Goal: Task Accomplishment & Management: Manage account settings

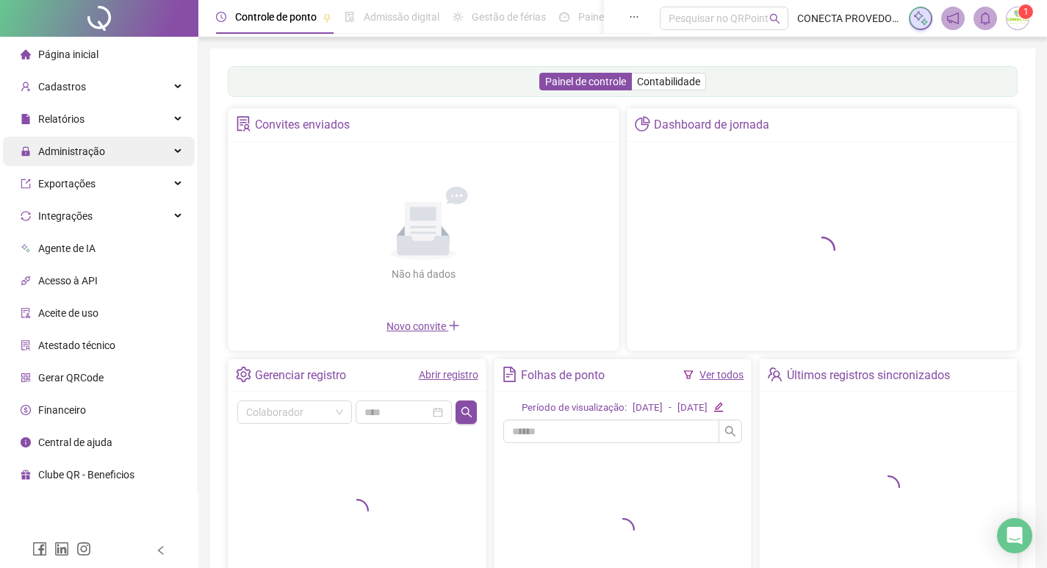
click at [76, 148] on span "Administração" at bounding box center [71, 152] width 67 height 12
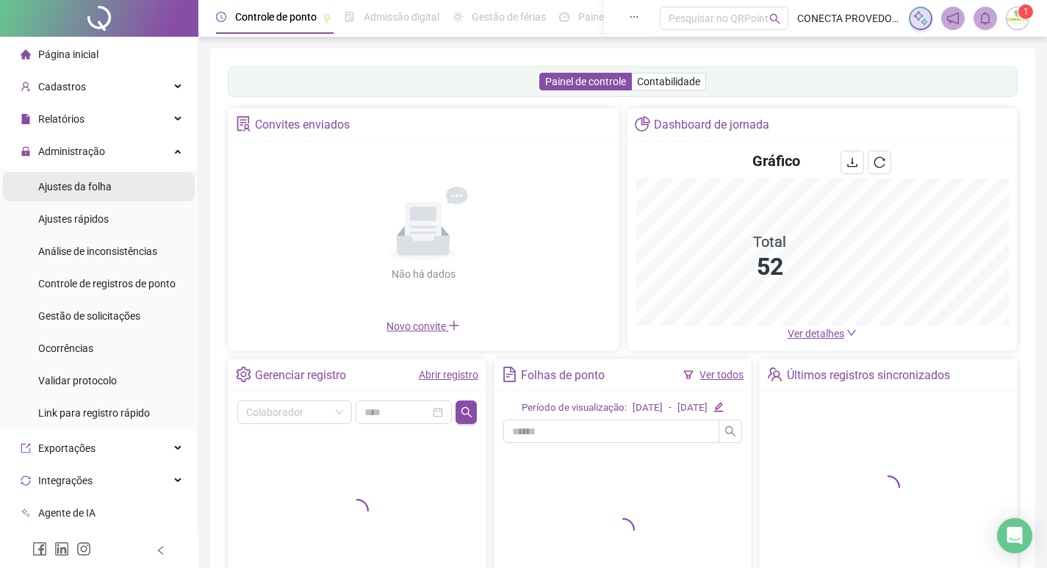
click at [80, 181] on span "Ajustes da folha" at bounding box center [75, 187] width 74 height 12
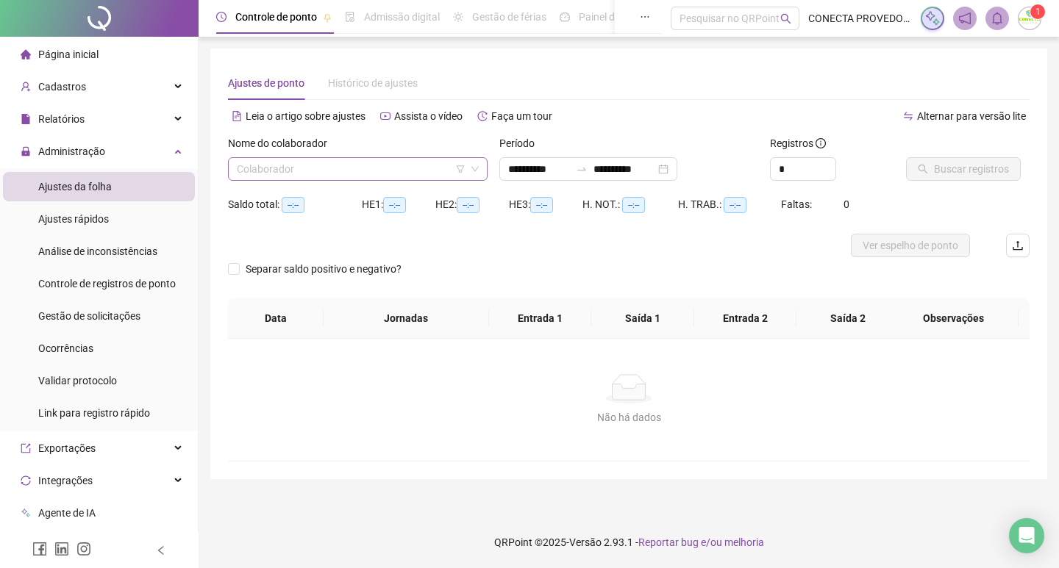
click at [276, 179] on input "search" at bounding box center [351, 169] width 229 height 22
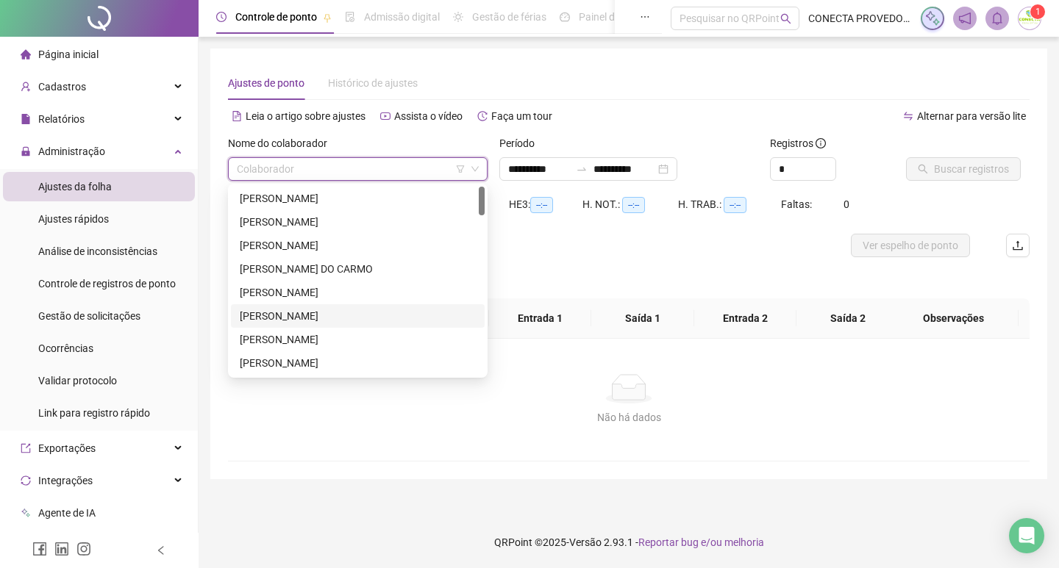
click at [299, 311] on div "ANTONIO ALEX ALVES DA SILVA" at bounding box center [358, 316] width 236 height 16
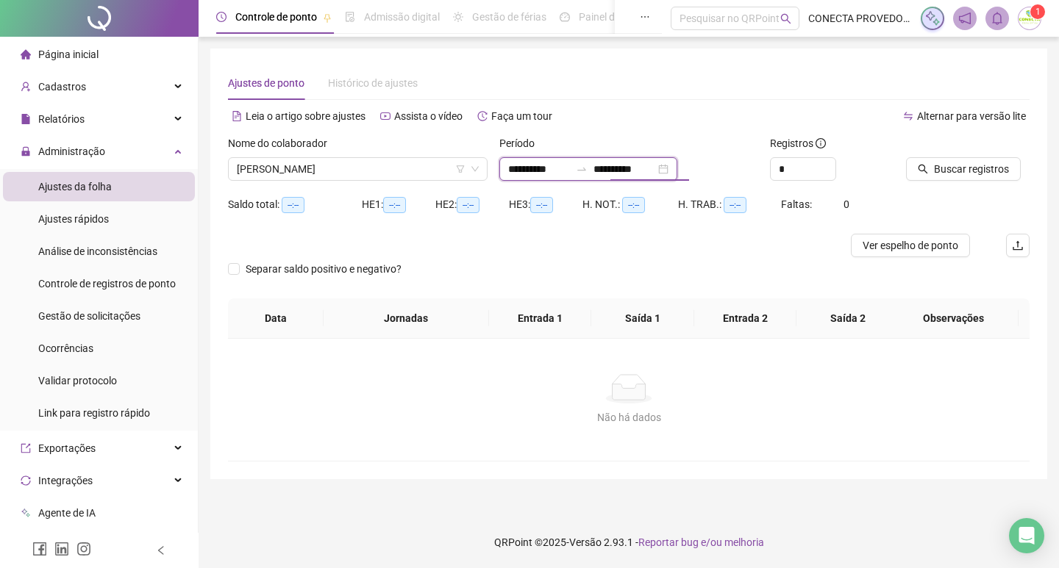
click at [620, 173] on input "**********" at bounding box center [624, 169] width 62 height 16
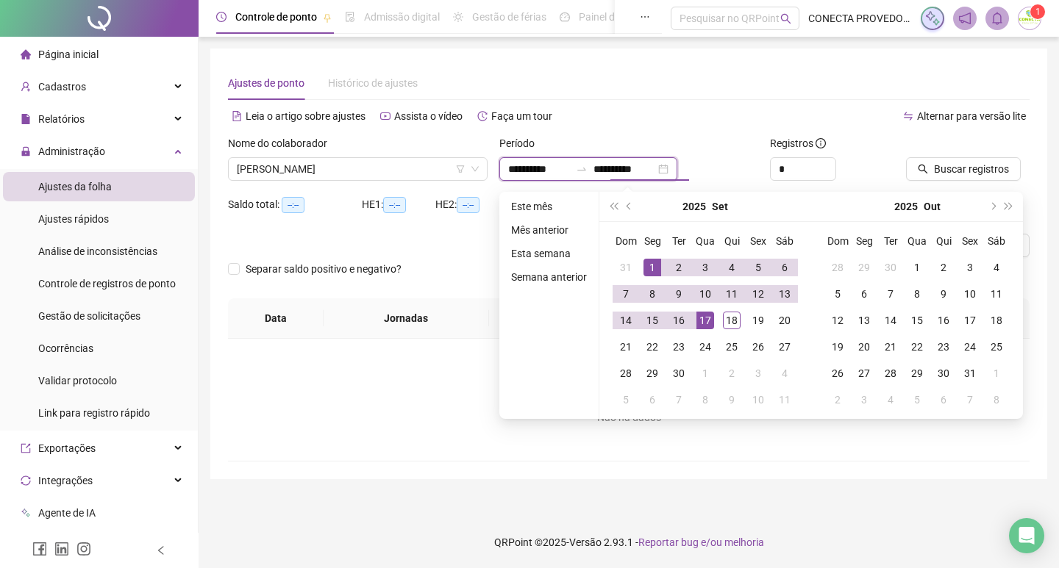
type input "**********"
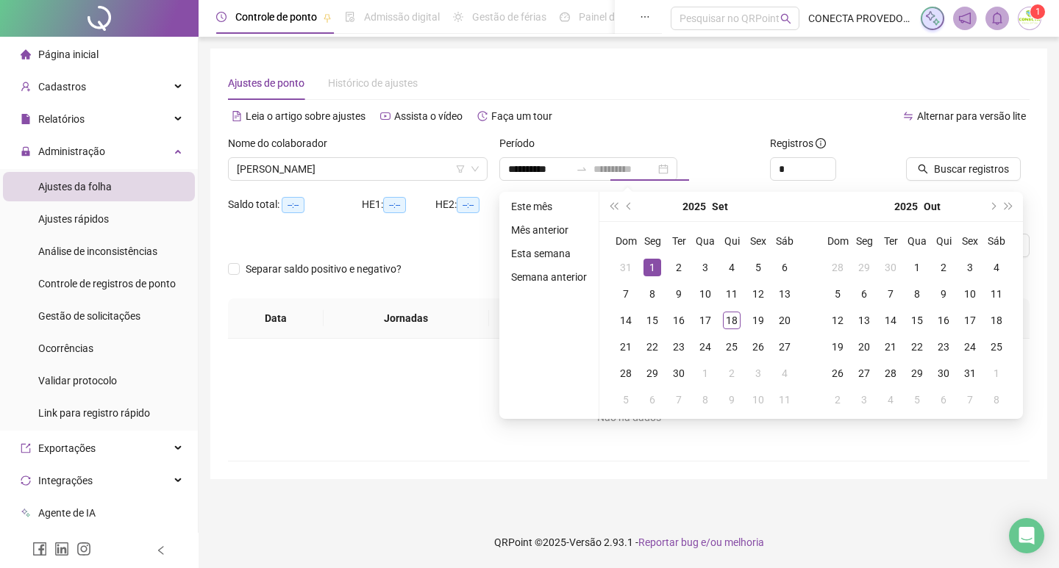
click at [645, 266] on div "1" at bounding box center [652, 268] width 18 height 18
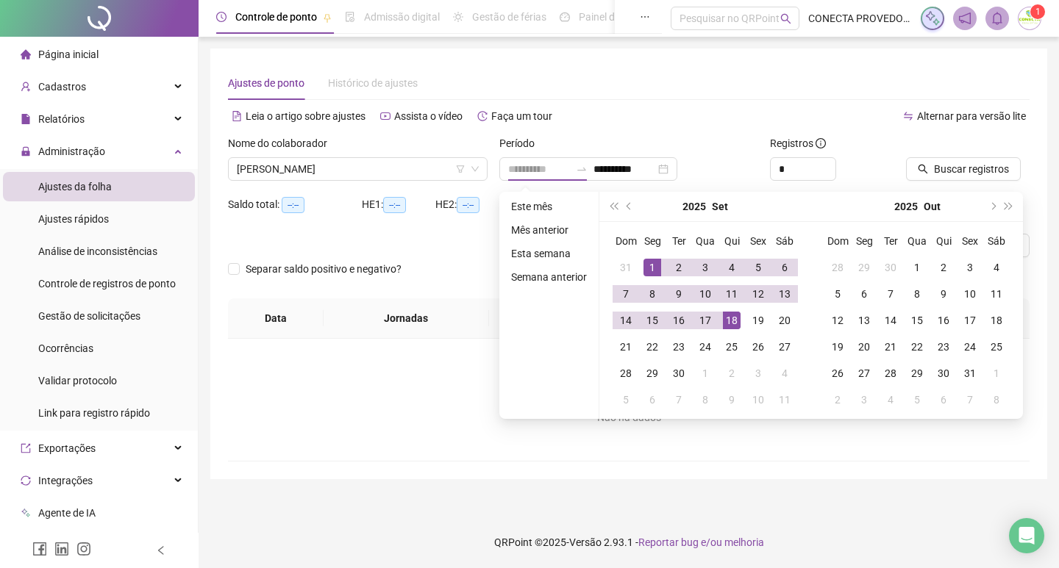
click at [729, 322] on div "18" at bounding box center [732, 321] width 18 height 18
type input "**********"
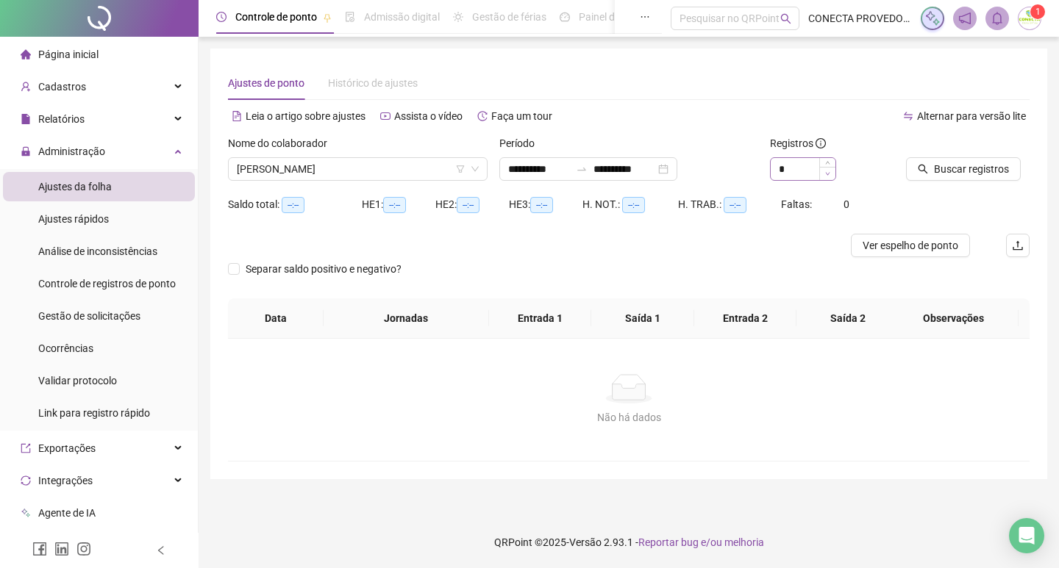
click at [828, 168] on span "Decrease Value" at bounding box center [827, 173] width 16 height 13
type input "*"
click at [823, 159] on span "Increase Value" at bounding box center [827, 164] width 16 height 13
click at [992, 167] on span "Buscar registros" at bounding box center [971, 169] width 75 height 16
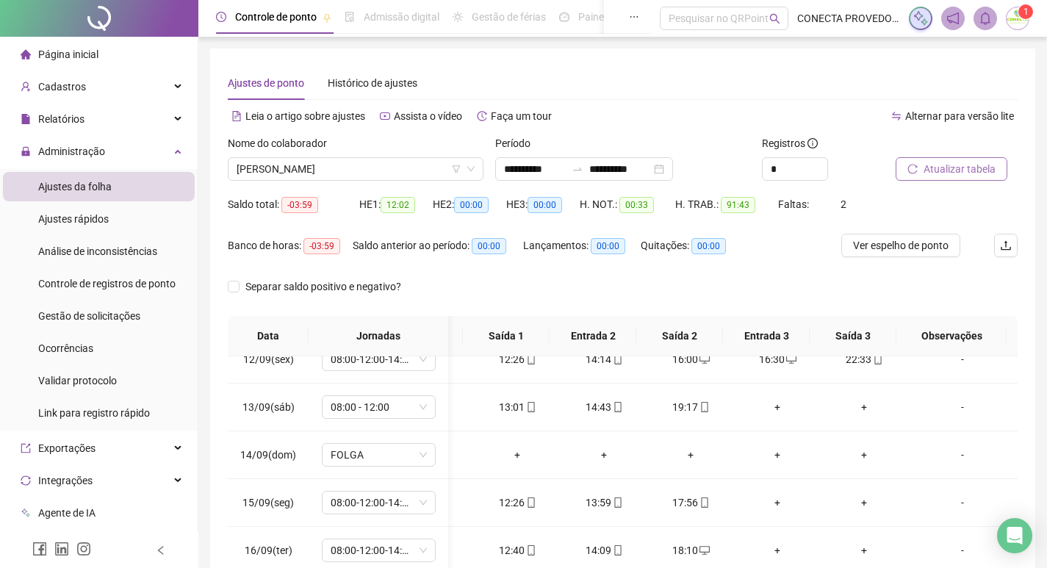
click at [923, 157] on button "Atualizar tabela" at bounding box center [952, 169] width 112 height 24
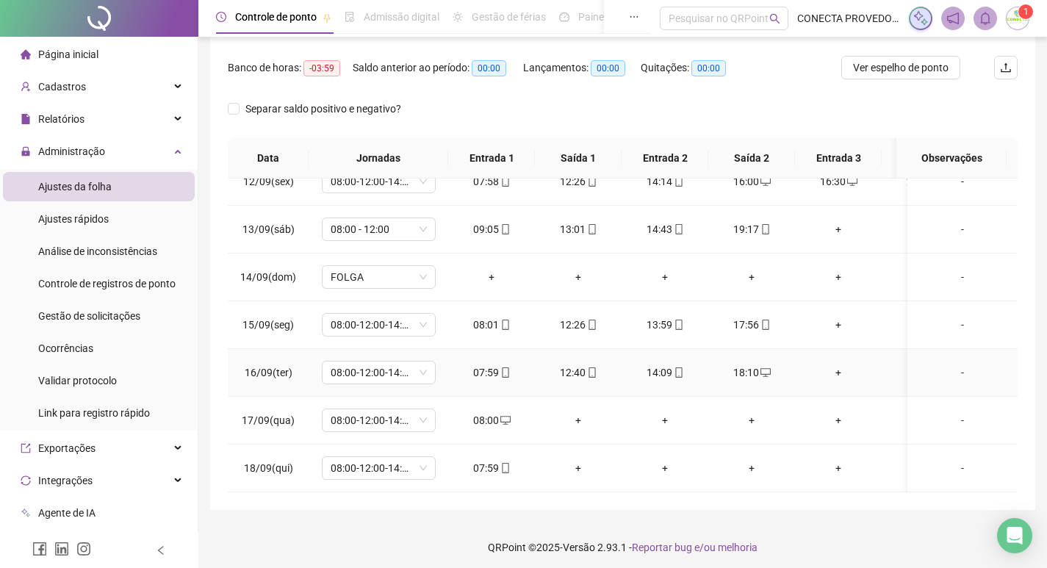
scroll to position [183, 0]
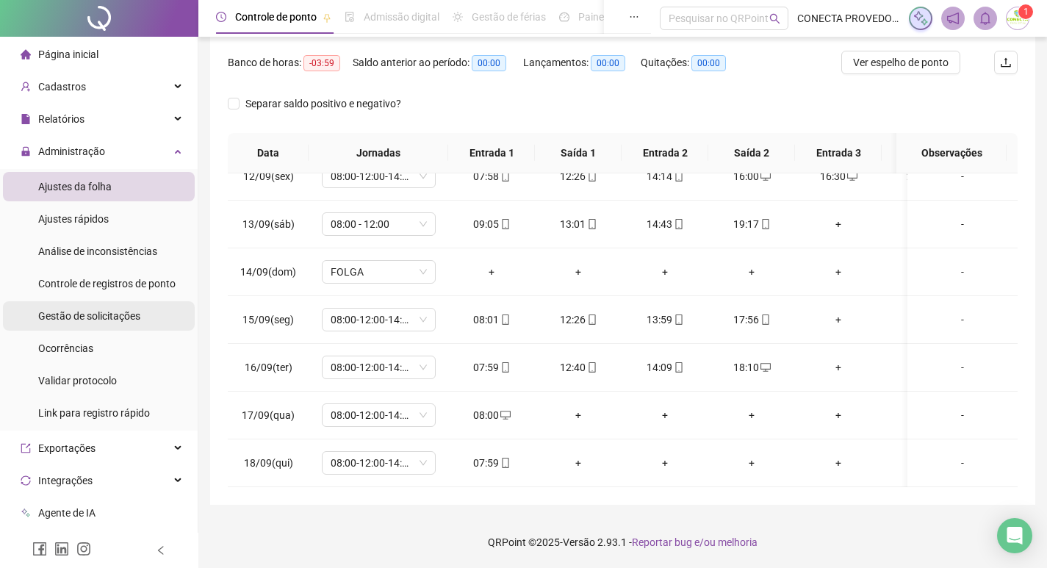
click at [116, 318] on span "Gestão de solicitações" at bounding box center [89, 316] width 102 height 12
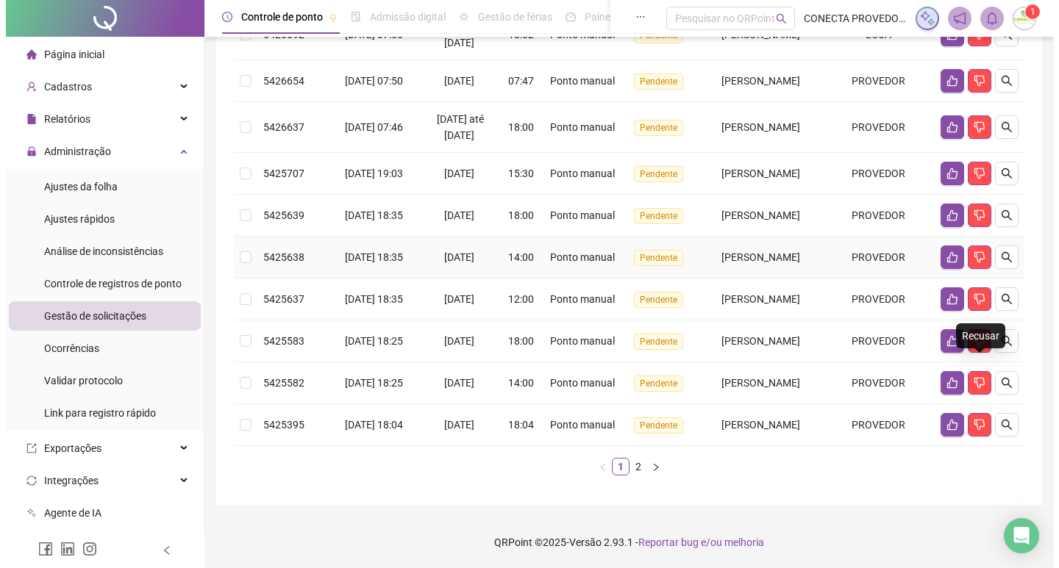
scroll to position [479, 0]
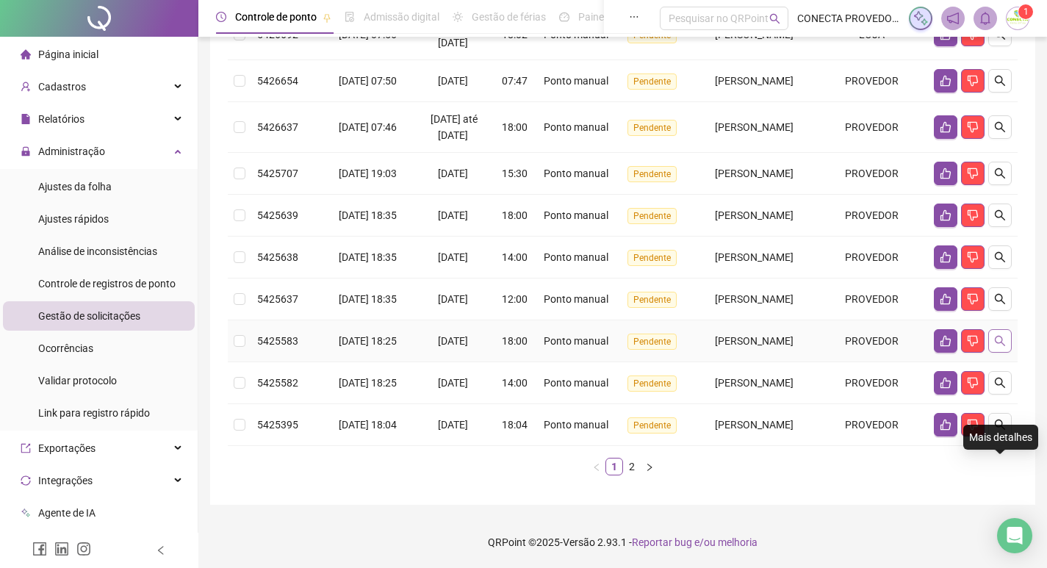
click at [1000, 335] on icon "search" at bounding box center [1001, 341] width 12 height 12
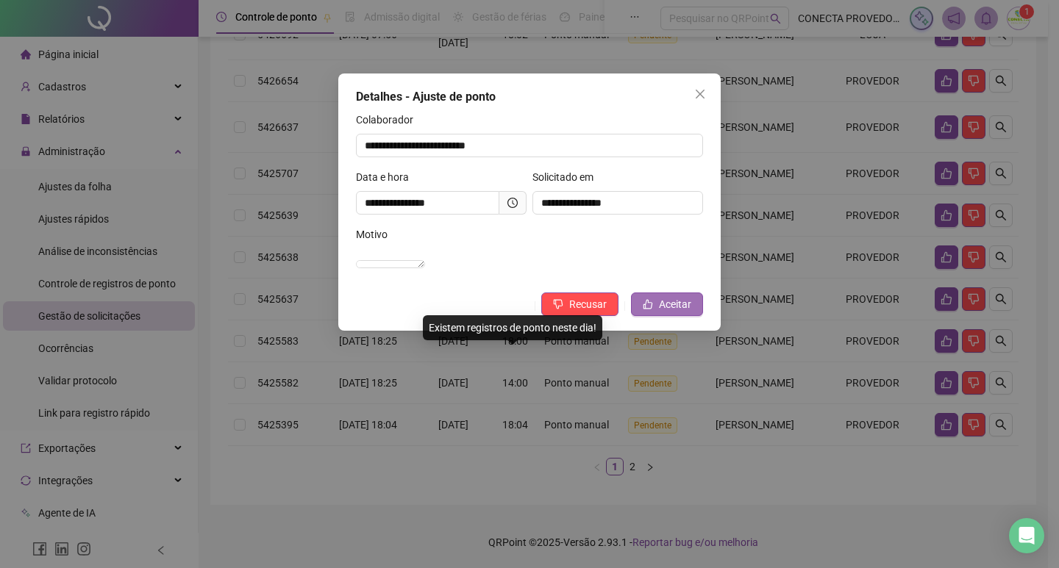
click at [665, 312] on span "Aceitar" at bounding box center [675, 304] width 32 height 16
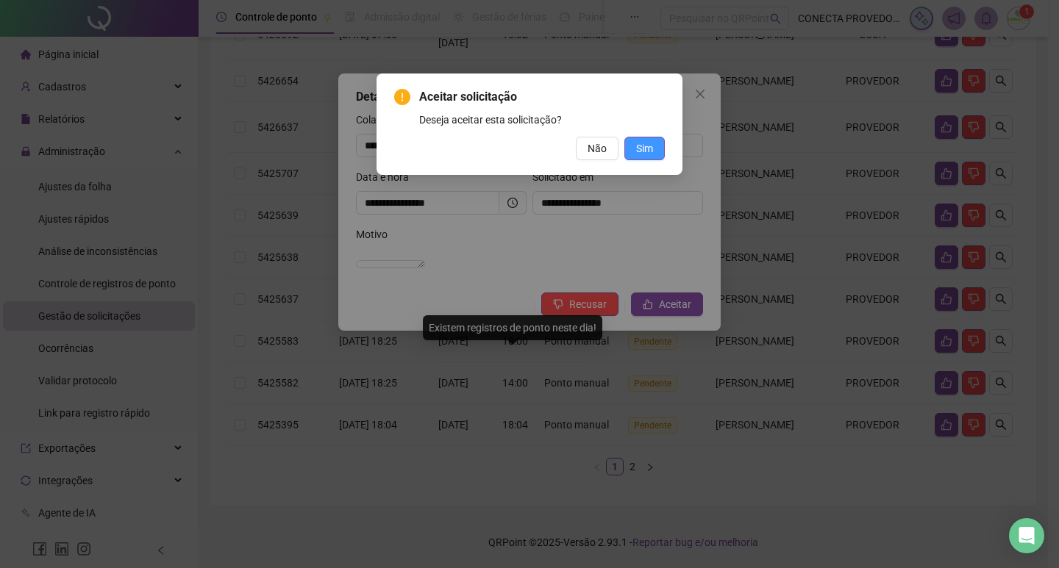
click at [651, 149] on span "Sim" at bounding box center [644, 148] width 17 height 16
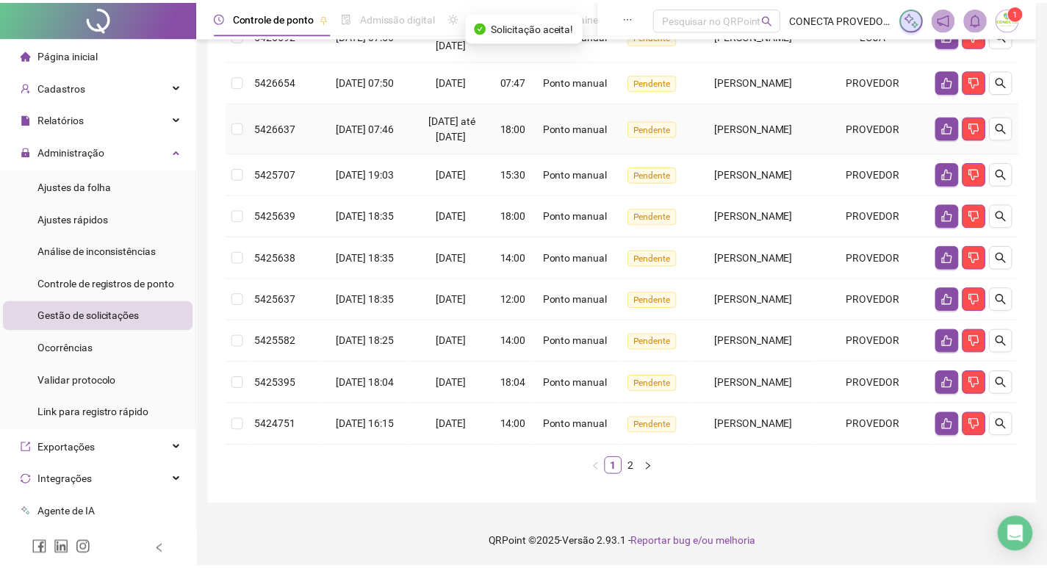
scroll to position [415, 0]
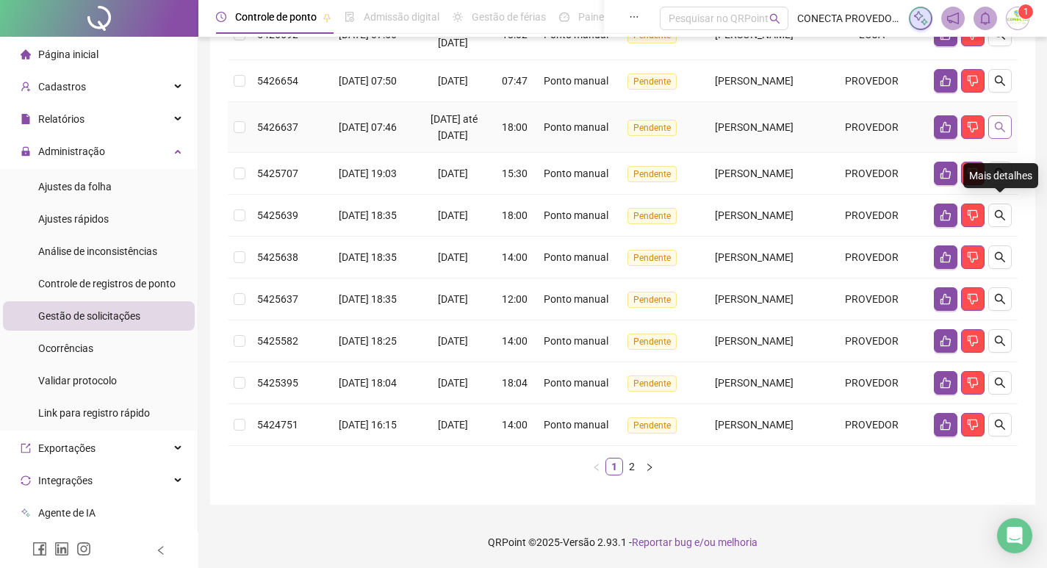
click at [1001, 121] on icon "search" at bounding box center [1001, 127] width 12 height 12
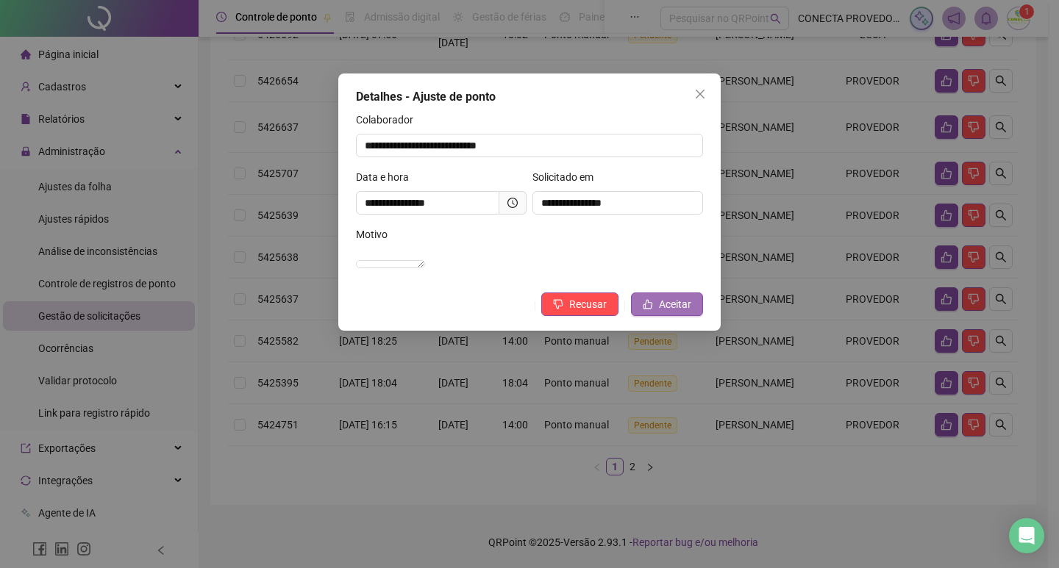
click at [684, 312] on span "Aceitar" at bounding box center [675, 304] width 32 height 16
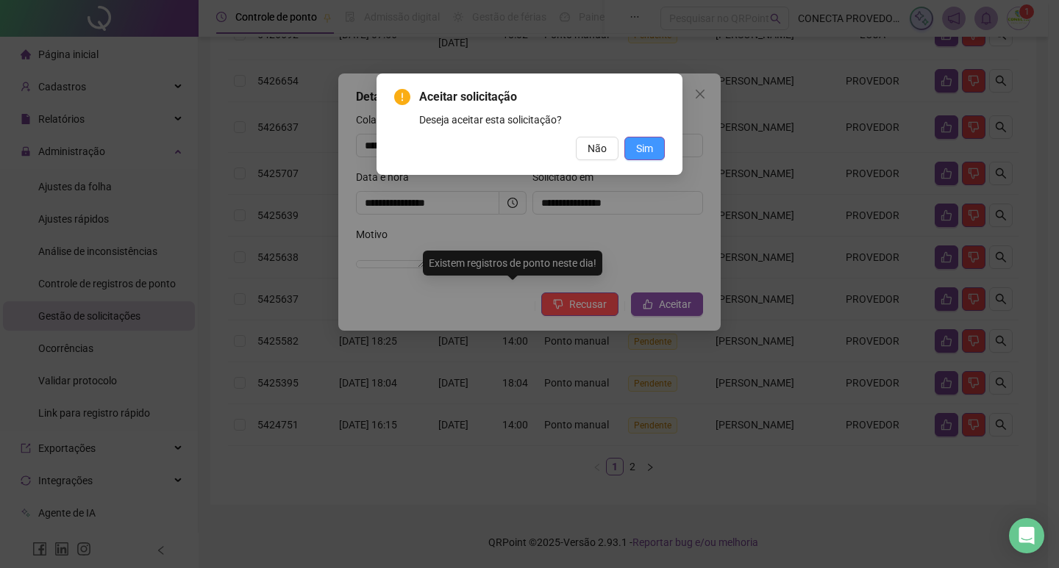
click at [642, 141] on span "Sim" at bounding box center [644, 148] width 17 height 16
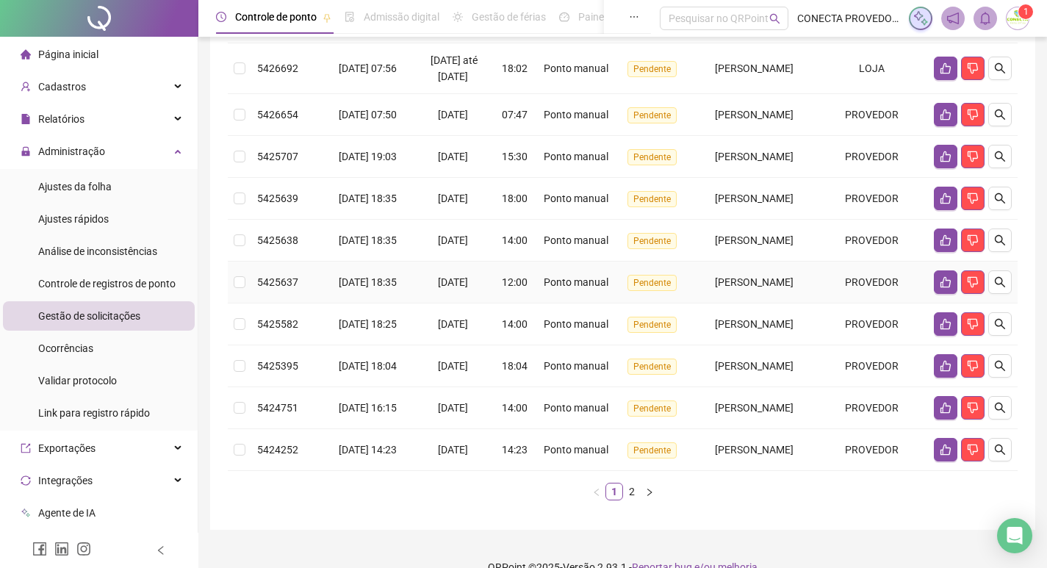
scroll to position [368, 0]
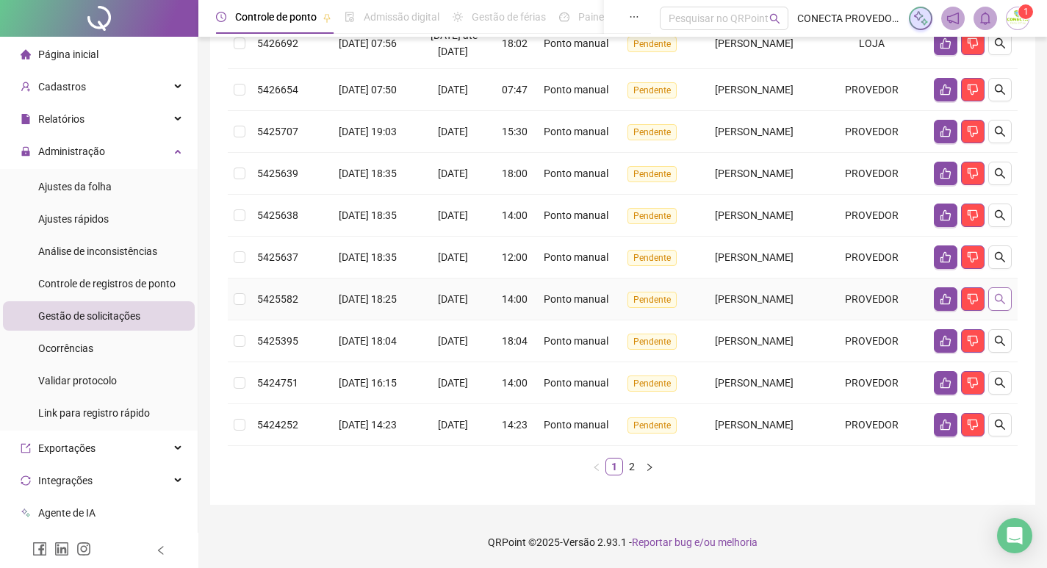
click at [1000, 304] on icon "search" at bounding box center [1000, 299] width 10 height 10
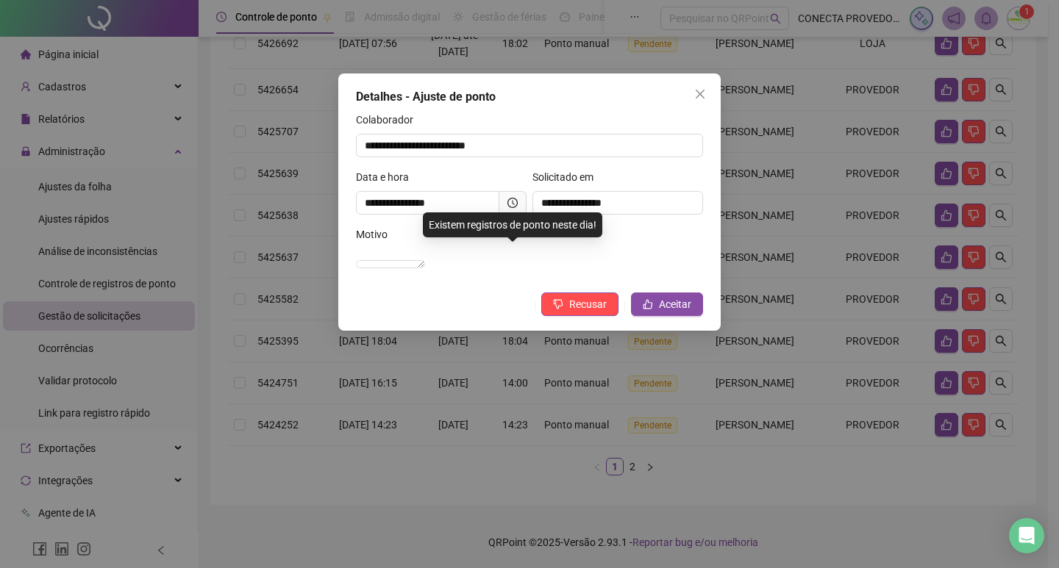
click at [659, 331] on div "**********" at bounding box center [529, 202] width 382 height 257
click at [659, 316] on button "Aceitar" at bounding box center [667, 305] width 72 height 24
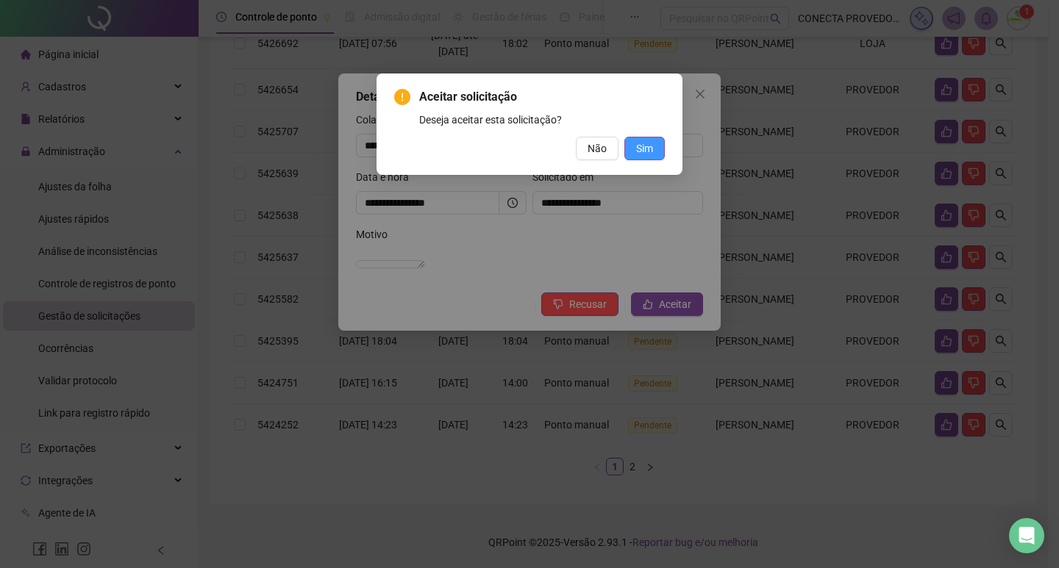
click at [649, 139] on button "Sim" at bounding box center [644, 149] width 40 height 24
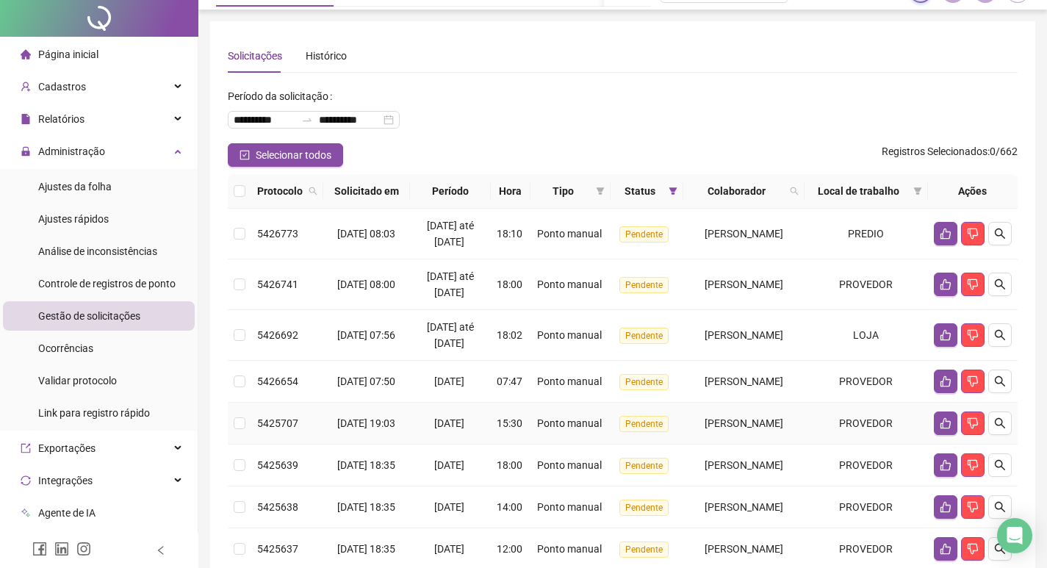
scroll to position [0, 0]
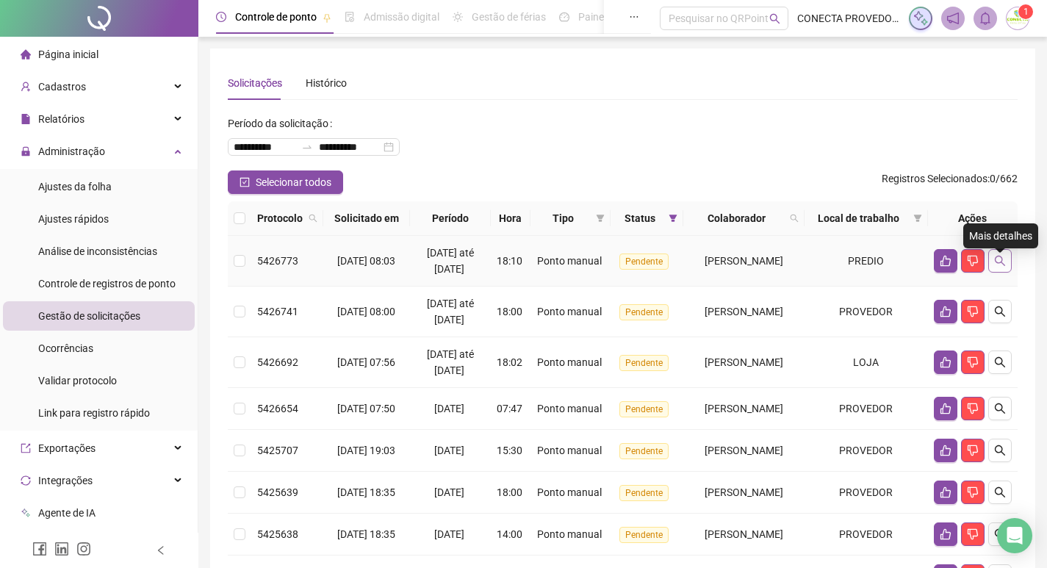
click at [1000, 265] on icon "search" at bounding box center [1000, 261] width 10 height 10
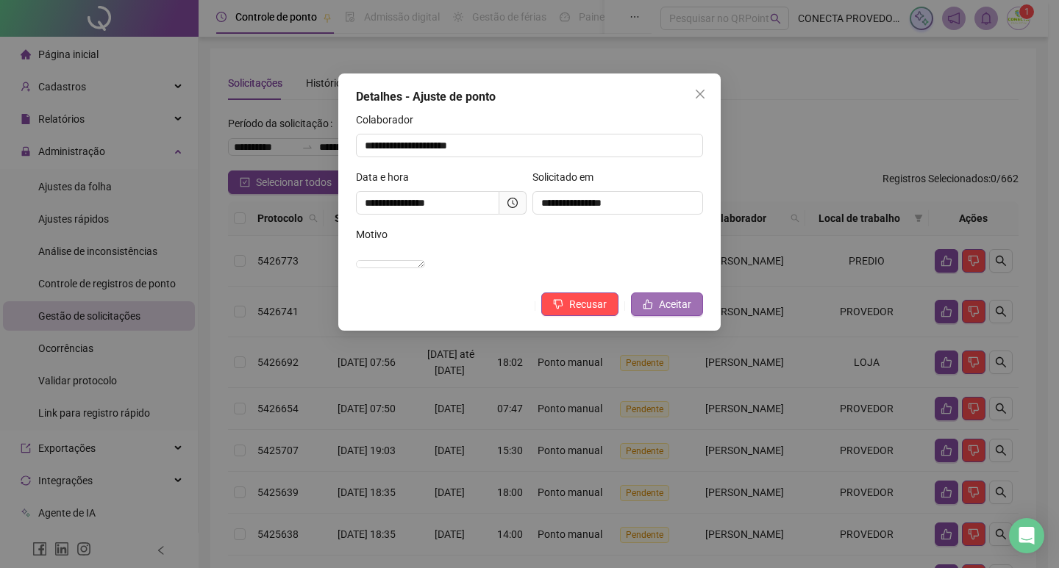
click at [676, 312] on span "Aceitar" at bounding box center [675, 304] width 32 height 16
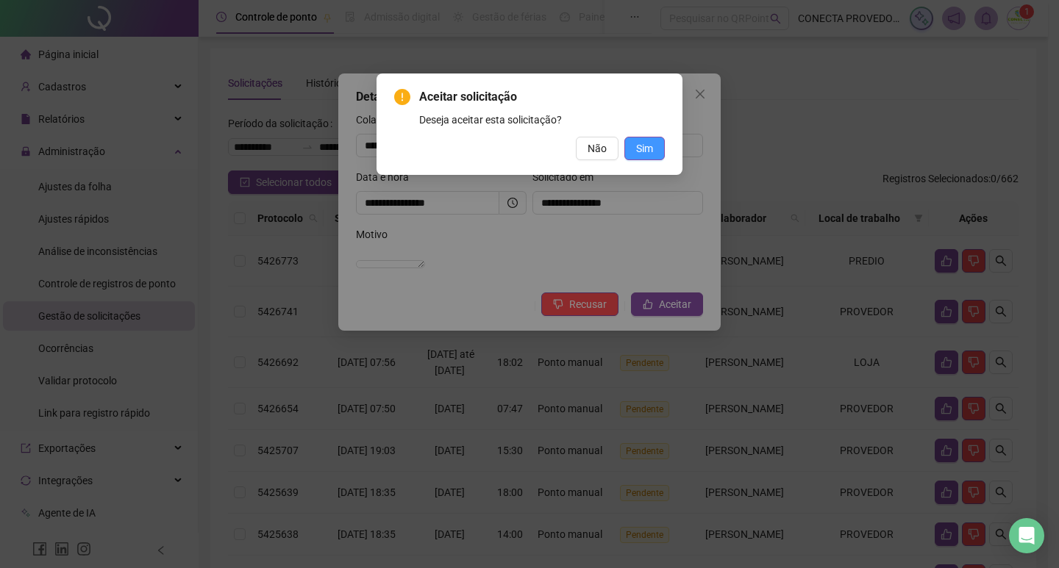
click at [638, 157] on button "Sim" at bounding box center [644, 149] width 40 height 24
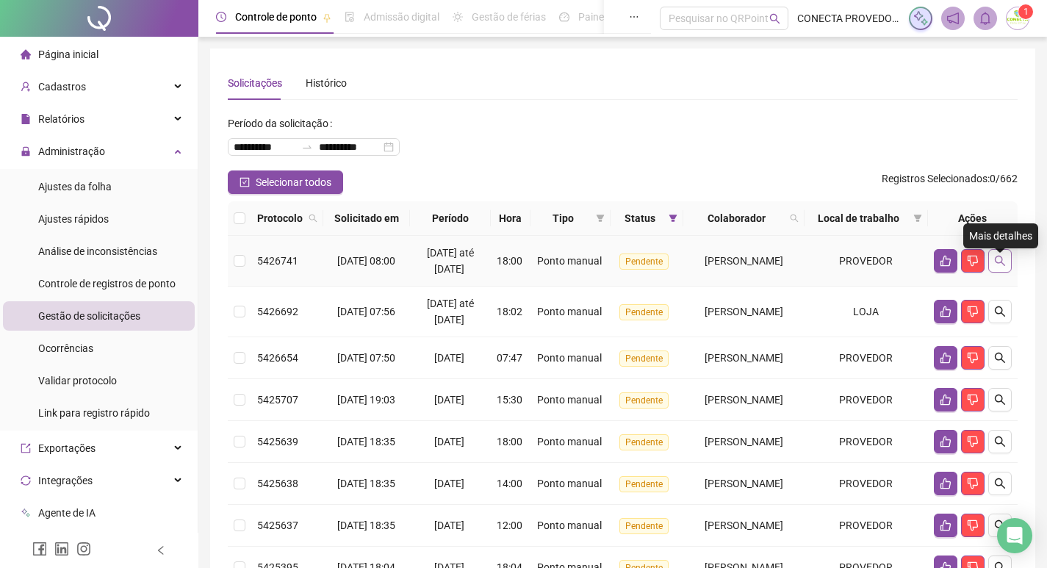
click at [999, 267] on icon "search" at bounding box center [1001, 261] width 12 height 12
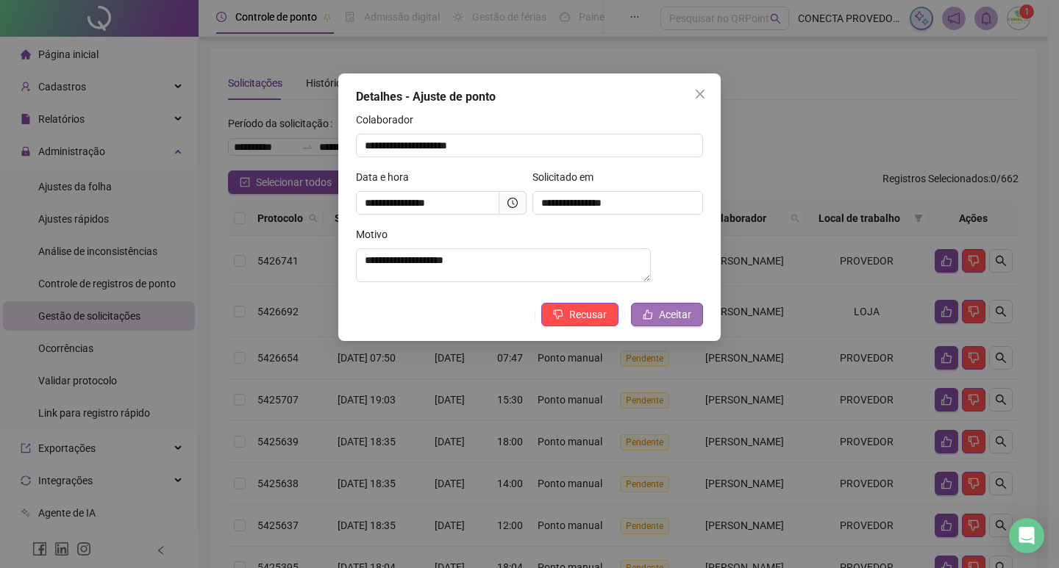
click at [656, 326] on button "Aceitar" at bounding box center [667, 315] width 72 height 24
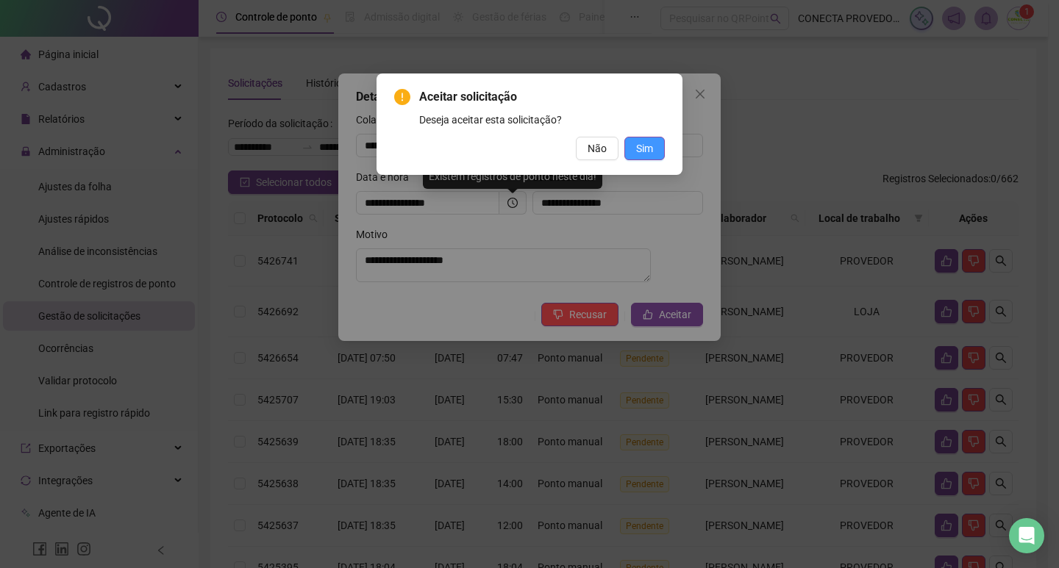
click at [645, 151] on span "Sim" at bounding box center [644, 148] width 17 height 16
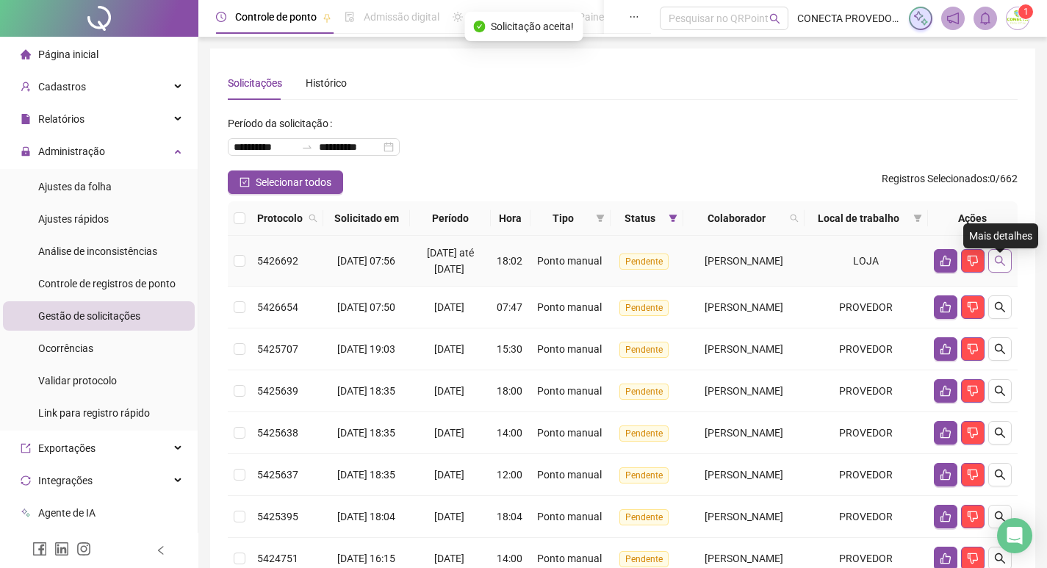
click at [1002, 267] on icon "search" at bounding box center [1001, 261] width 12 height 12
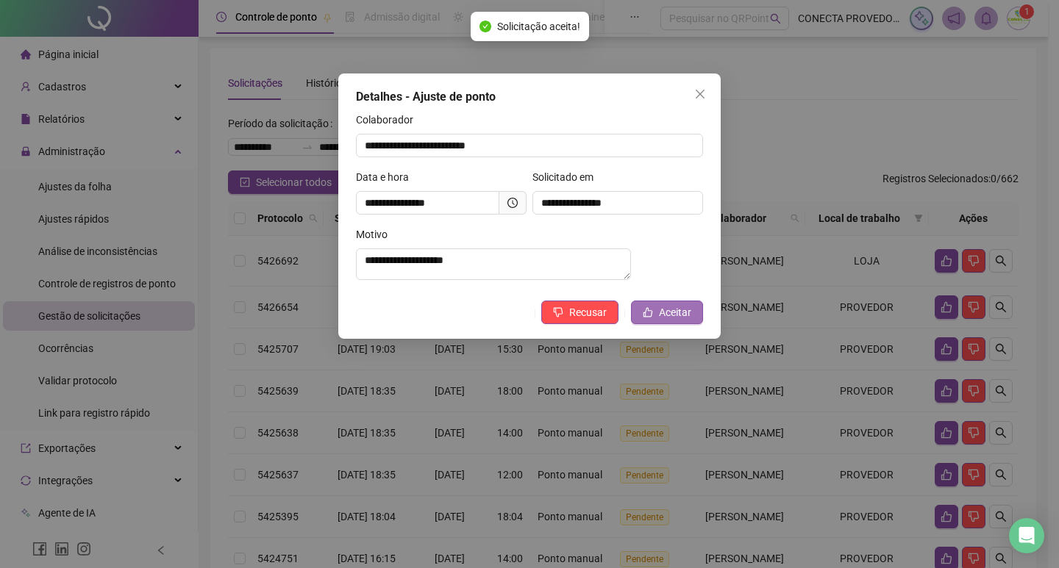
click at [651, 310] on button "Aceitar" at bounding box center [667, 313] width 72 height 24
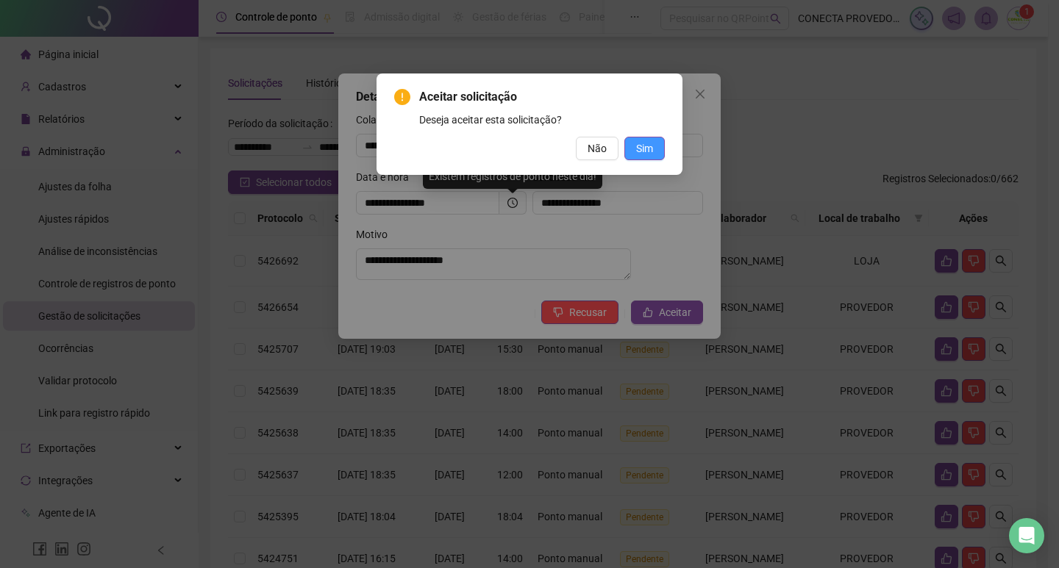
click at [648, 146] on span "Sim" at bounding box center [644, 148] width 17 height 16
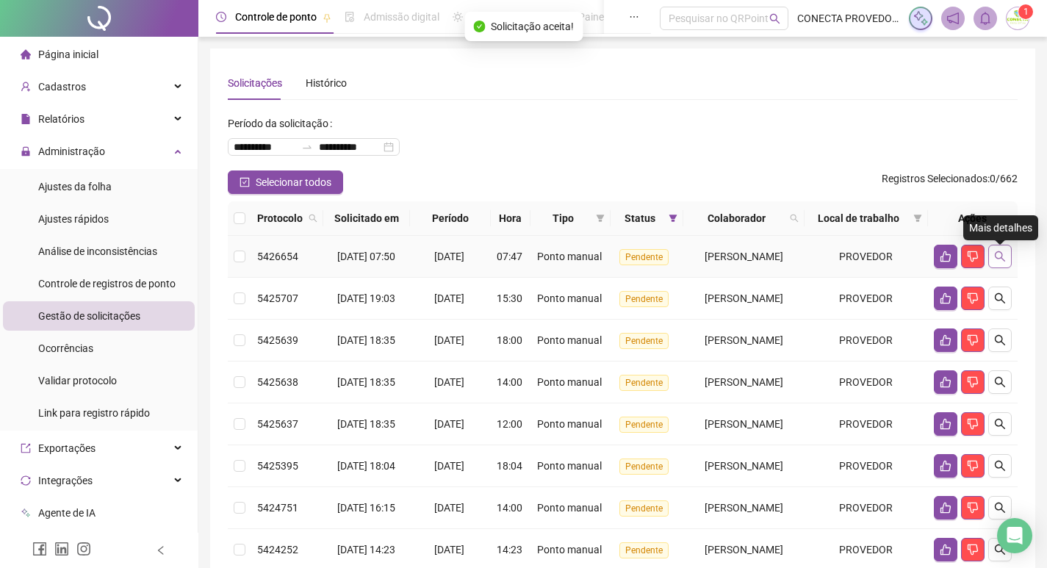
click at [997, 254] on button "button" at bounding box center [1001, 257] width 24 height 24
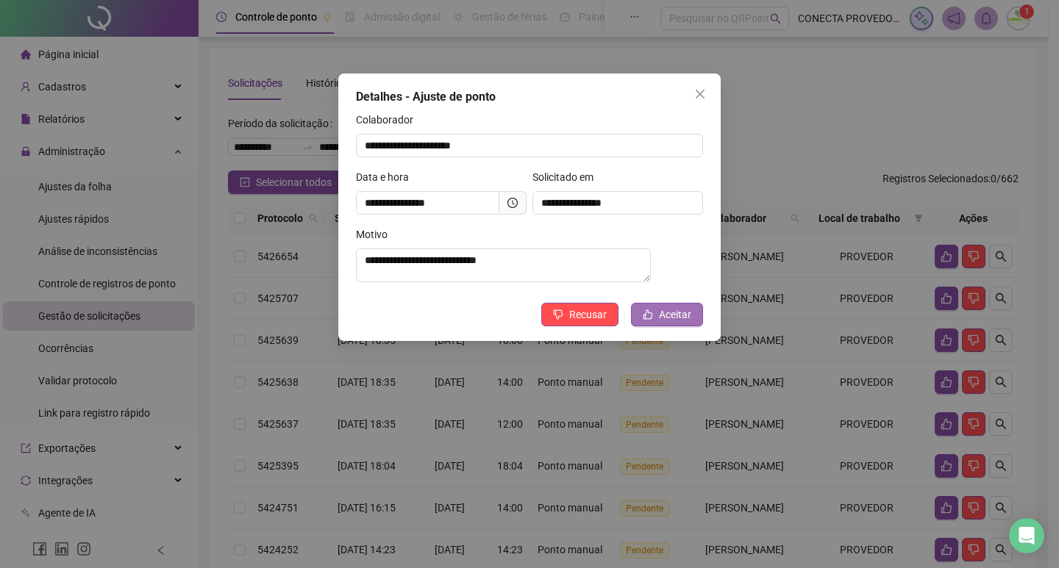
click at [666, 323] on span "Aceitar" at bounding box center [675, 315] width 32 height 16
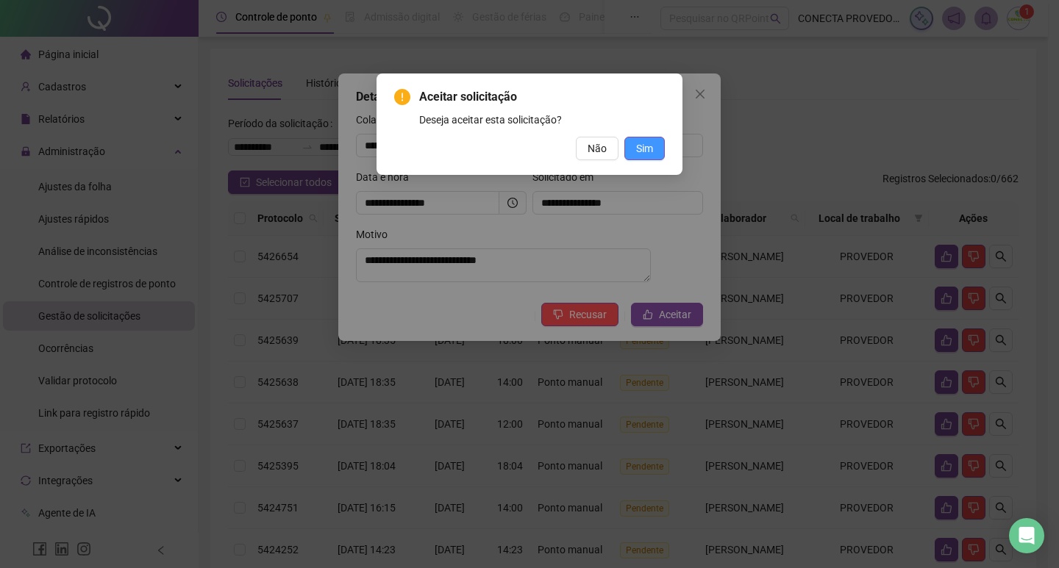
click at [647, 151] on span "Sim" at bounding box center [644, 148] width 17 height 16
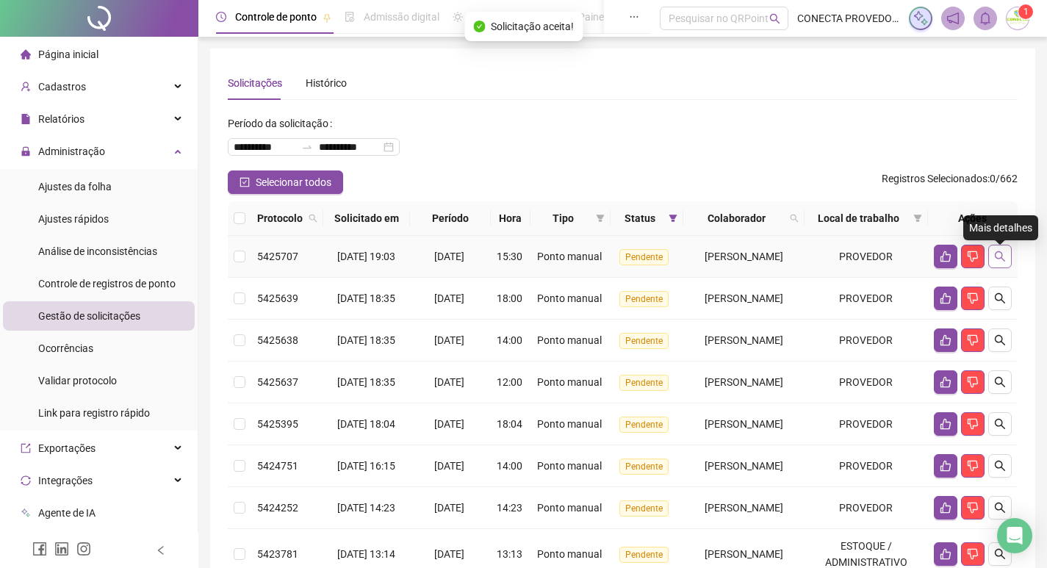
click at [1006, 262] on icon "search" at bounding box center [1001, 257] width 12 height 12
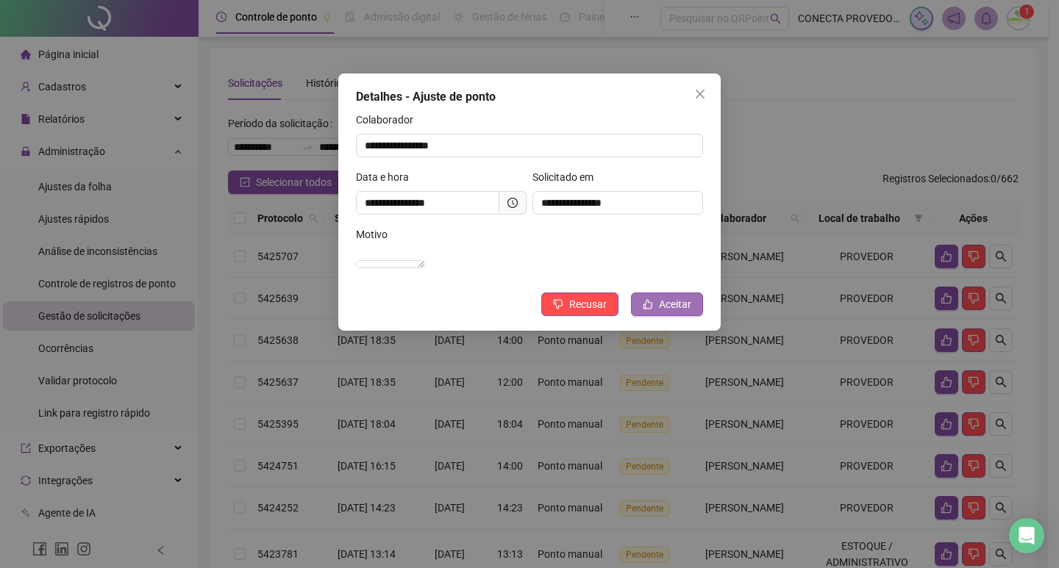
click at [656, 316] on button "Aceitar" at bounding box center [667, 305] width 72 height 24
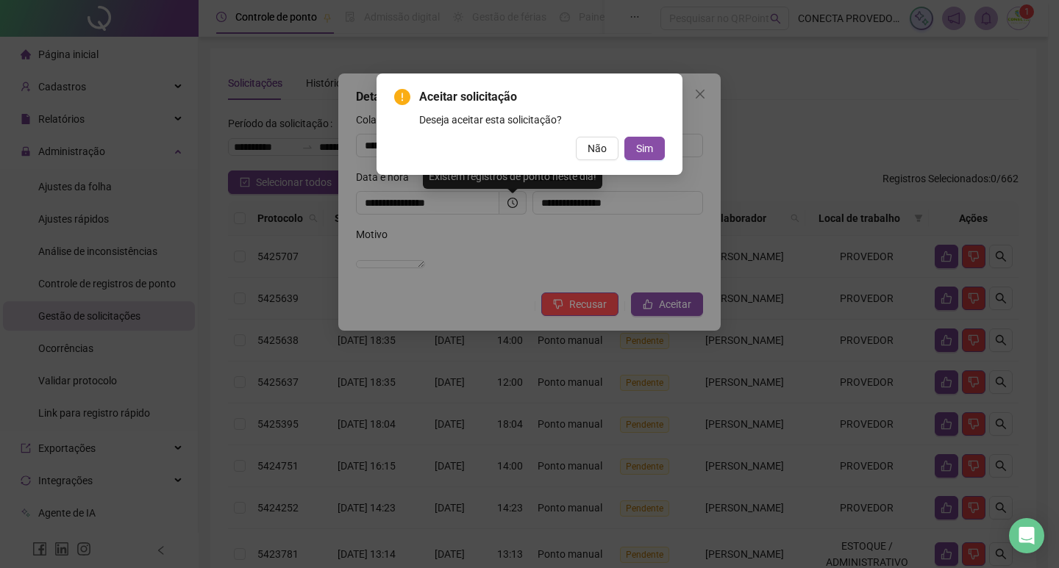
click at [654, 135] on div "Aceitar solicitação Deseja aceitar esta solicitação? Não Sim" at bounding box center [529, 124] width 271 height 72
drag, startPoint x: 654, startPoint y: 136, endPoint x: 652, endPoint y: 148, distance: 12.7
click at [653, 140] on div "Aceitar solicitação Deseja aceitar esta solicitação? Não Sim" at bounding box center [529, 124] width 271 height 72
click at [652, 148] on span "Sim" at bounding box center [644, 148] width 17 height 16
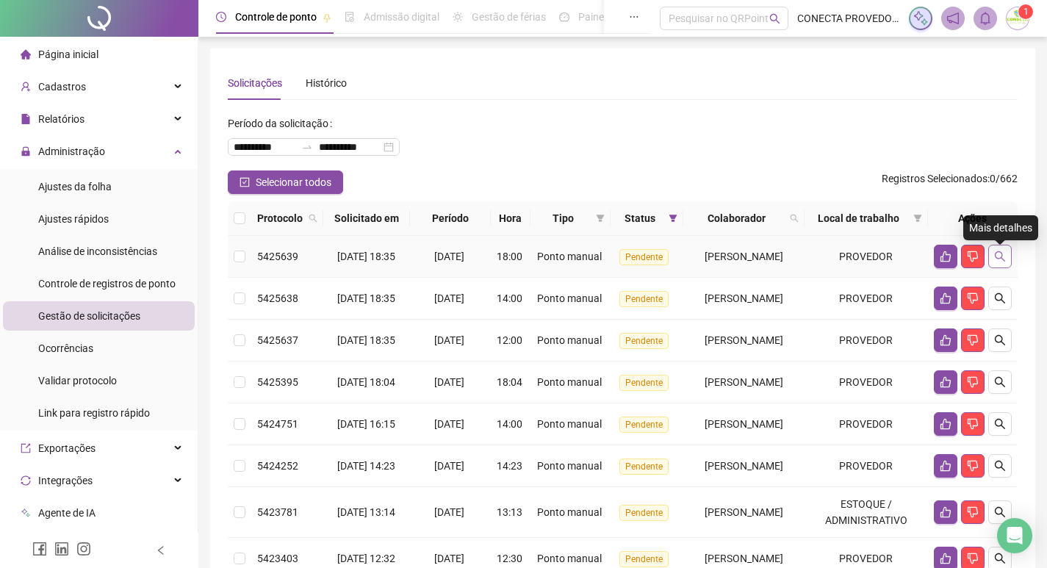
click at [999, 260] on icon "search" at bounding box center [1001, 257] width 12 height 12
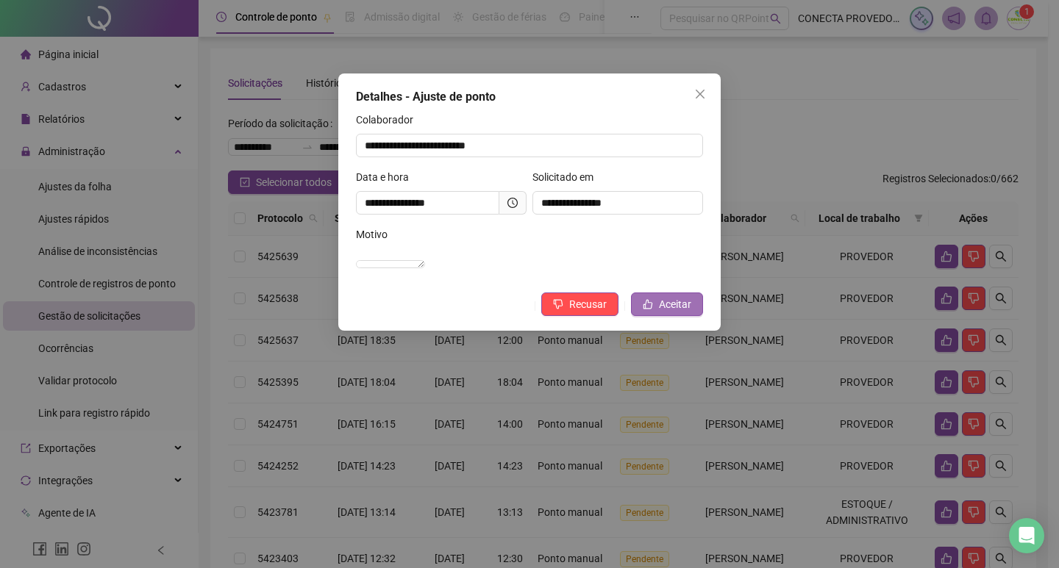
click at [675, 316] on button "Aceitar" at bounding box center [667, 305] width 72 height 24
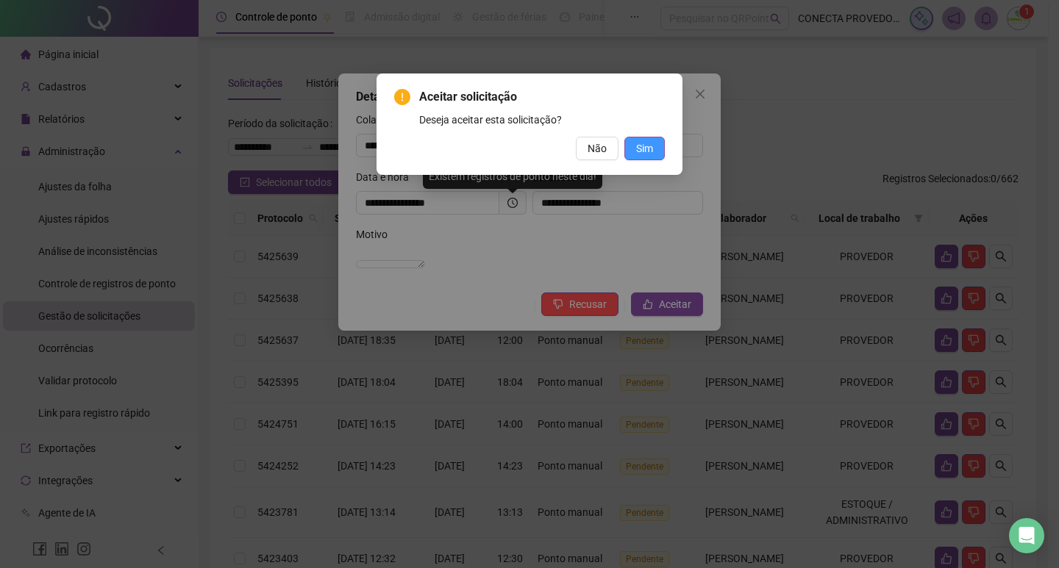
click at [642, 142] on span "Sim" at bounding box center [644, 148] width 17 height 16
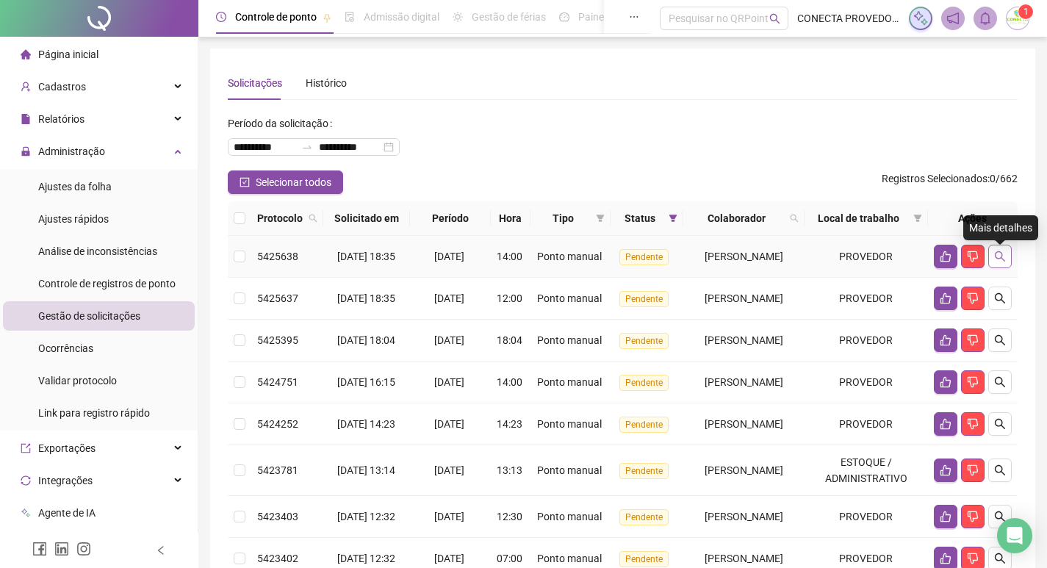
click at [1005, 255] on icon "search" at bounding box center [1001, 257] width 12 height 12
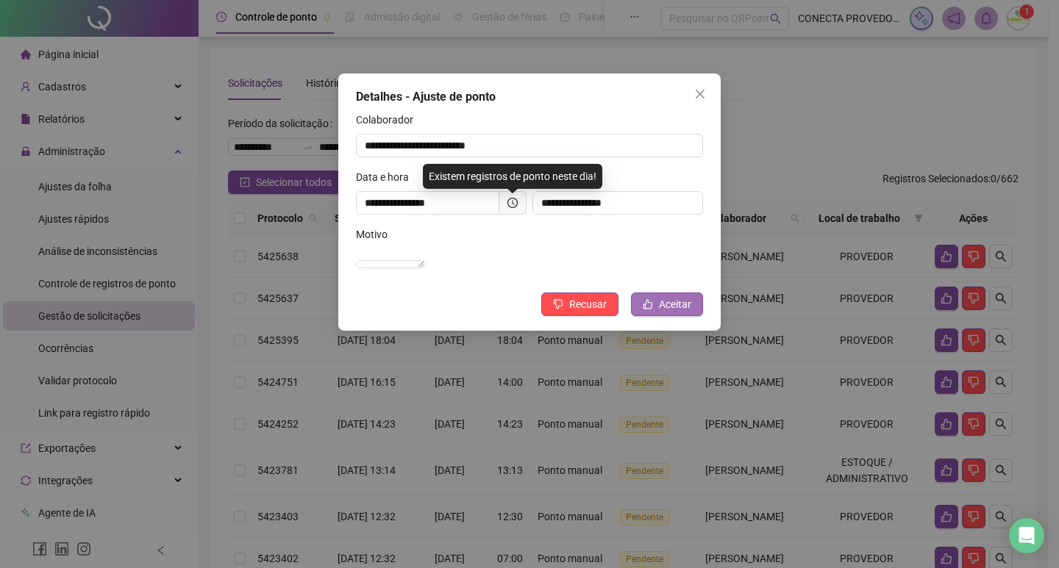
click at [672, 312] on span "Aceitar" at bounding box center [675, 304] width 32 height 16
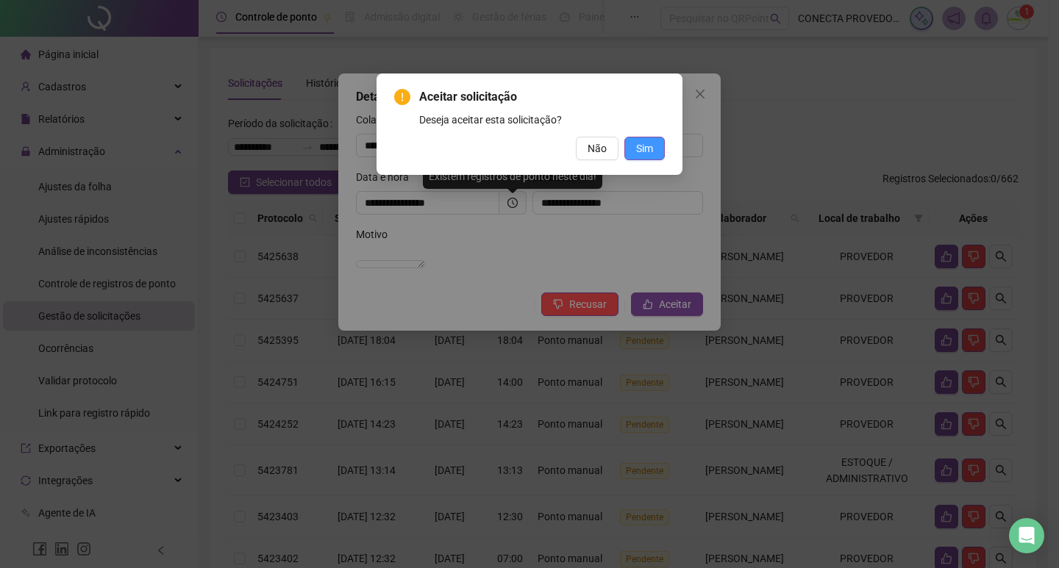
click at [648, 154] on span "Sim" at bounding box center [644, 148] width 17 height 16
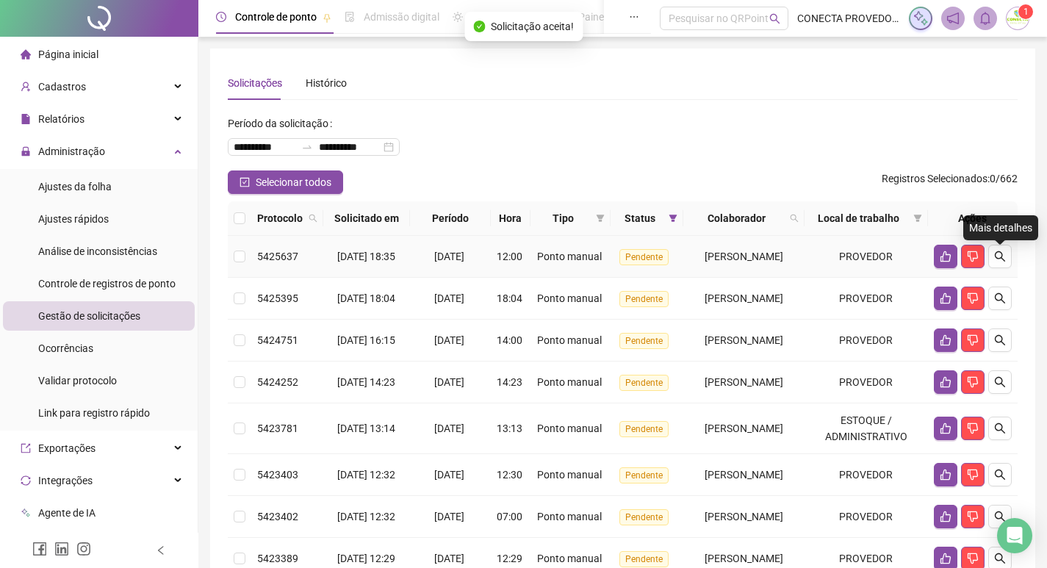
click at [999, 259] on icon "search" at bounding box center [1001, 257] width 12 height 12
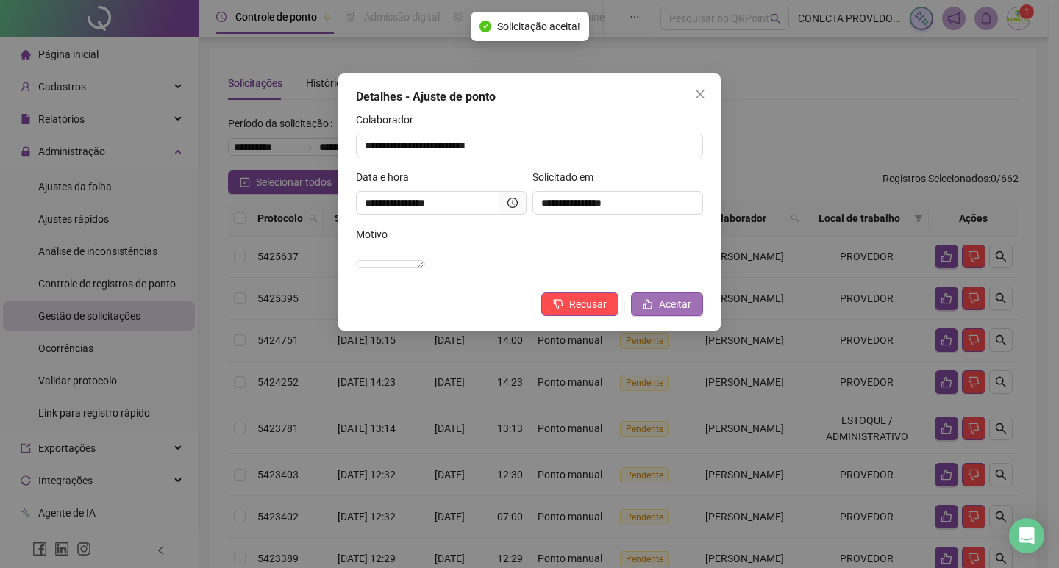
click at [673, 312] on span "Aceitar" at bounding box center [675, 304] width 32 height 16
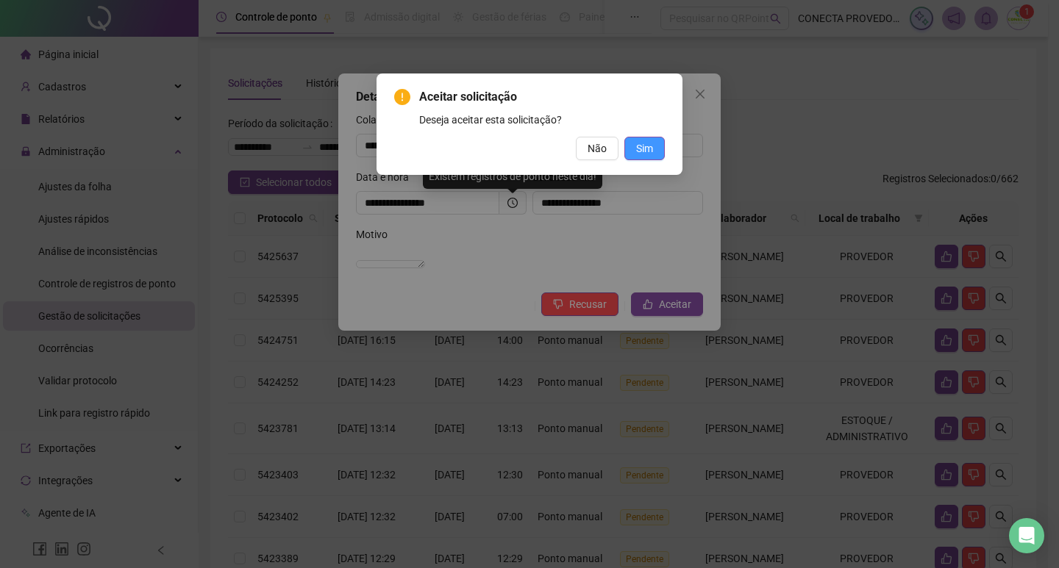
click at [642, 146] on span "Sim" at bounding box center [644, 148] width 17 height 16
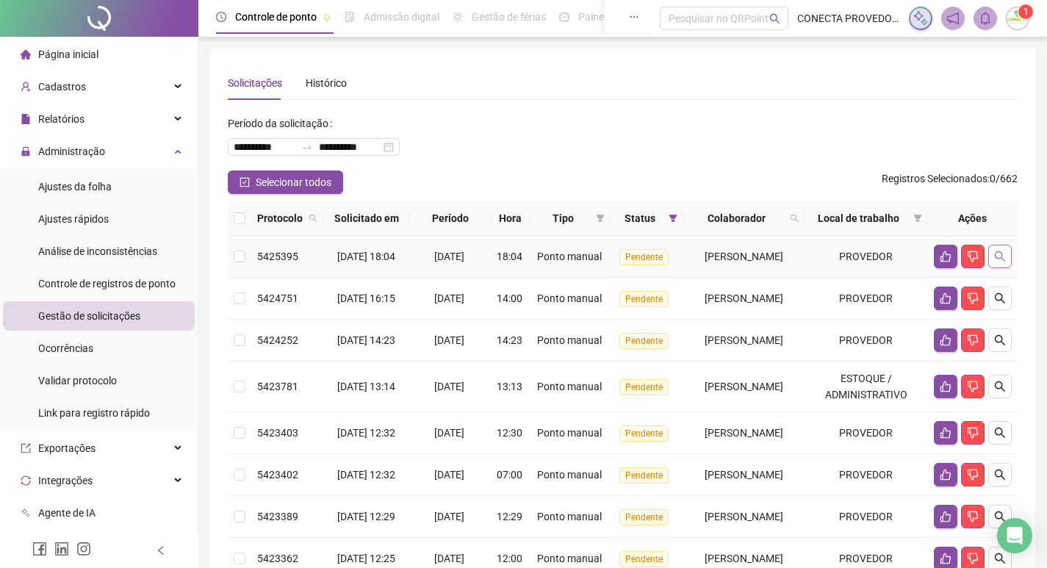
click at [1000, 259] on icon "search" at bounding box center [1001, 257] width 12 height 12
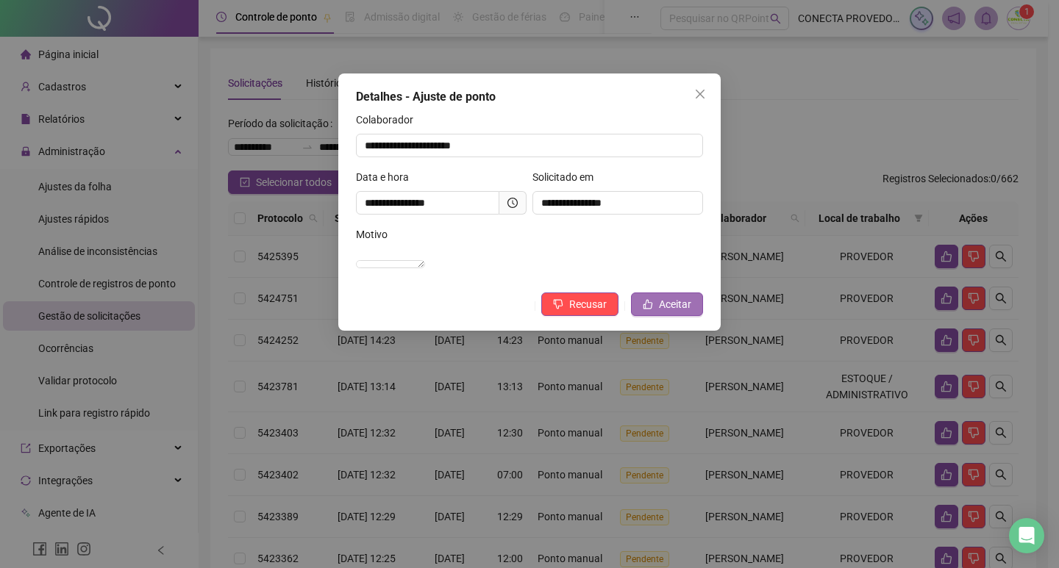
click at [652, 312] on button "Aceitar" at bounding box center [667, 305] width 72 height 24
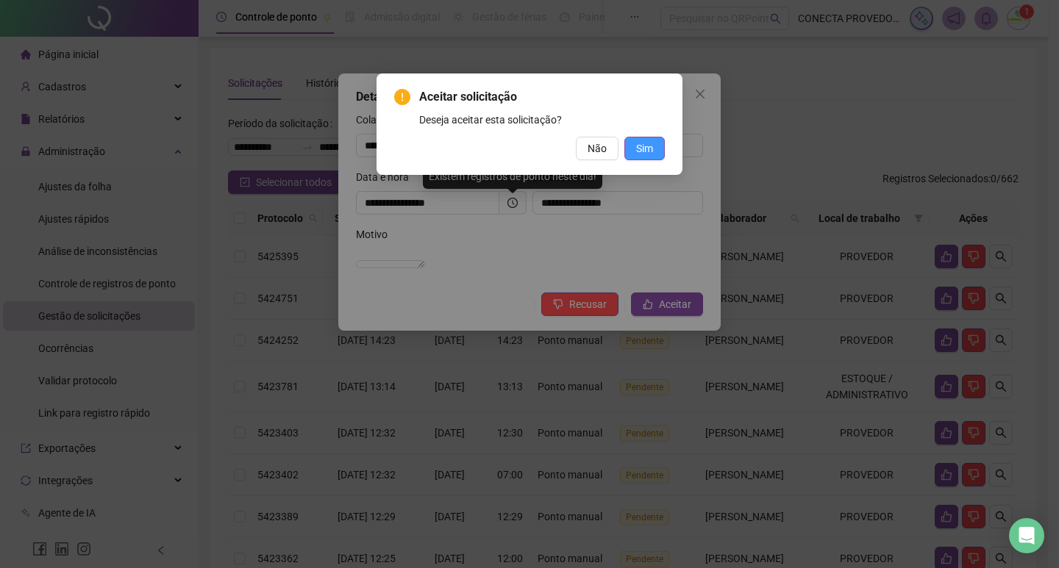
click at [648, 144] on span "Sim" at bounding box center [644, 148] width 17 height 16
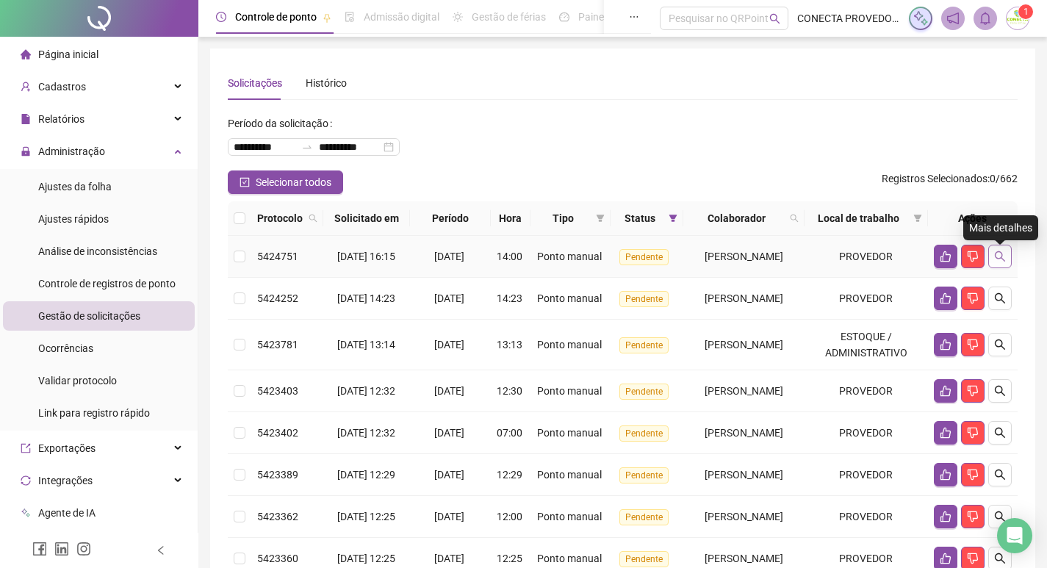
click at [996, 257] on icon "search" at bounding box center [1001, 257] width 12 height 12
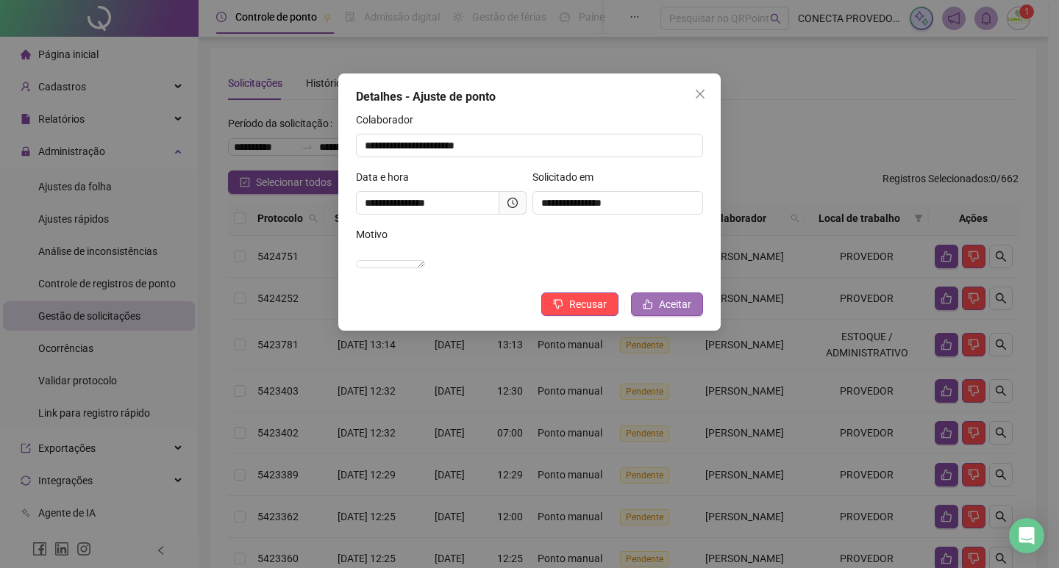
click at [650, 309] on icon "like" at bounding box center [647, 304] width 10 height 10
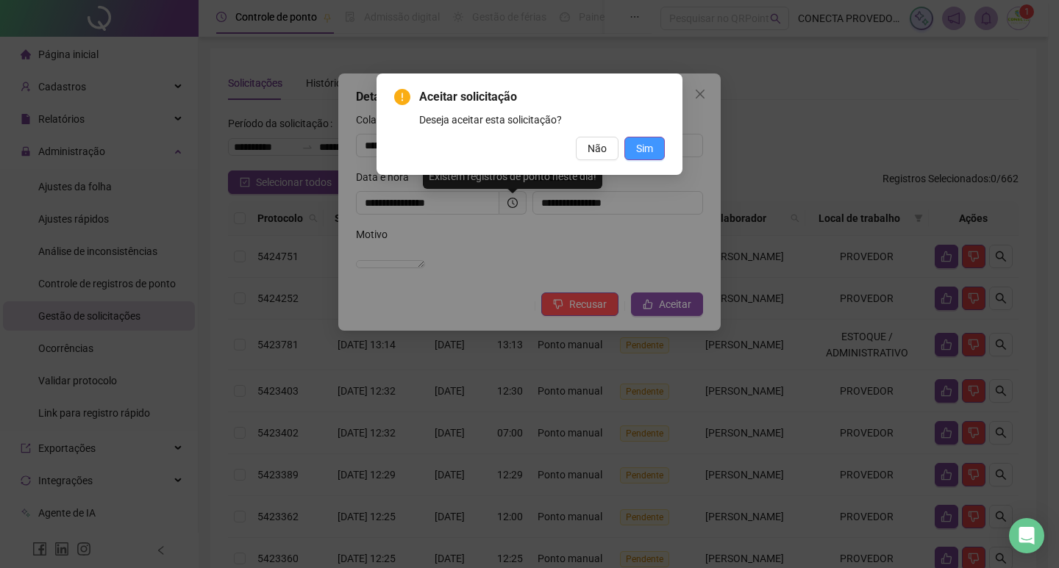
click at [650, 148] on span "Sim" at bounding box center [644, 148] width 17 height 16
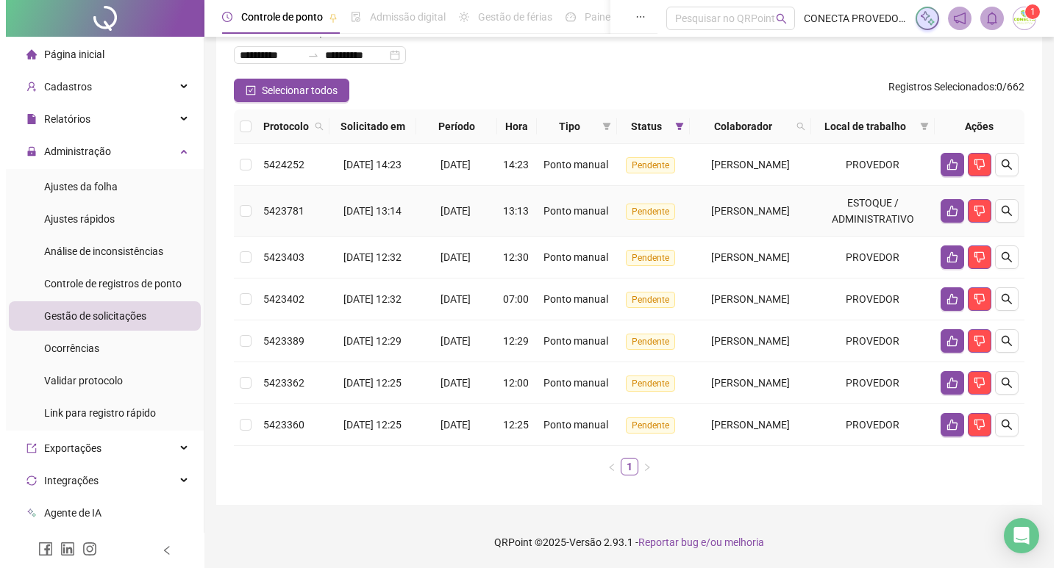
scroll to position [145, 0]
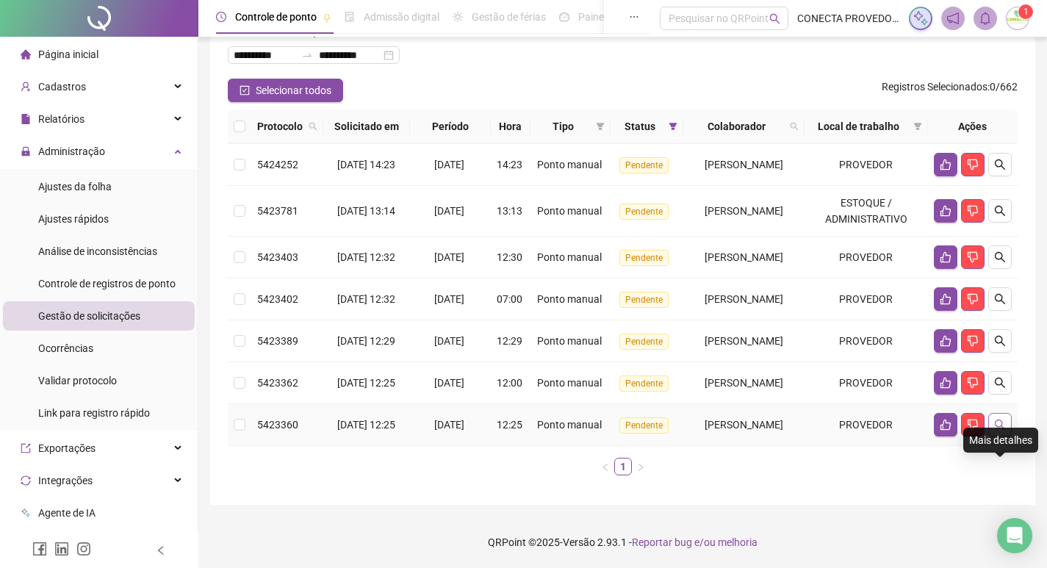
click at [1003, 420] on icon "search" at bounding box center [1001, 425] width 12 height 12
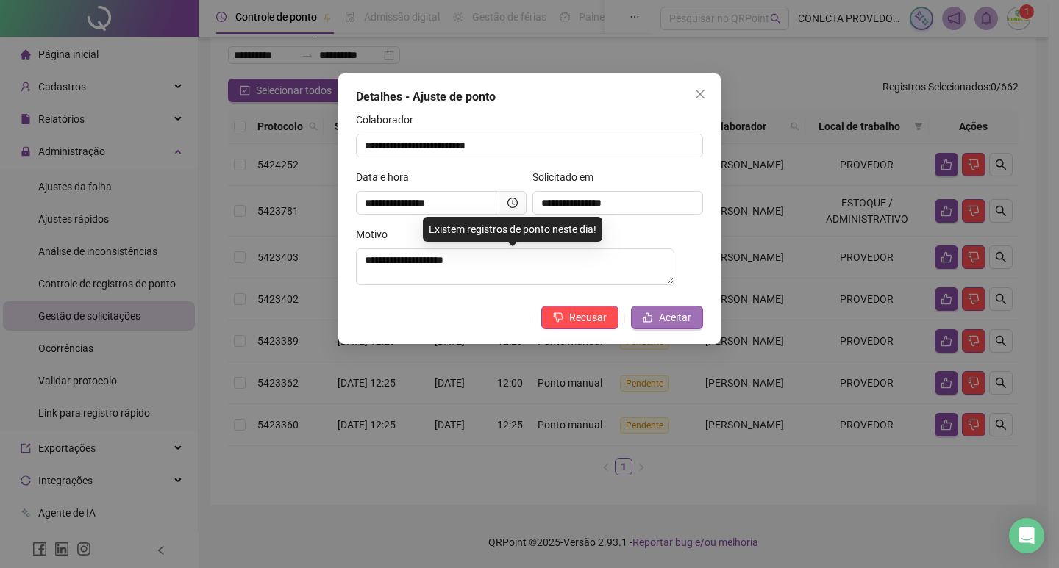
click at [651, 313] on button "Aceitar" at bounding box center [667, 318] width 72 height 24
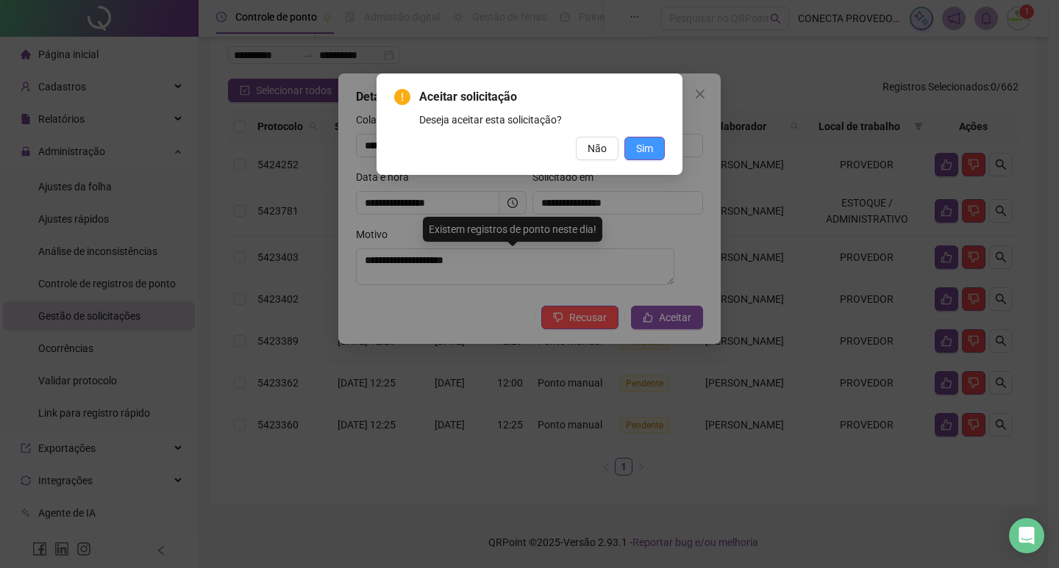
click at [658, 150] on button "Sim" at bounding box center [644, 149] width 40 height 24
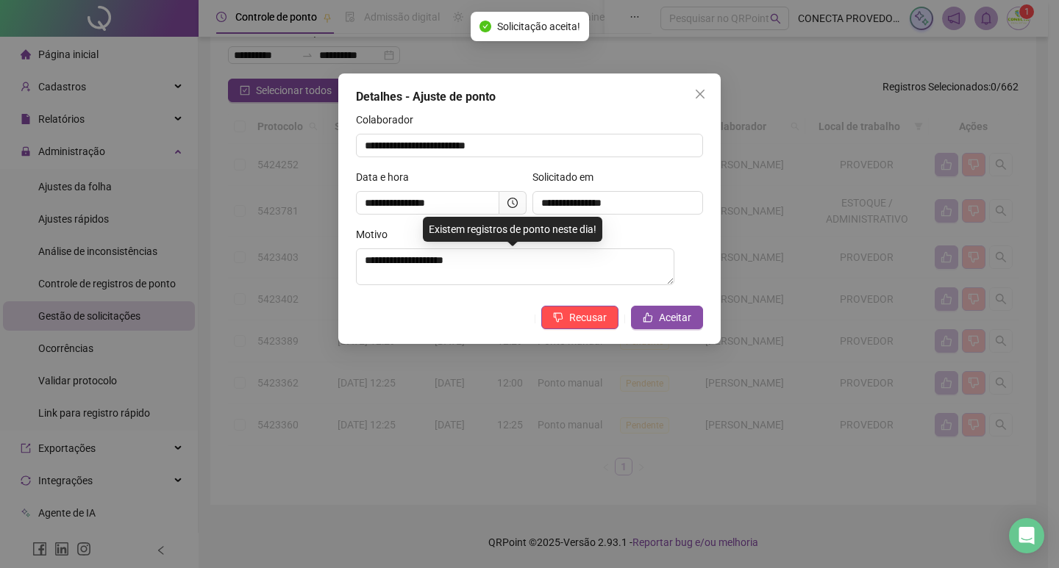
scroll to position [94, 0]
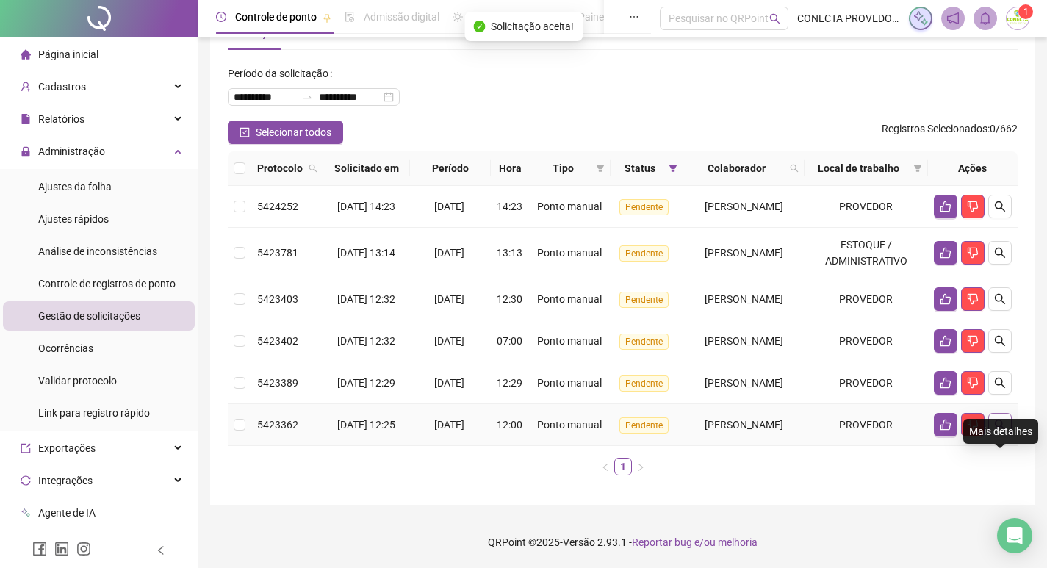
click at [1006, 419] on icon "search" at bounding box center [1001, 425] width 12 height 12
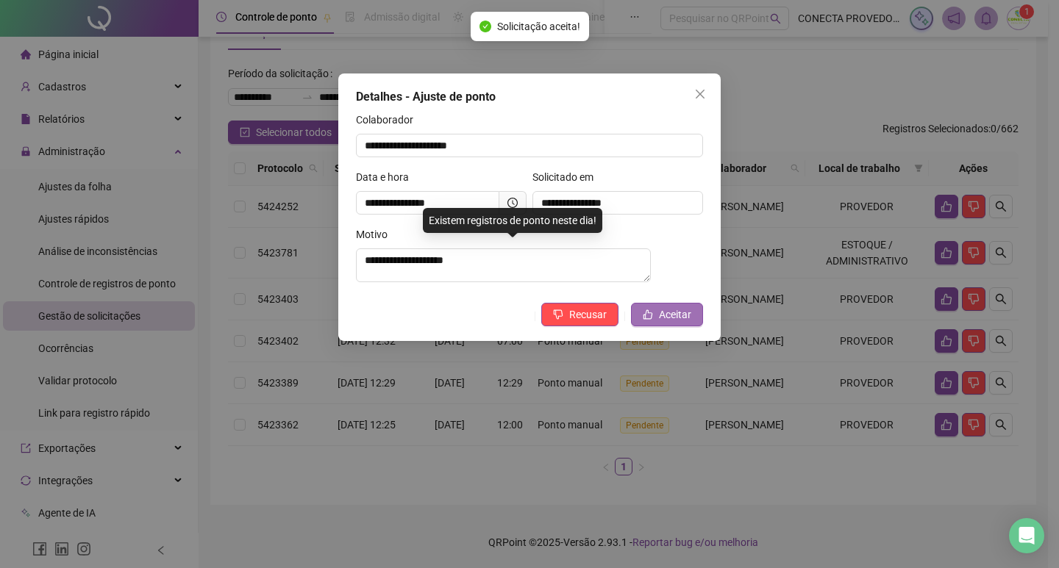
click at [680, 314] on span "Aceitar" at bounding box center [675, 315] width 32 height 16
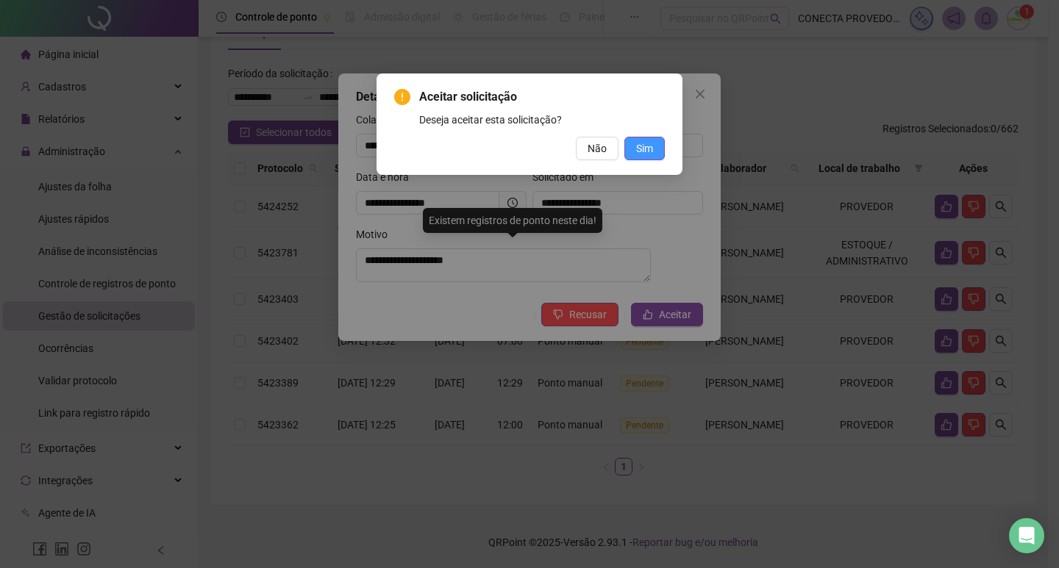
click at [639, 146] on span "Sim" at bounding box center [644, 148] width 17 height 16
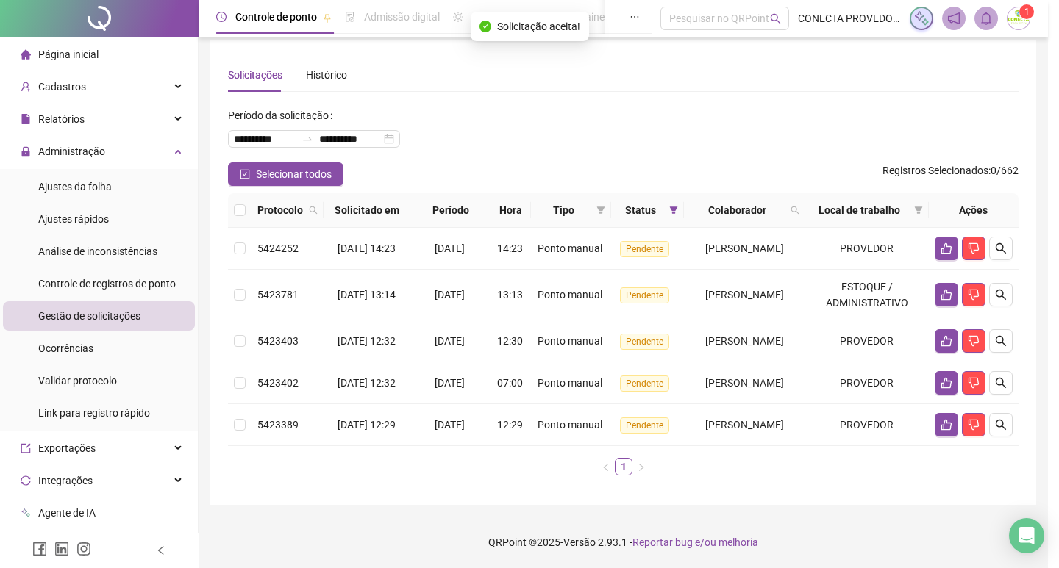
scroll to position [43, 0]
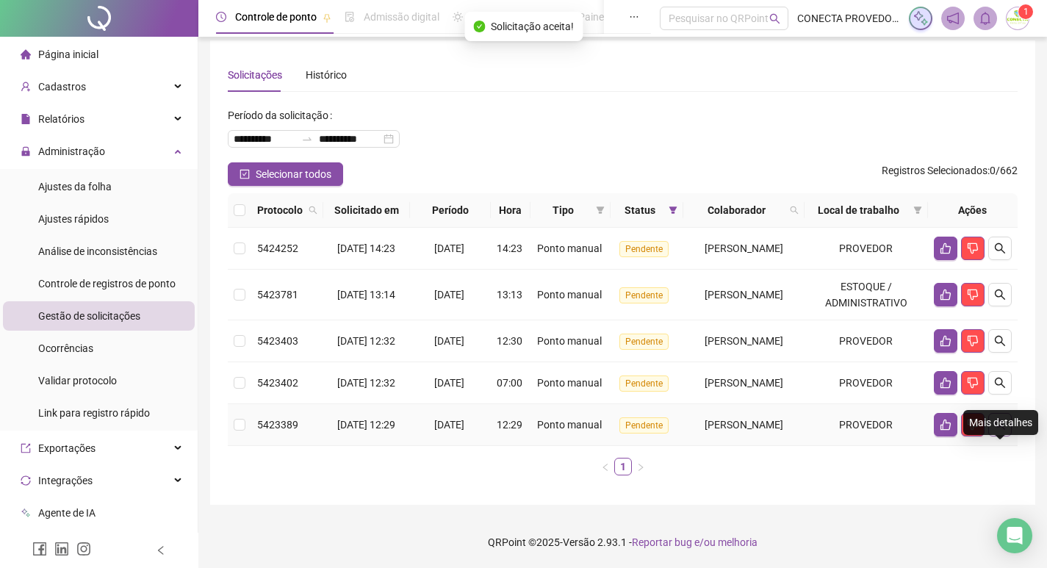
click at [998, 420] on icon "search" at bounding box center [1000, 425] width 10 height 10
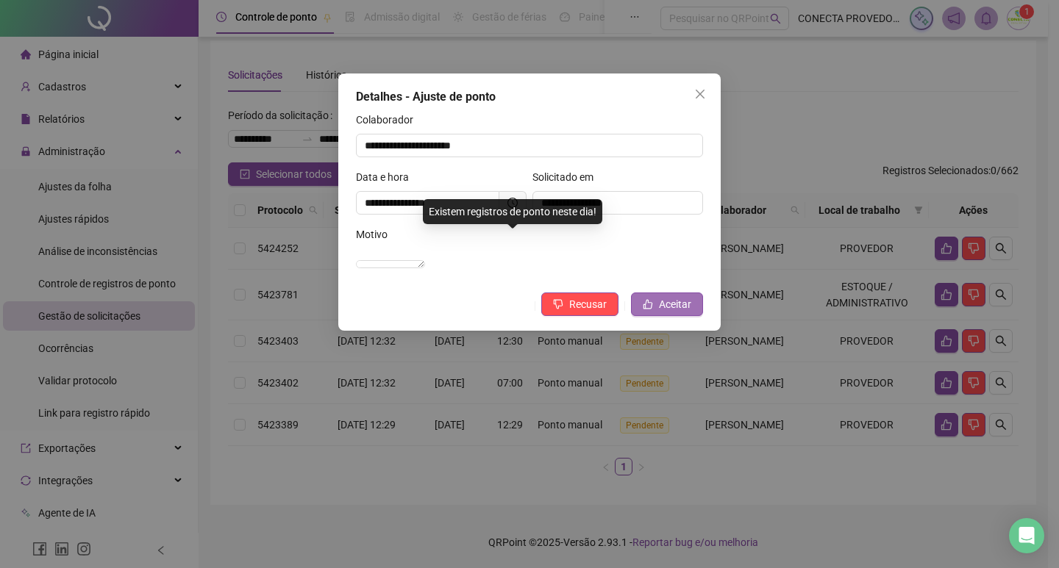
click at [645, 310] on button "Aceitar" at bounding box center [667, 305] width 72 height 24
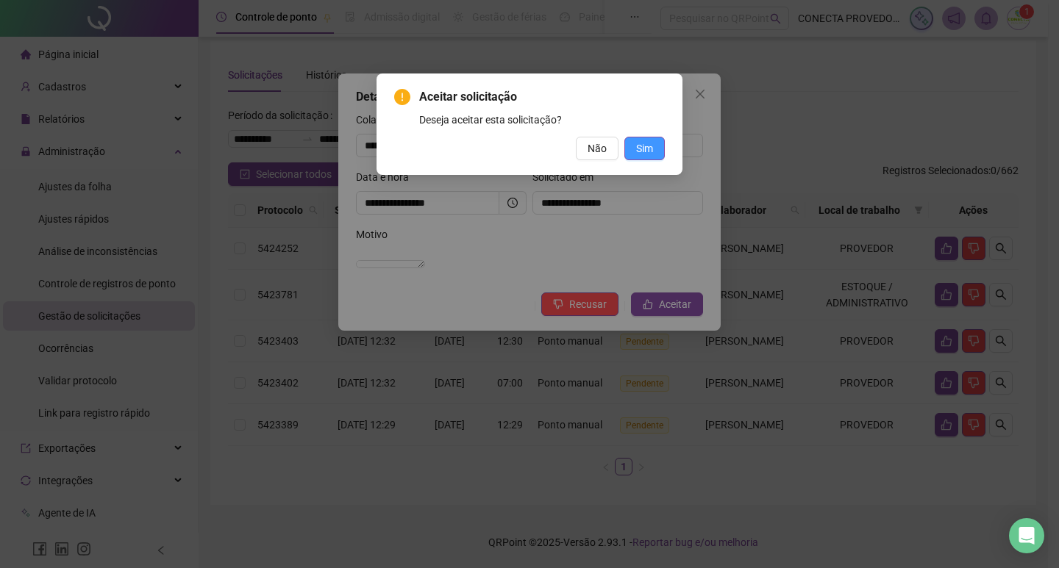
click at [643, 144] on span "Sim" at bounding box center [644, 148] width 17 height 16
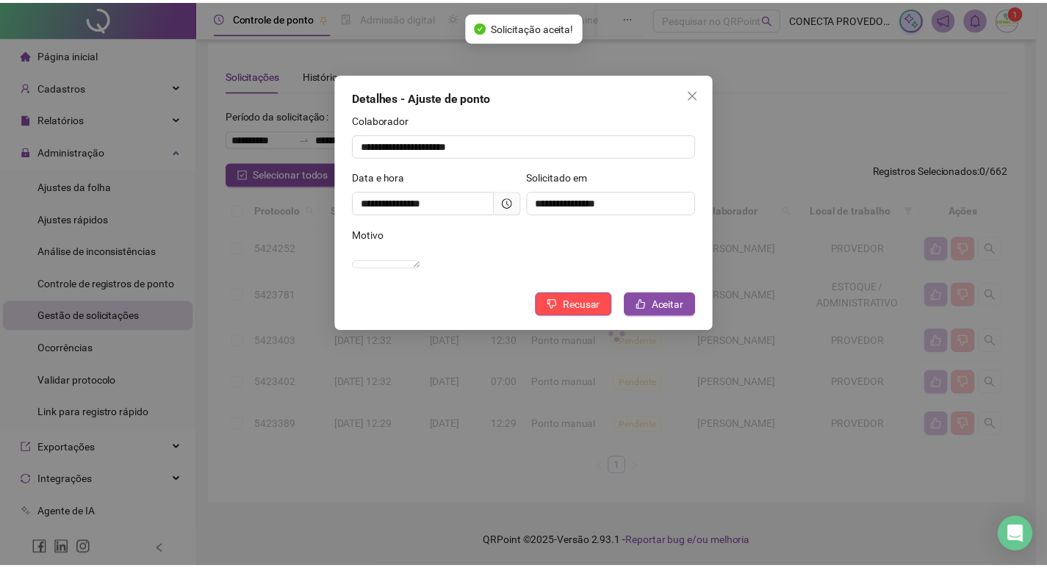
scroll to position [0, 0]
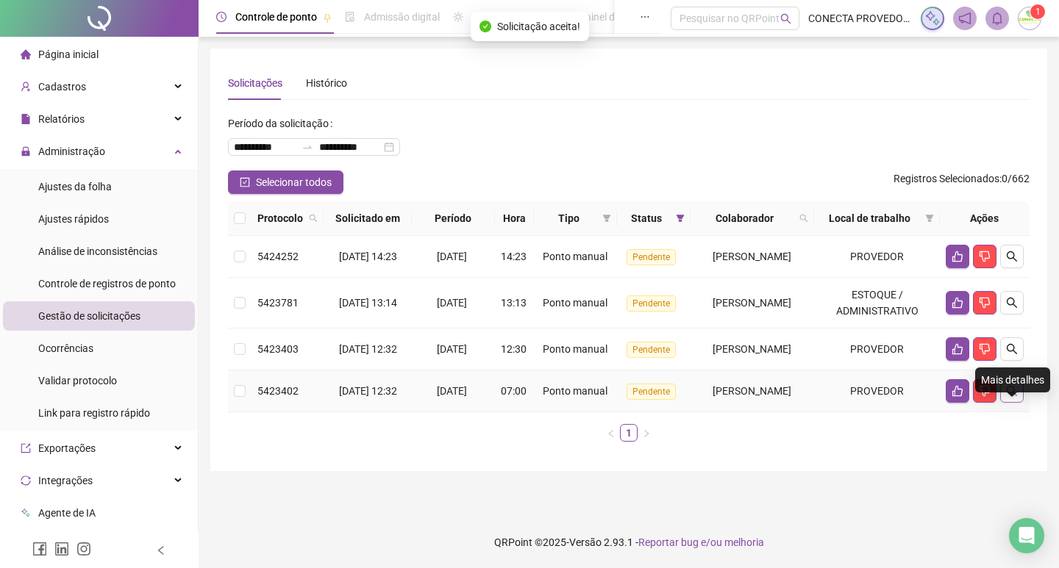
click at [1010, 403] on button "button" at bounding box center [1012, 391] width 24 height 24
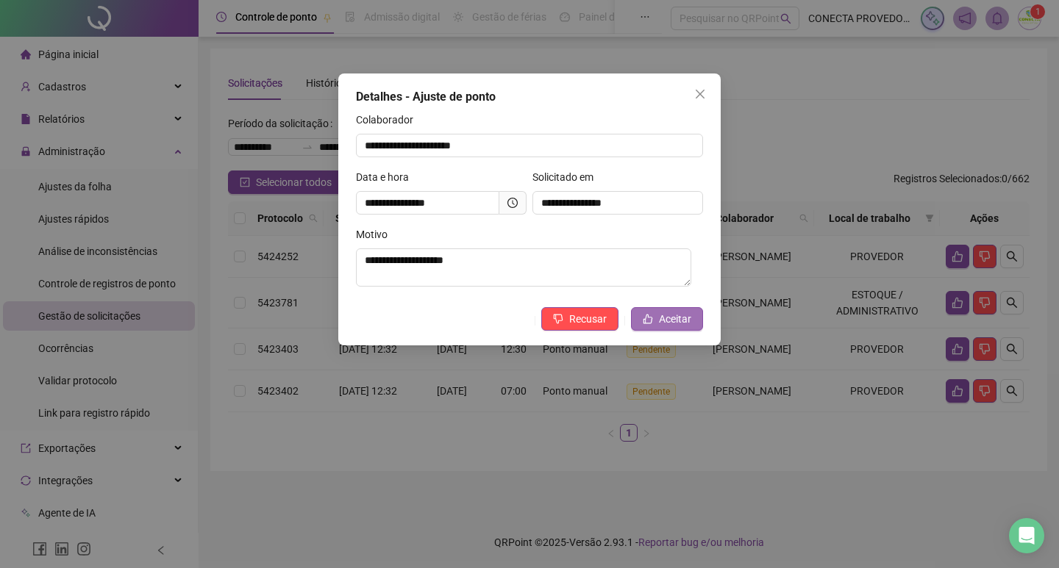
click at [691, 315] on button "Aceitar" at bounding box center [667, 319] width 72 height 24
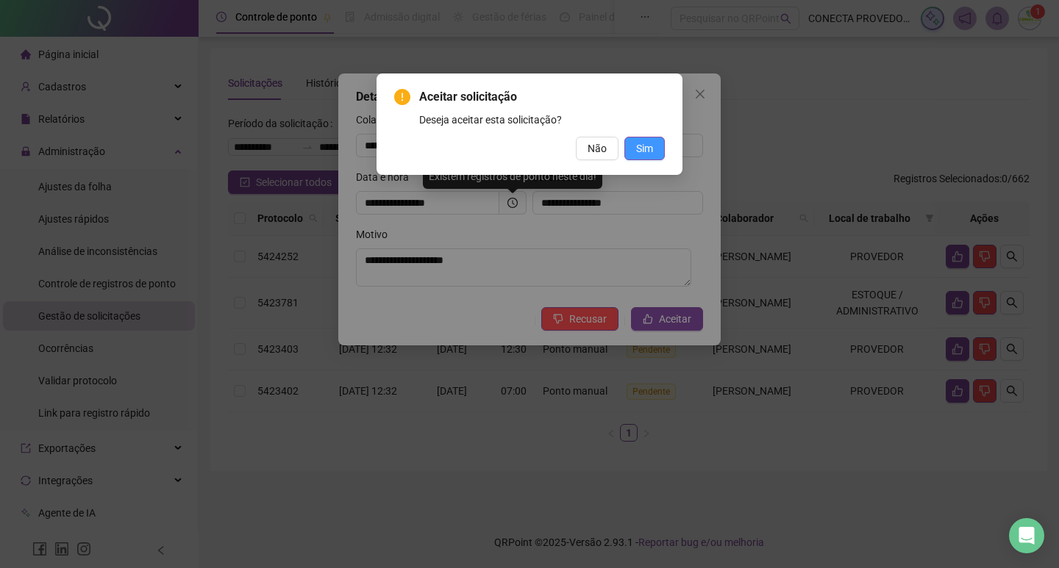
click at [643, 154] on span "Sim" at bounding box center [644, 148] width 17 height 16
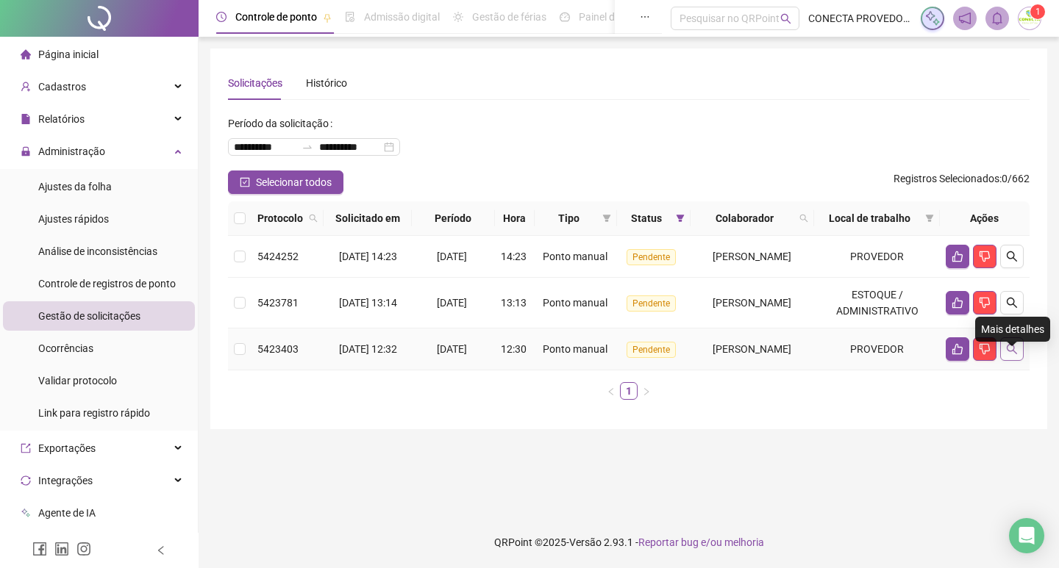
click at [1014, 355] on icon "search" at bounding box center [1012, 349] width 12 height 12
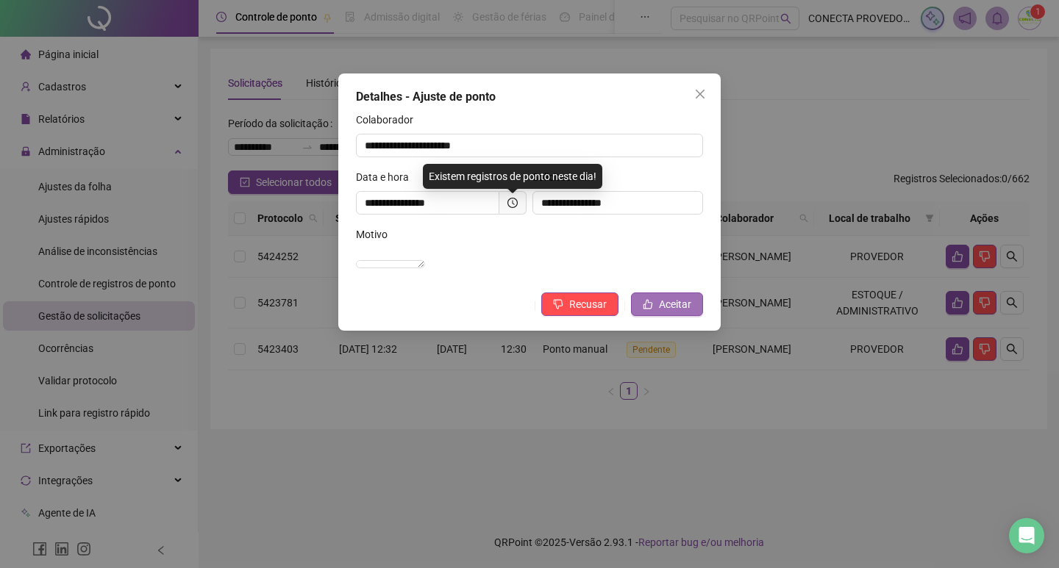
click at [683, 312] on span "Aceitar" at bounding box center [675, 304] width 32 height 16
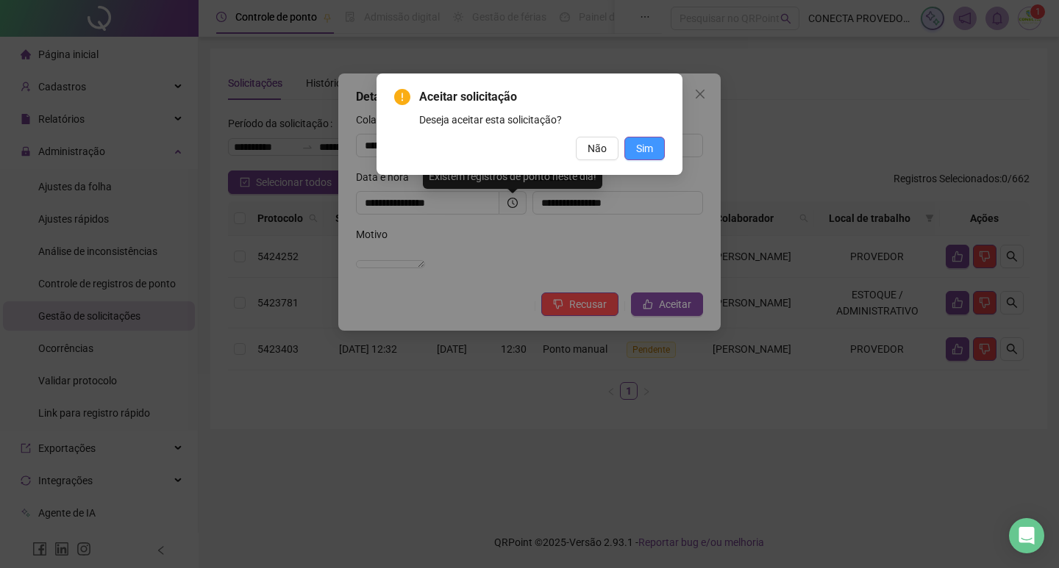
click at [629, 149] on button "Sim" at bounding box center [644, 149] width 40 height 24
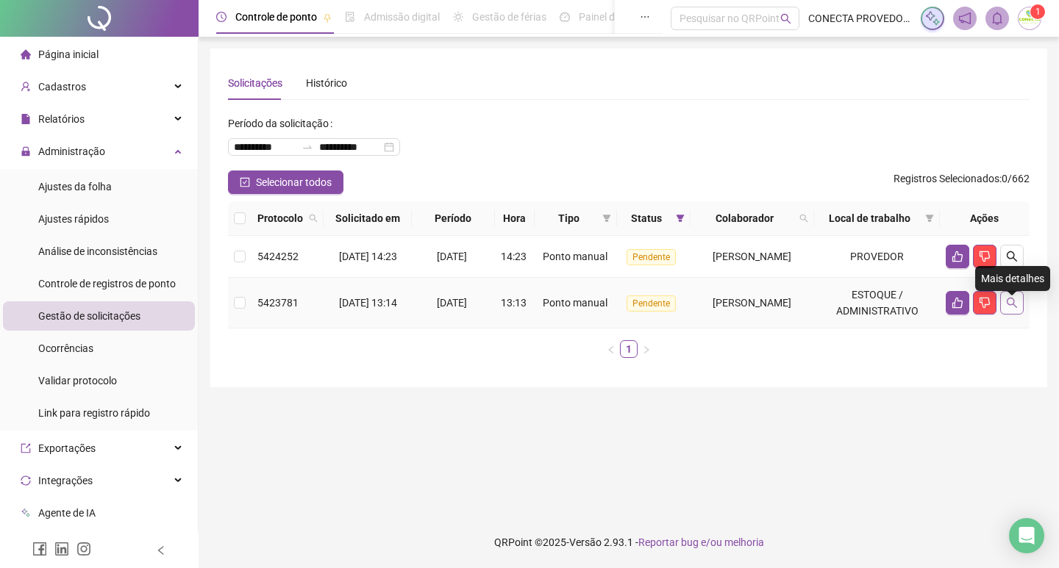
click at [1017, 315] on button "button" at bounding box center [1012, 303] width 24 height 24
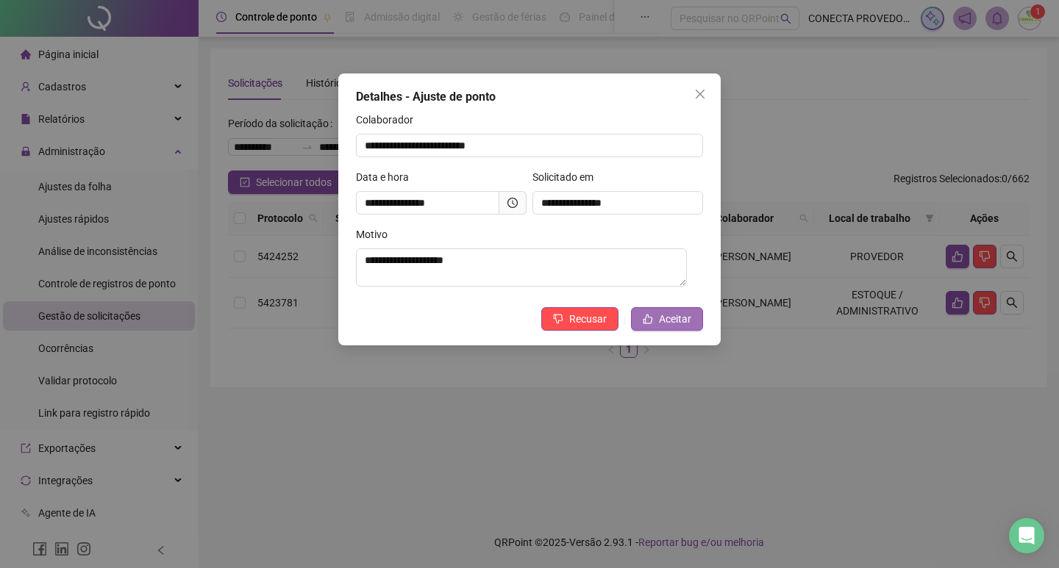
click at [634, 318] on button "Aceitar" at bounding box center [667, 319] width 72 height 24
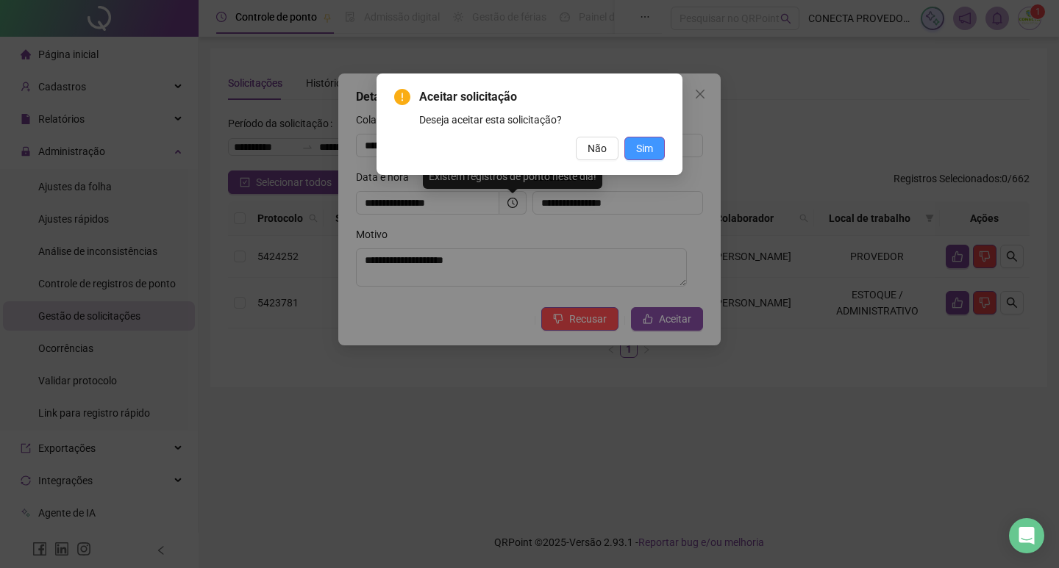
click at [637, 146] on span "Sim" at bounding box center [644, 148] width 17 height 16
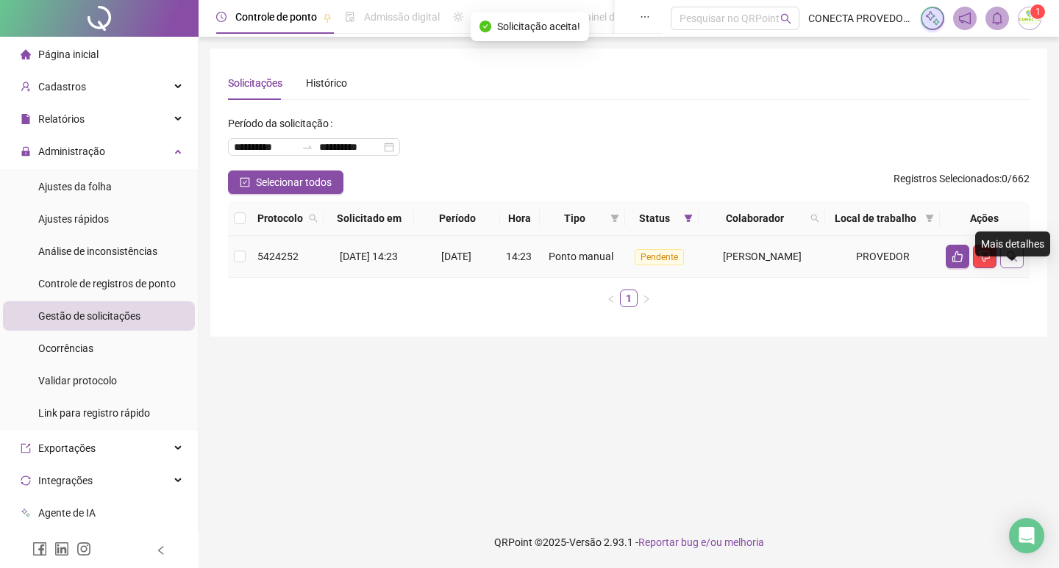
click at [1010, 262] on icon "search" at bounding box center [1012, 257] width 12 height 12
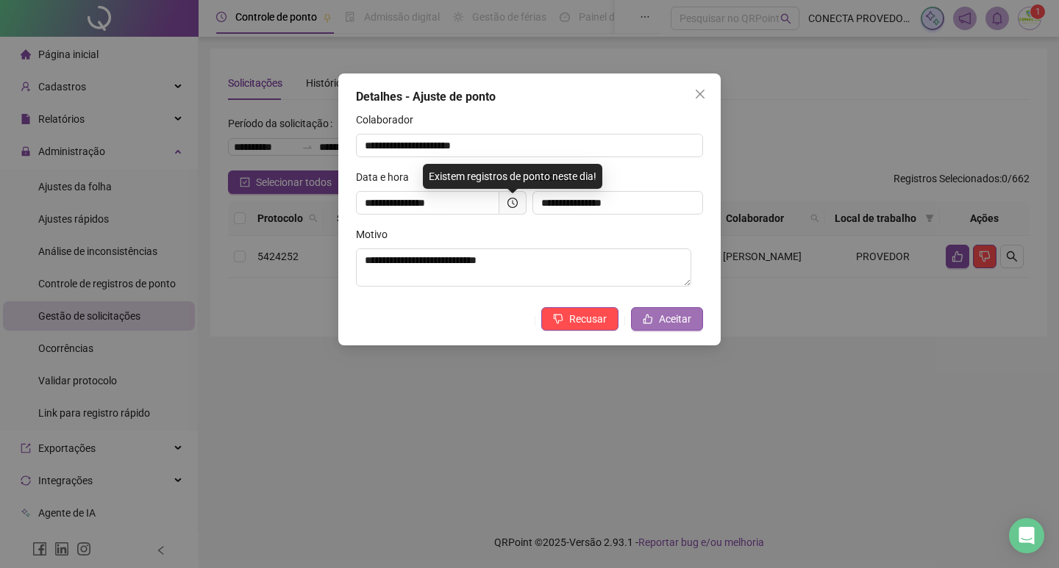
click at [679, 315] on span "Aceitar" at bounding box center [675, 319] width 32 height 16
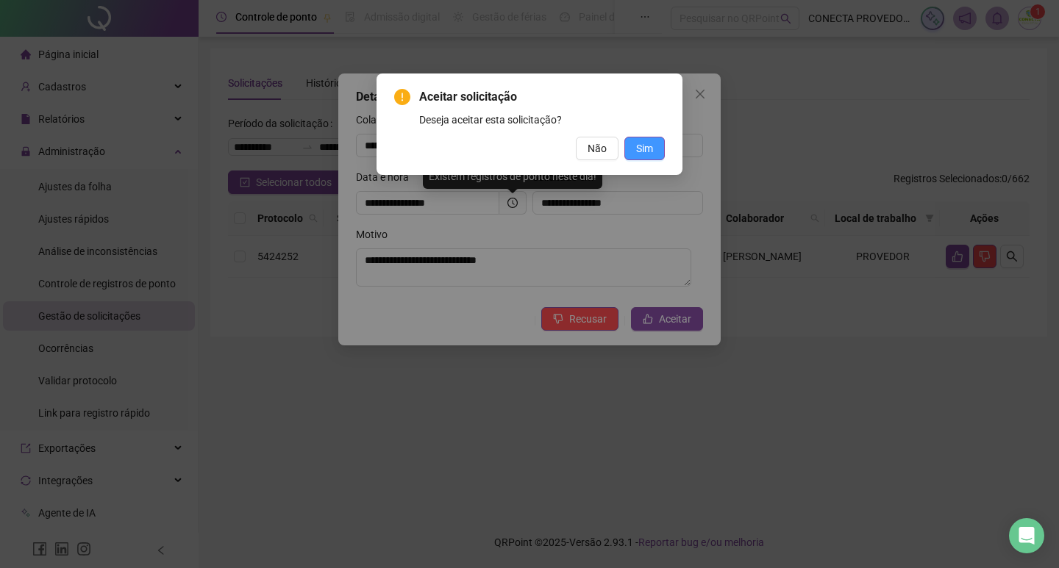
click at [640, 141] on span "Sim" at bounding box center [644, 148] width 17 height 16
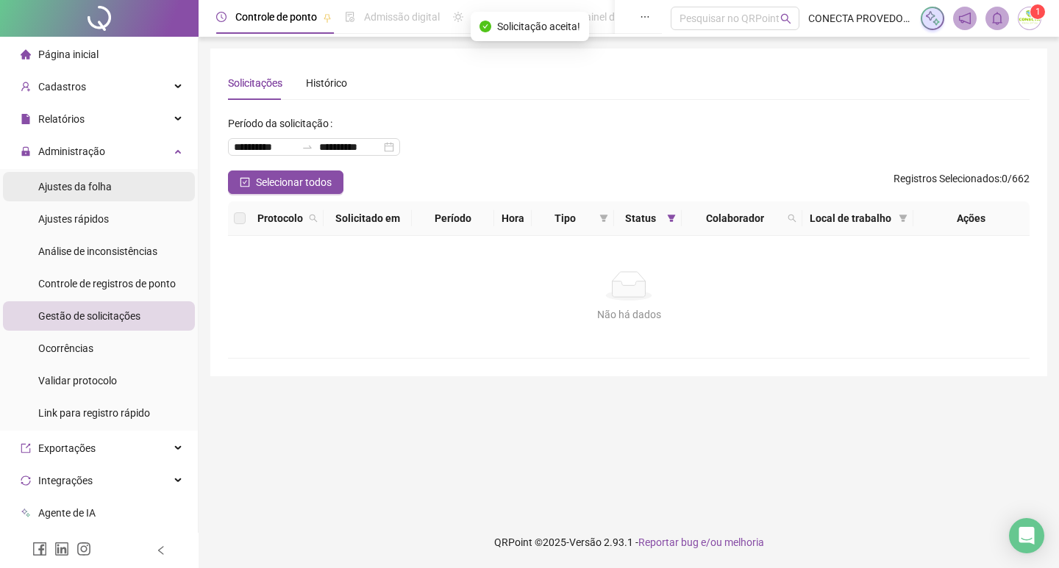
click at [69, 187] on span "Ajustes da folha" at bounding box center [75, 187] width 74 height 12
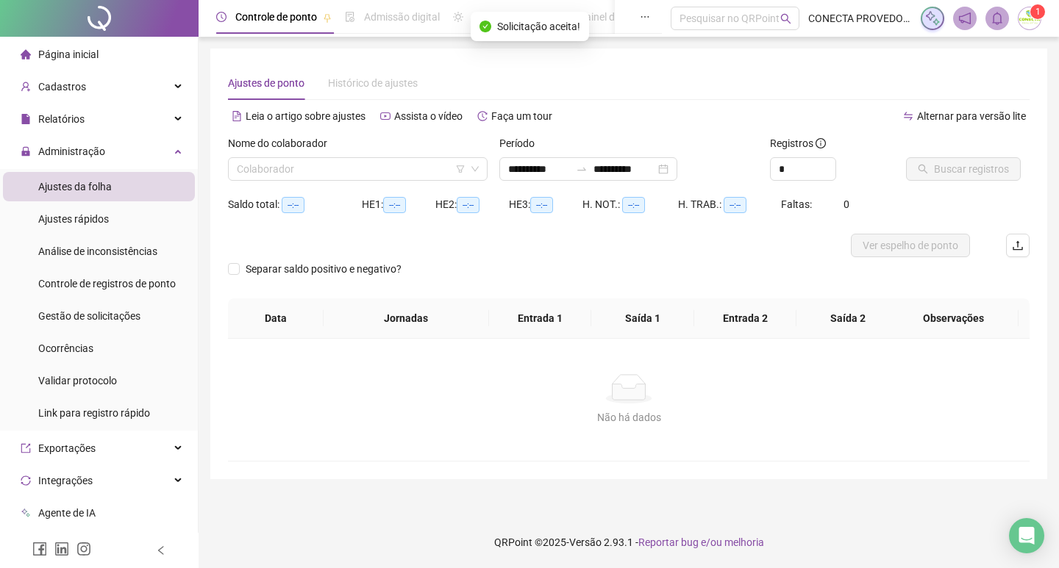
type input "**********"
click at [332, 169] on input "search" at bounding box center [351, 169] width 229 height 22
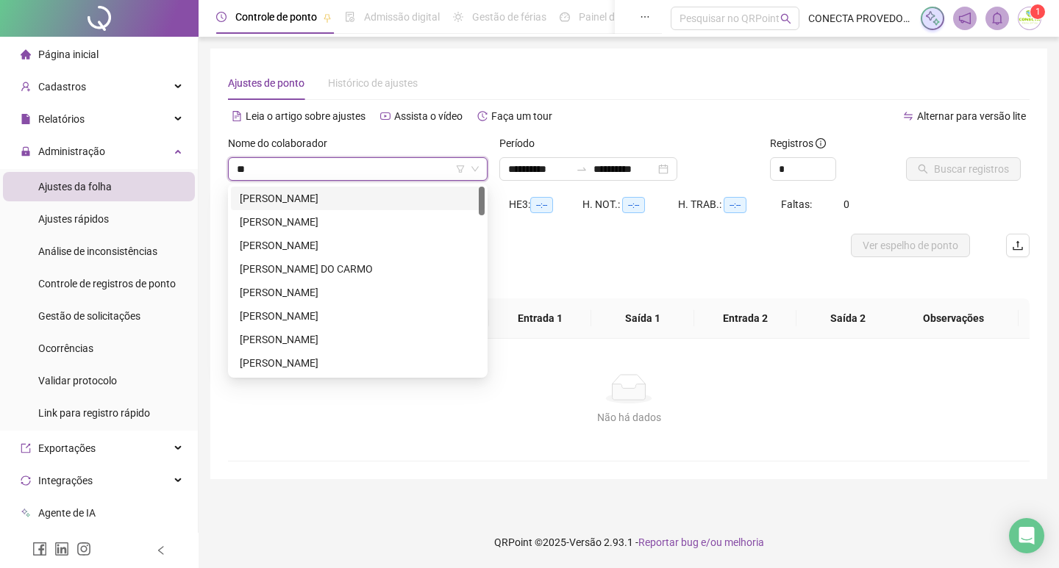
type input "***"
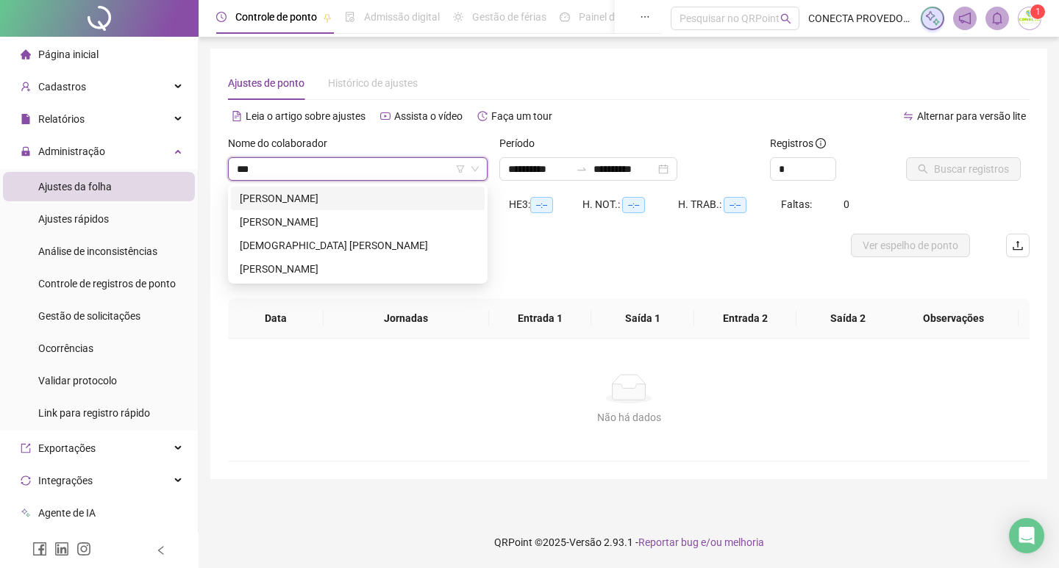
click at [281, 190] on div "ANTONIO ALEX ALVES DA SILVA" at bounding box center [358, 198] width 236 height 16
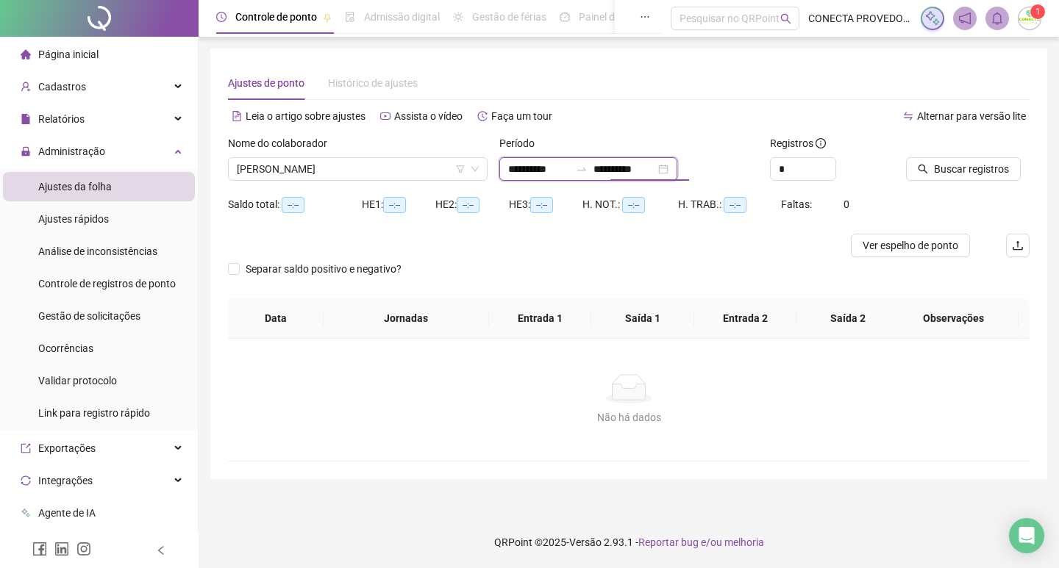
click at [617, 168] on input "**********" at bounding box center [624, 169] width 62 height 16
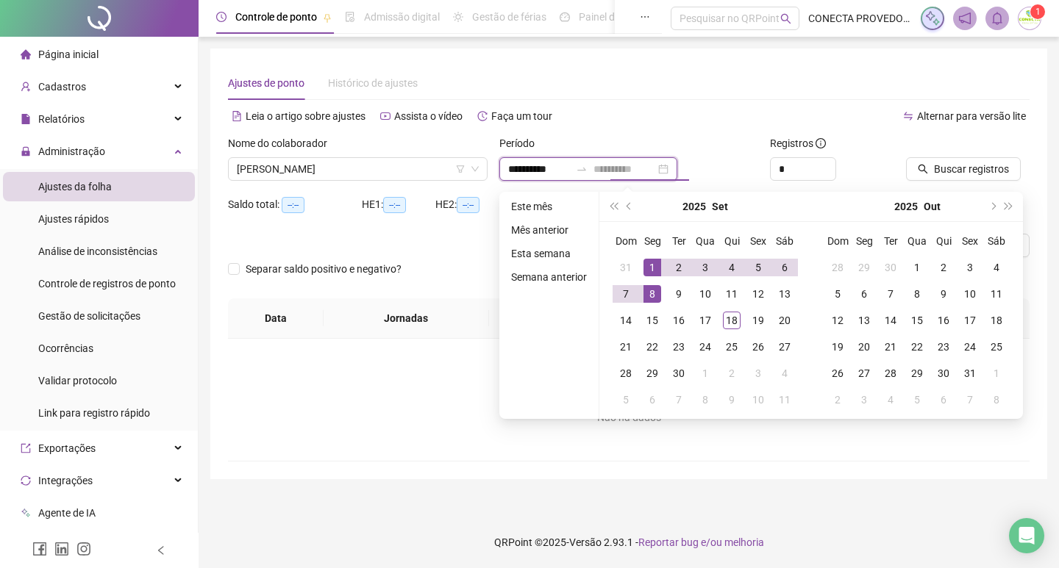
type input "**********"
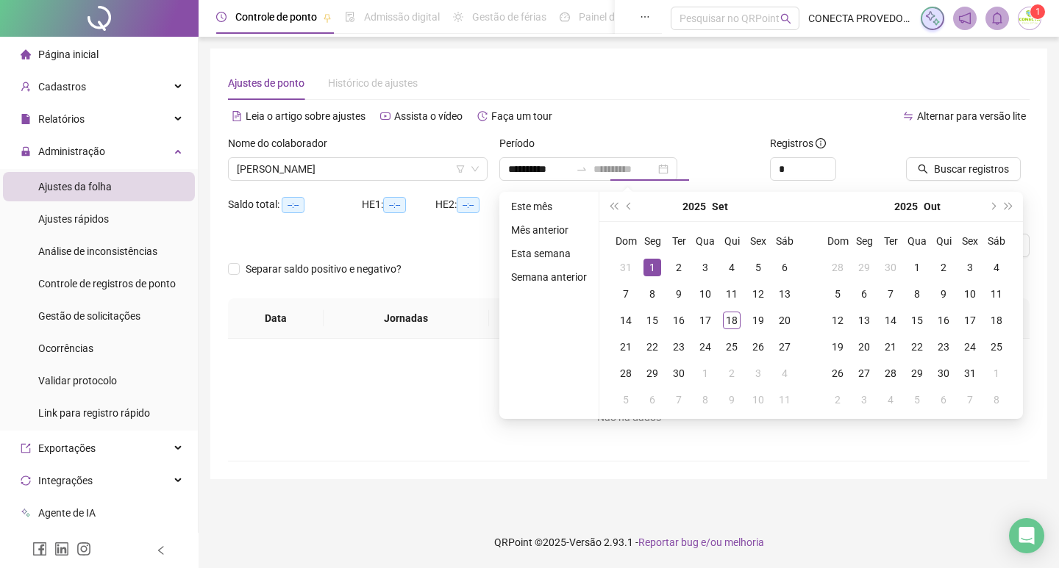
click at [655, 270] on div "1" at bounding box center [652, 268] width 18 height 18
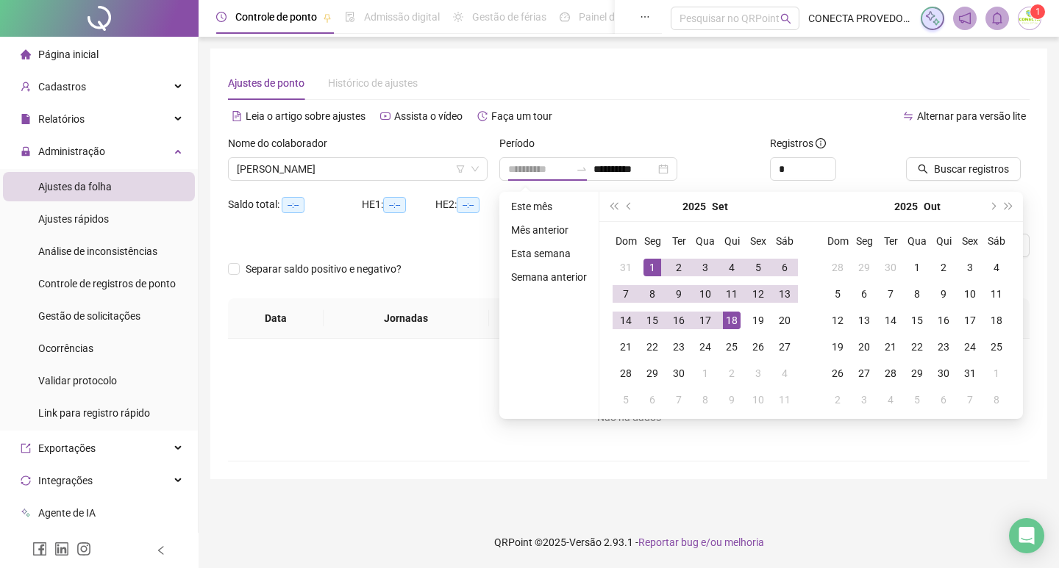
click at [727, 323] on div "18" at bounding box center [732, 321] width 18 height 18
type input "**********"
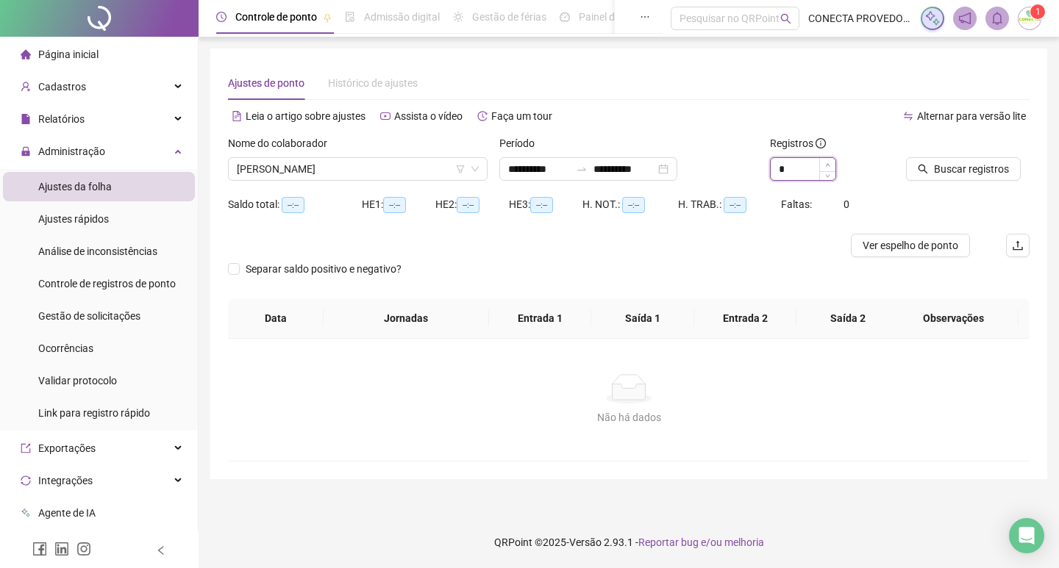
type input "*"
click at [828, 165] on icon "up" at bounding box center [827, 164] width 5 height 5
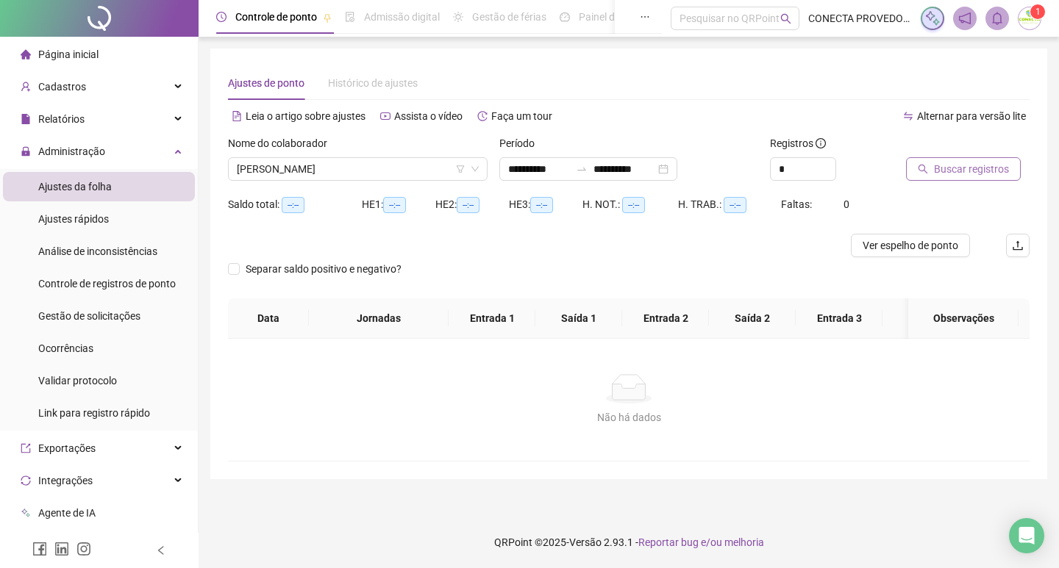
click at [962, 166] on span "Buscar registros" at bounding box center [971, 169] width 75 height 16
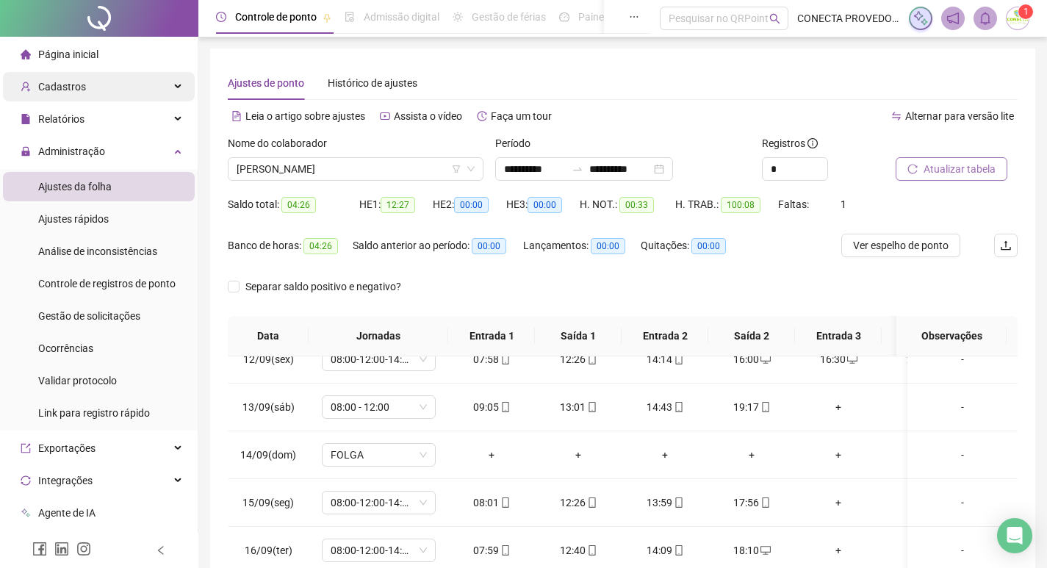
click at [87, 82] on div "Cadastros" at bounding box center [99, 86] width 192 height 29
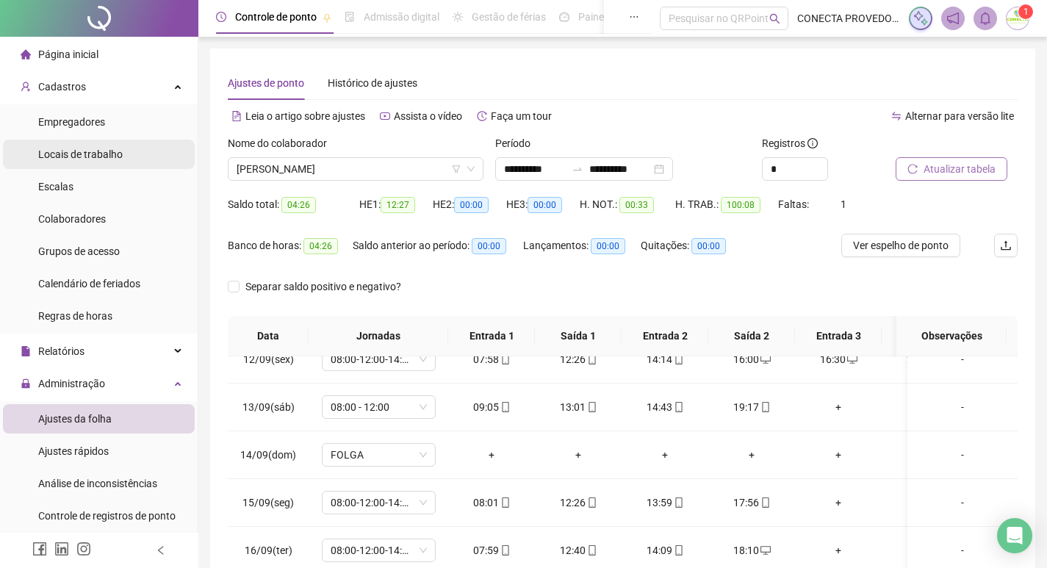
drag, startPoint x: 107, startPoint y: 215, endPoint x: 90, endPoint y: 165, distance: 52.3
click at [107, 215] on li "Colaboradores" at bounding box center [99, 218] width 192 height 29
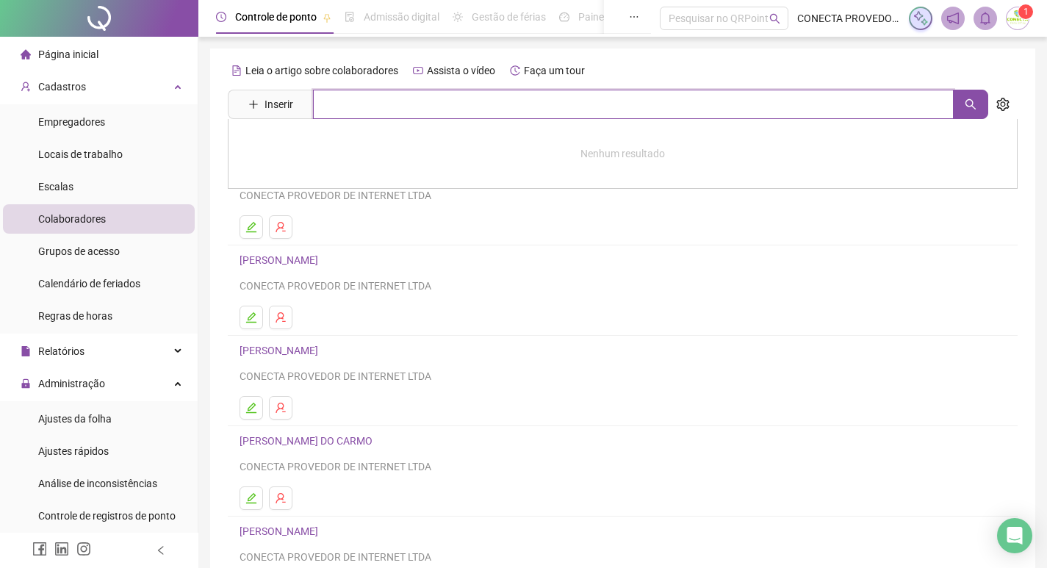
click at [429, 107] on input "text" at bounding box center [633, 104] width 641 height 29
click at [964, 102] on button "button" at bounding box center [970, 104] width 35 height 29
type input "*******"
click at [304, 151] on link "ANTONIO ALEX ALVES DA SILVA" at bounding box center [294, 148] width 79 height 12
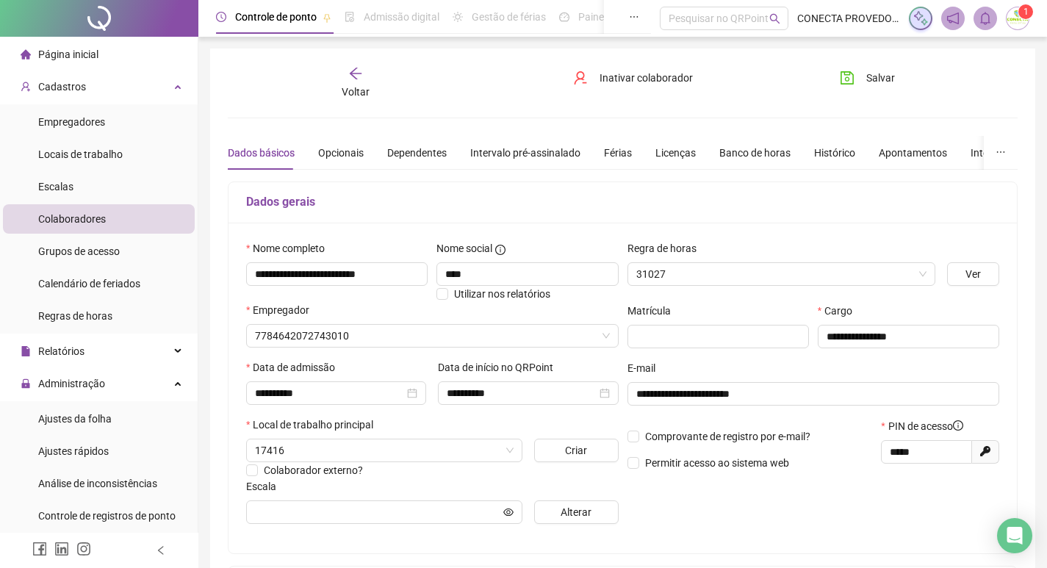
type input "**********"
click at [754, 154] on div "Banco de horas" at bounding box center [755, 153] width 71 height 16
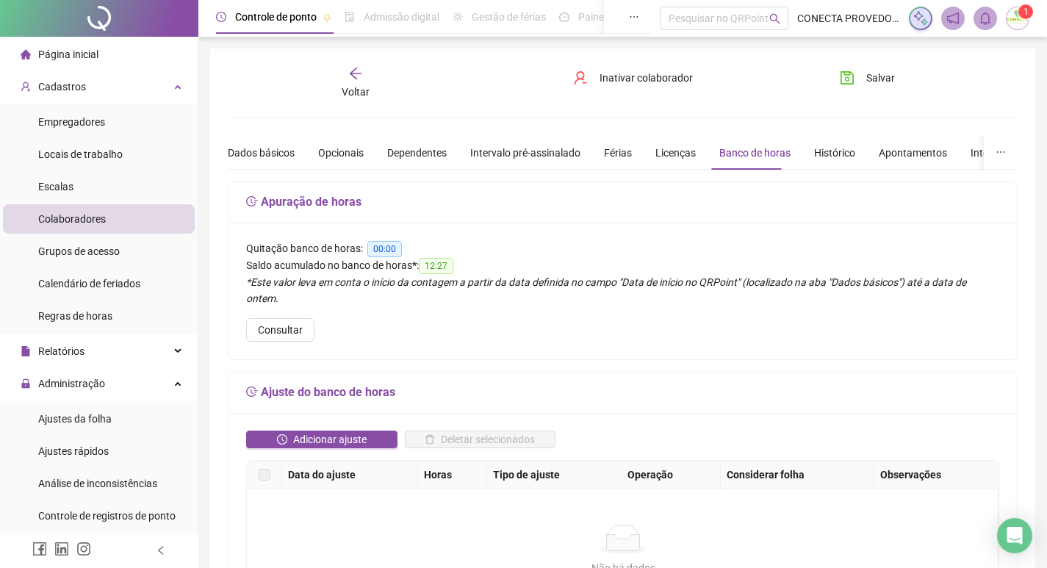
click at [52, 213] on span "Colaboradores" at bounding box center [72, 219] width 68 height 12
click at [110, 420] on span "Ajustes da folha" at bounding box center [75, 419] width 74 height 12
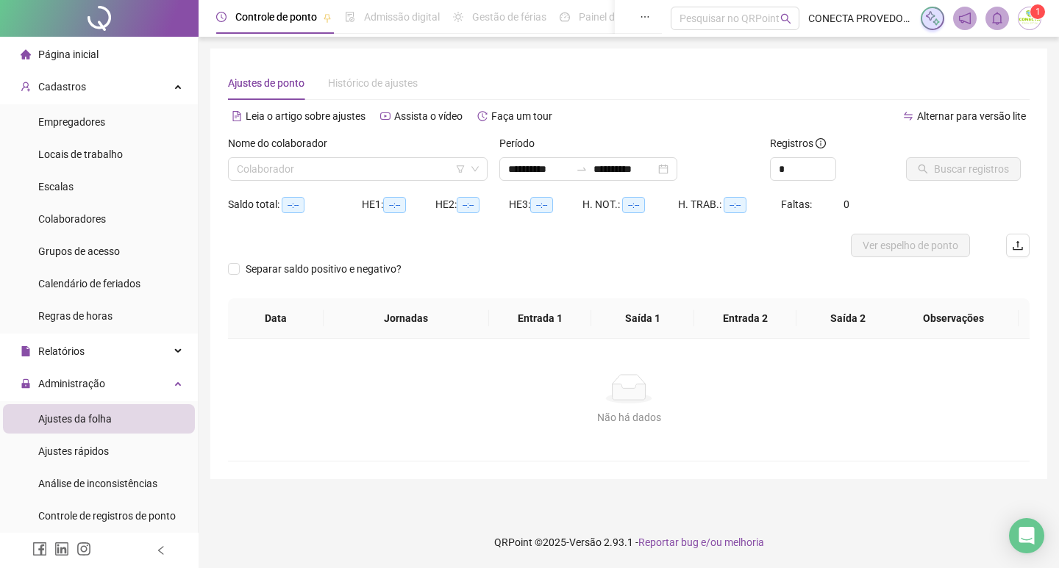
type input "**********"
click at [75, 221] on span "Colaboradores" at bounding box center [72, 219] width 68 height 12
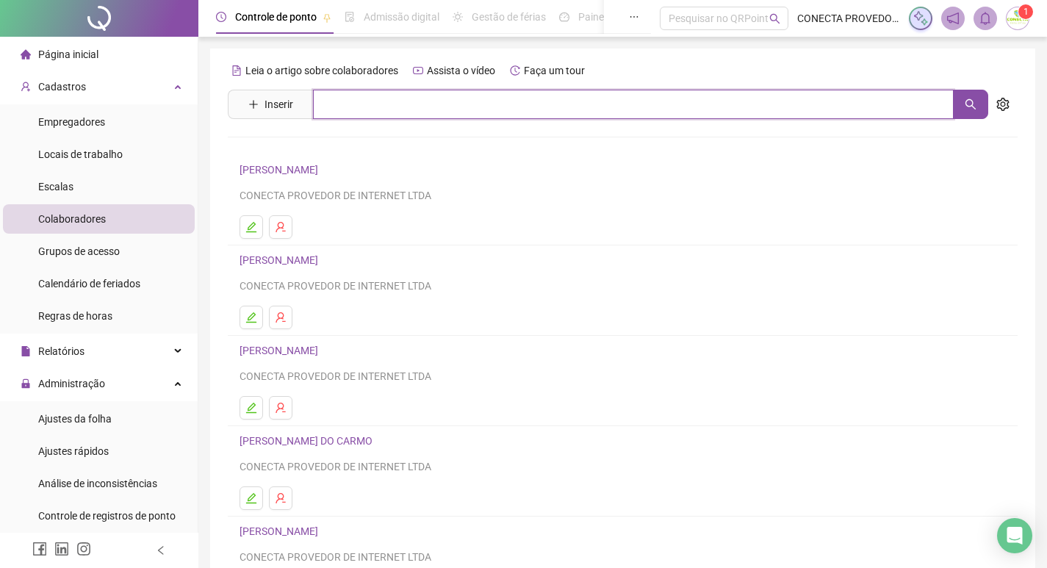
click at [398, 110] on input "text" at bounding box center [633, 104] width 641 height 29
click at [973, 103] on icon "search" at bounding box center [971, 105] width 12 height 12
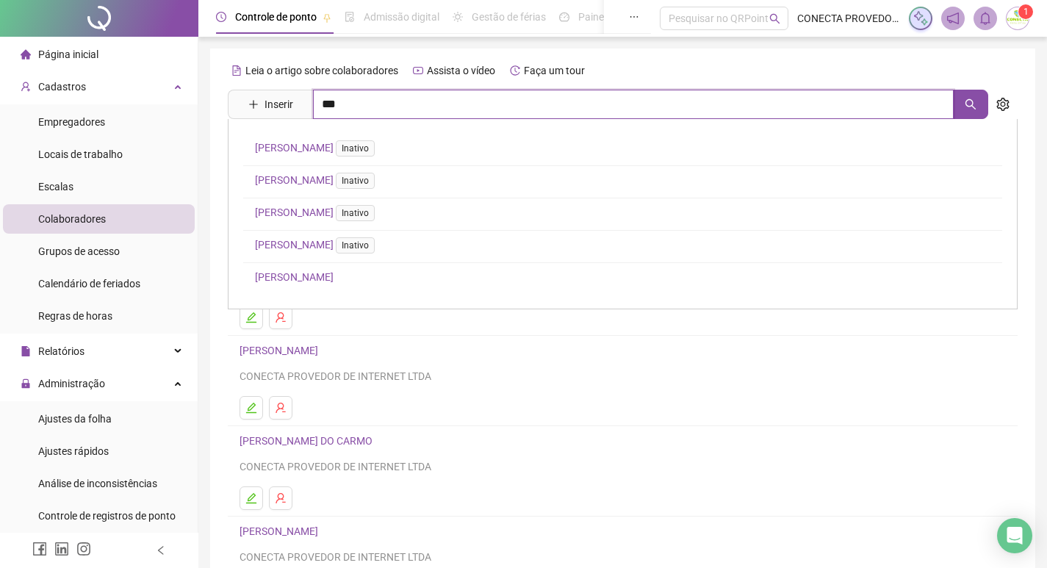
type input "***"
click at [323, 273] on link "ANTONIO ALEX ALVES DA SILVA" at bounding box center [294, 277] width 79 height 12
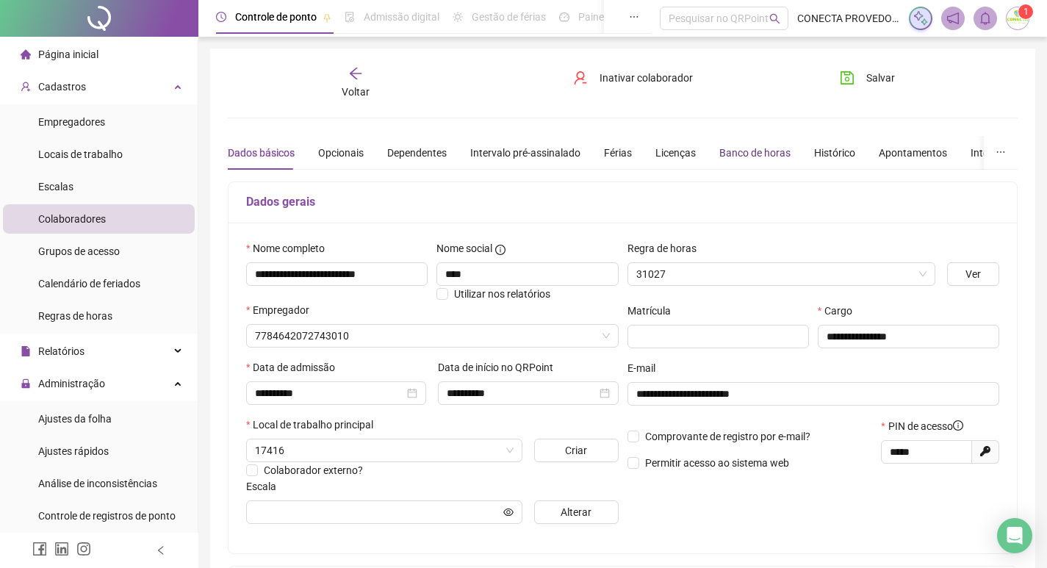
click at [758, 151] on div "Banco de horas" at bounding box center [755, 153] width 71 height 16
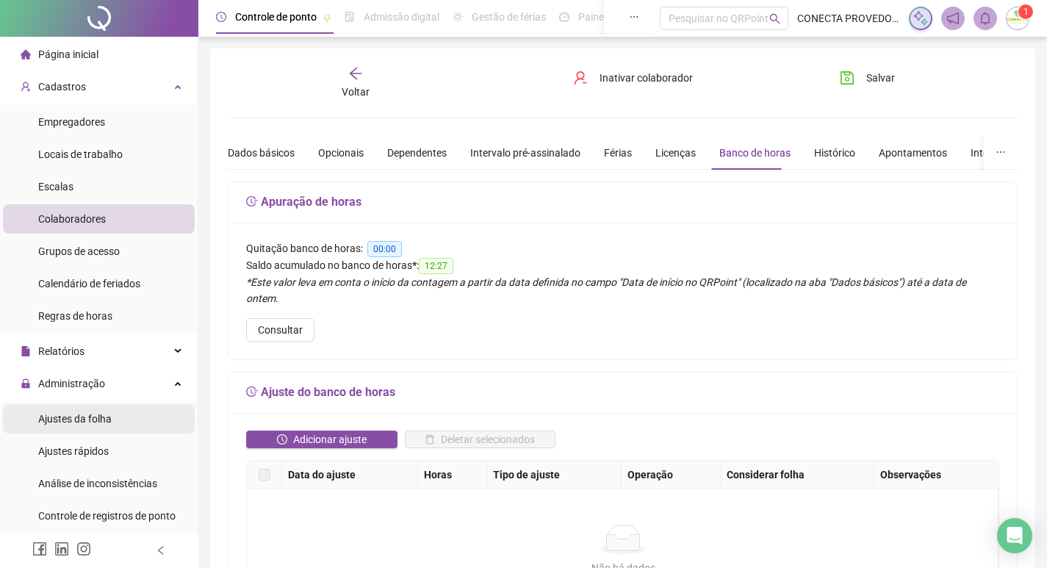
click at [65, 410] on div "Ajustes da folha" at bounding box center [75, 418] width 74 height 29
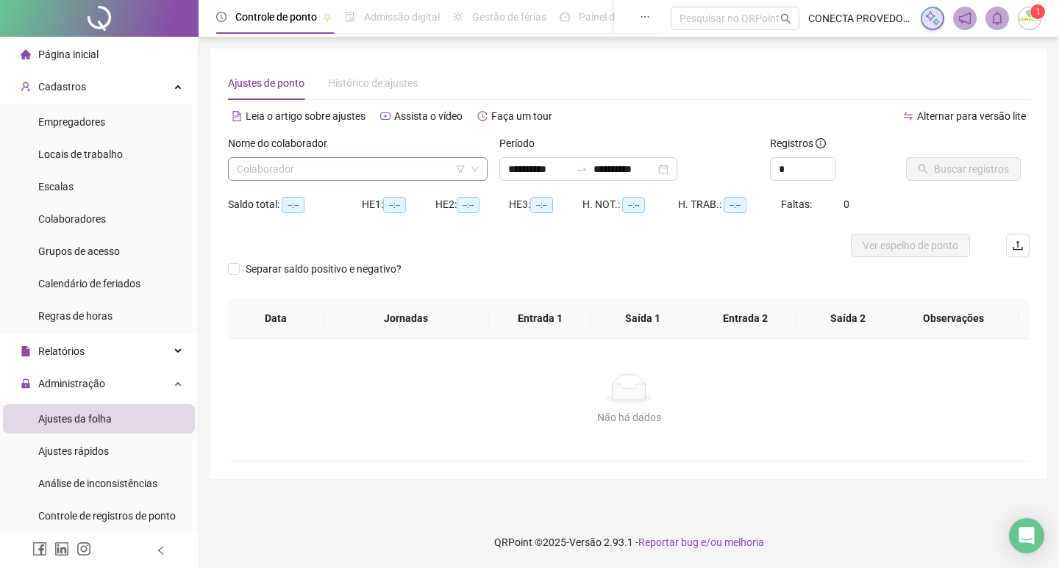
click at [297, 171] on input "search" at bounding box center [351, 169] width 229 height 22
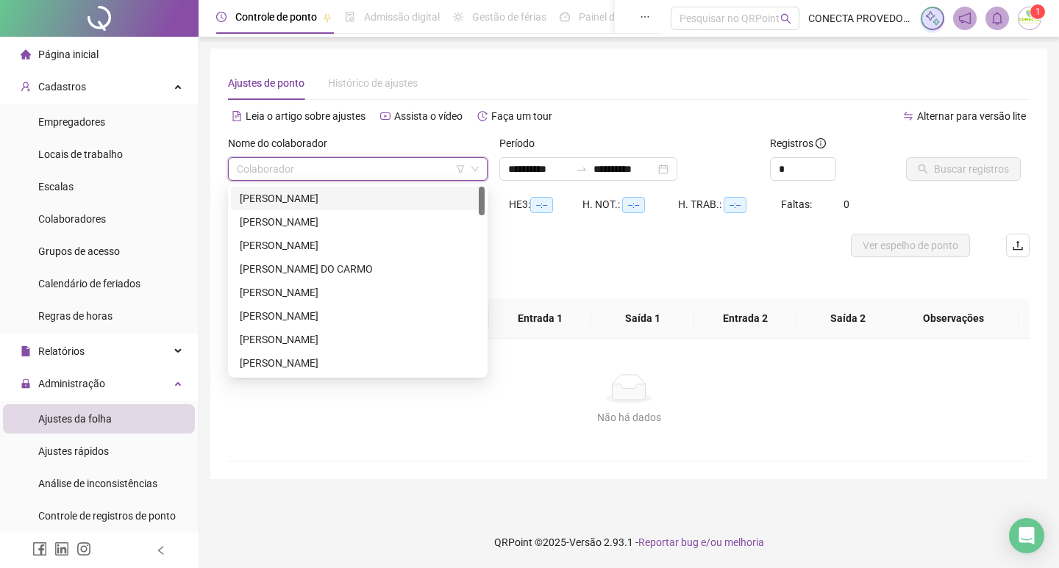
type input "**********"
drag, startPoint x: 53, startPoint y: 210, endPoint x: 137, endPoint y: 190, distance: 86.8
click at [52, 211] on div "Colaboradores" at bounding box center [72, 218] width 68 height 29
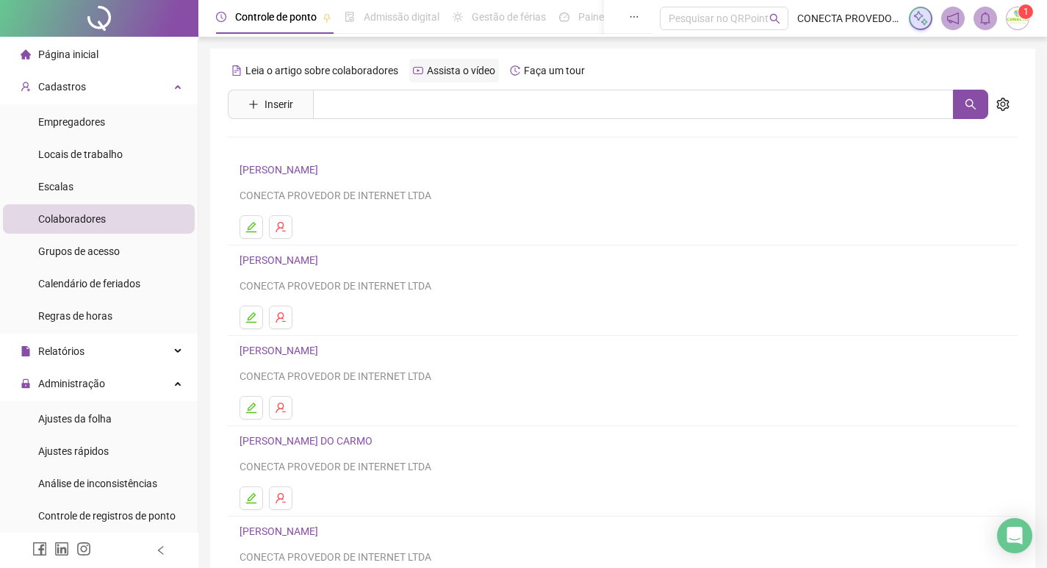
click at [412, 79] on div "Assista o vídeo" at bounding box center [454, 71] width 90 height 24
click at [347, 107] on input "text" at bounding box center [633, 104] width 641 height 29
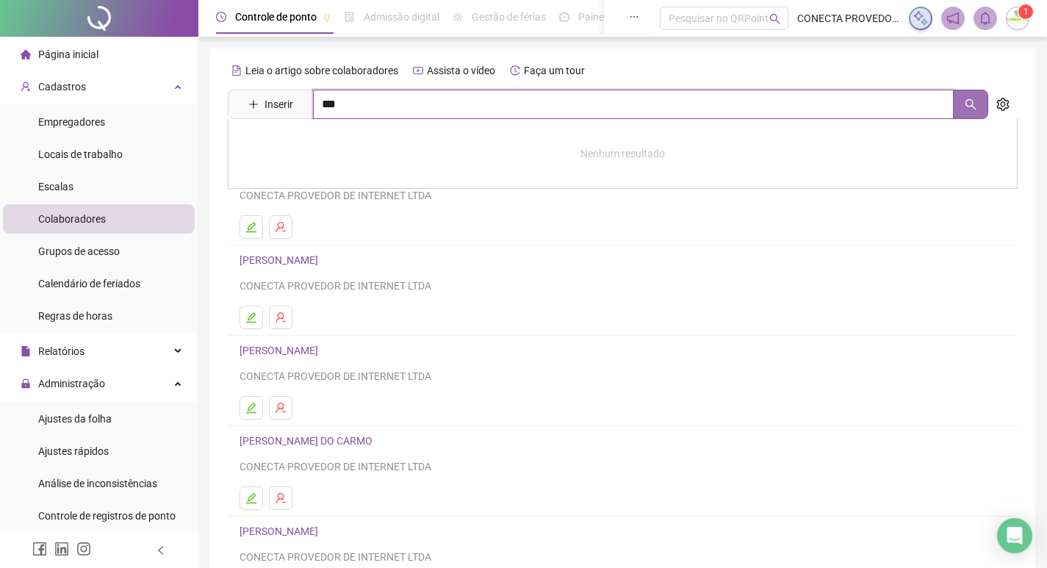
click at [963, 102] on button "button" at bounding box center [970, 104] width 35 height 29
type input "***"
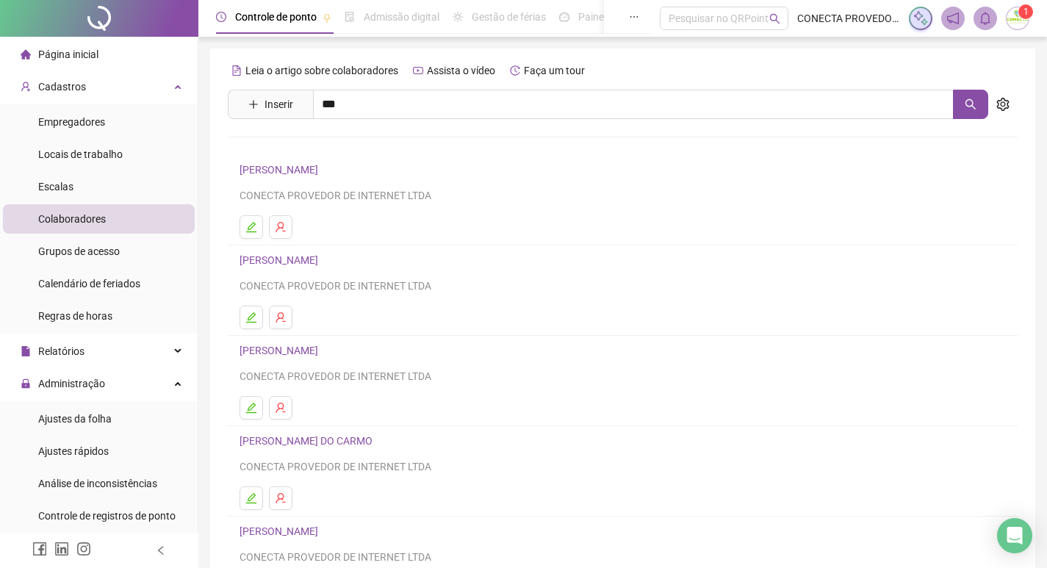
click at [334, 146] on link "ADRIANA FLAVIA PEREIRA FIDELES BATISTA" at bounding box center [294, 148] width 79 height 12
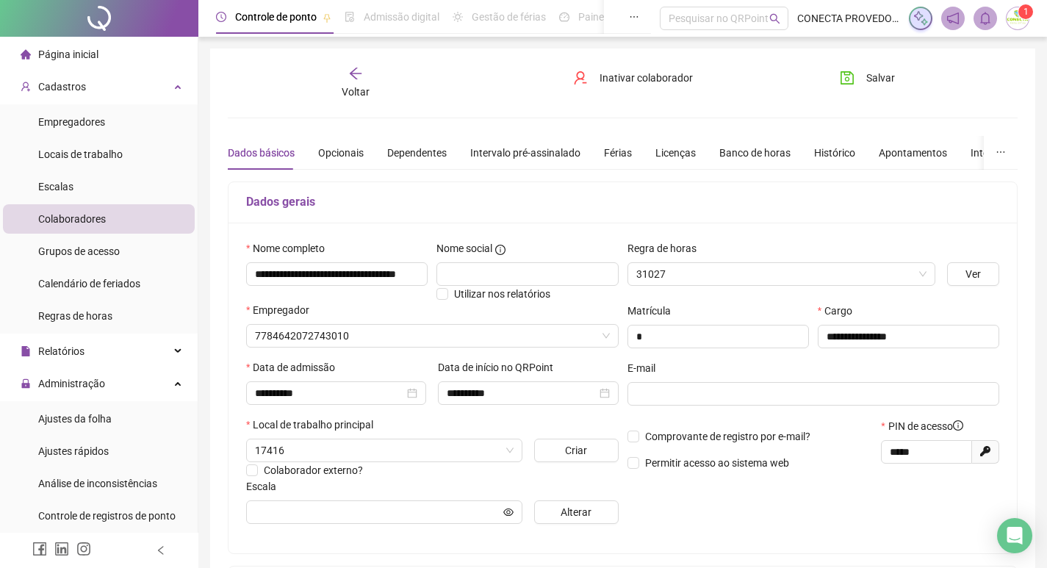
type input "**********"
click at [739, 156] on div "Banco de horas" at bounding box center [755, 153] width 71 height 16
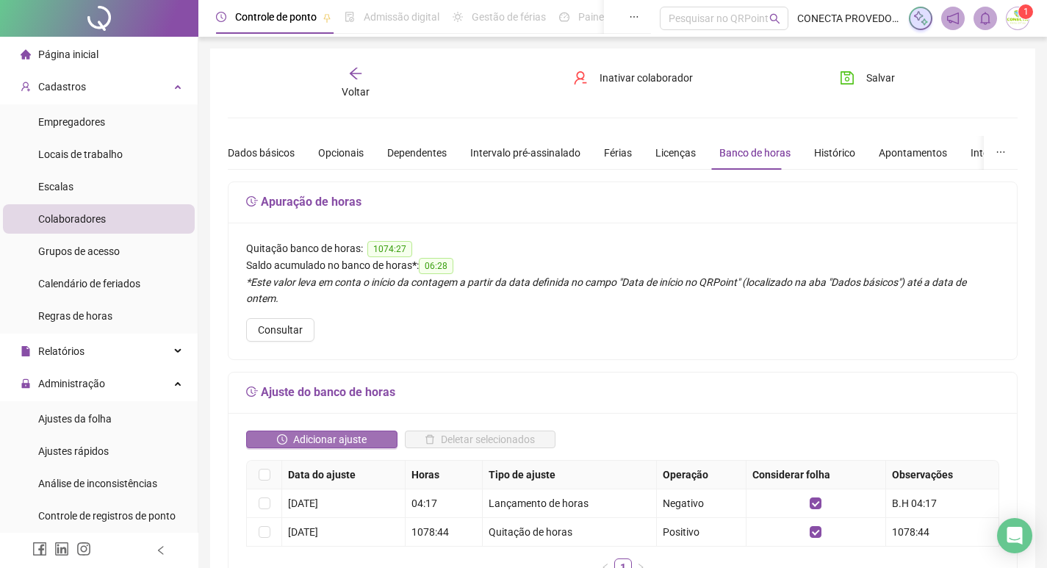
click at [301, 431] on span "Adicionar ajuste" at bounding box center [330, 439] width 74 height 16
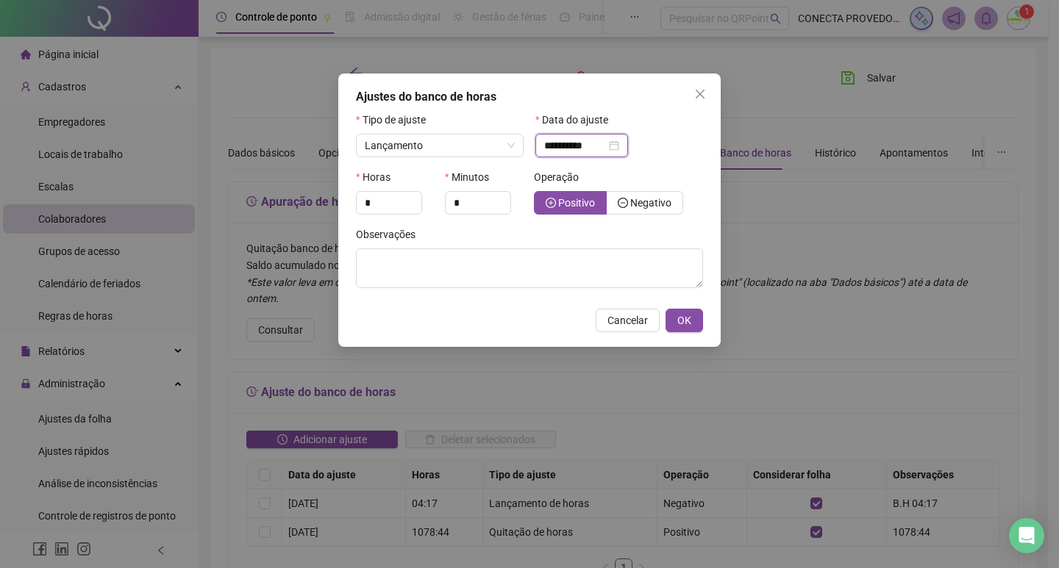
click at [586, 143] on input "**********" at bounding box center [575, 145] width 62 height 16
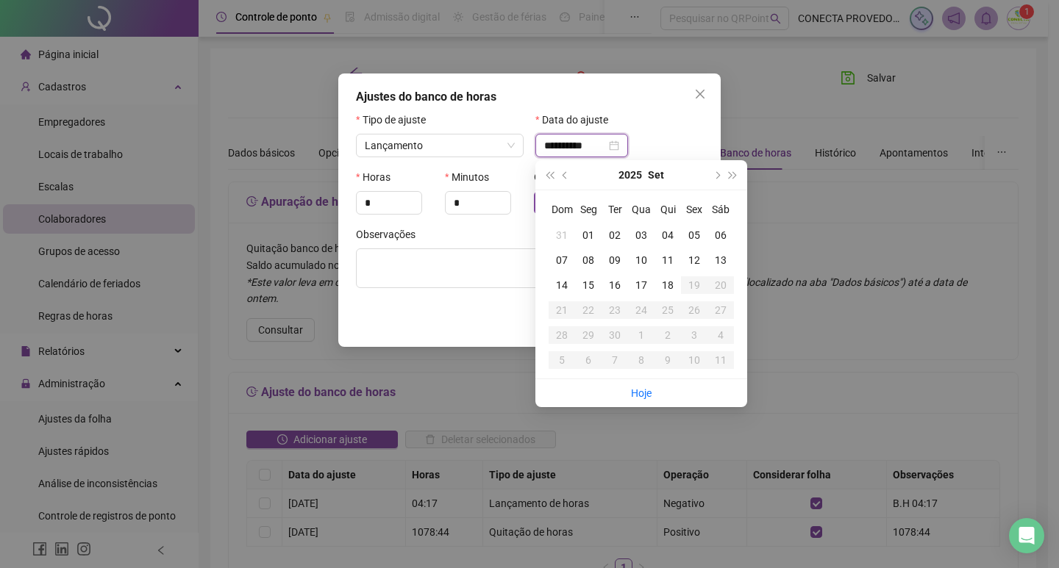
type input "**********"
click at [645, 286] on div "17" at bounding box center [641, 285] width 26 height 16
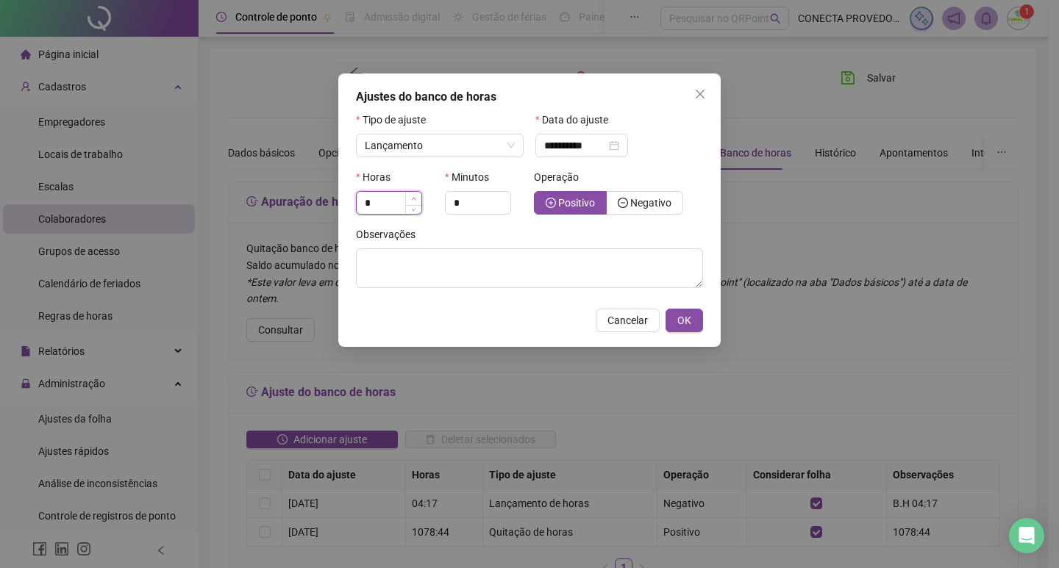
click at [412, 200] on icon "up" at bounding box center [414, 198] width 4 height 3
type input "*"
click at [412, 200] on icon "up" at bounding box center [414, 198] width 4 height 3
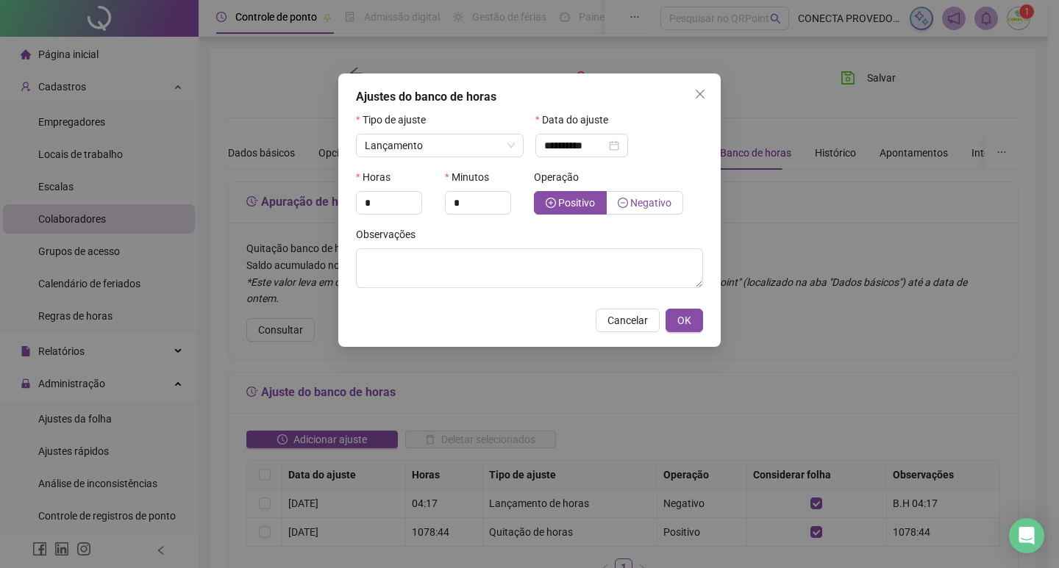
click at [648, 197] on span "Negativo" at bounding box center [650, 203] width 41 height 12
click at [686, 332] on button "OK" at bounding box center [683, 321] width 37 height 24
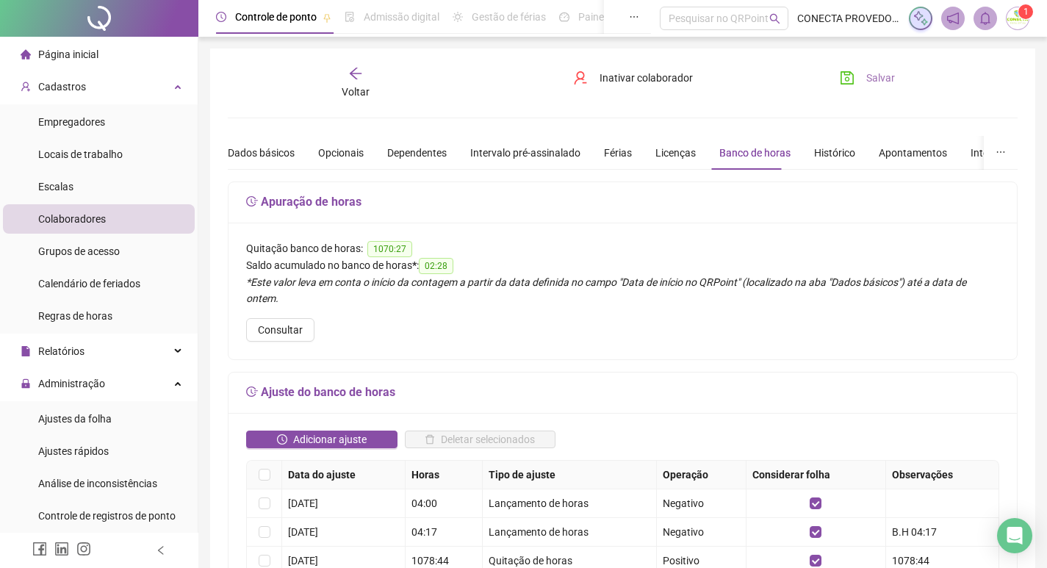
click at [887, 84] on span "Salvar" at bounding box center [881, 78] width 29 height 16
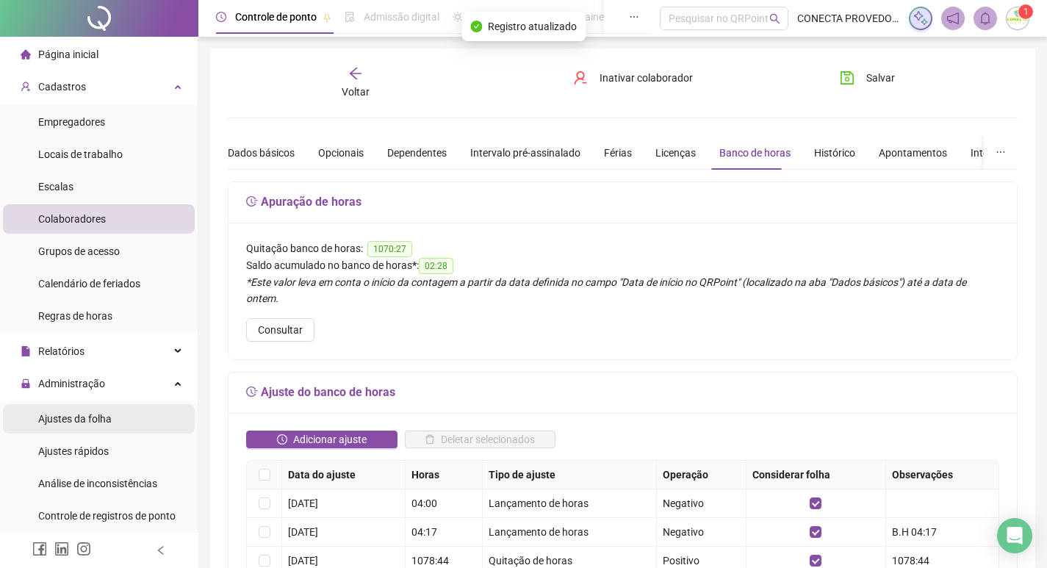
click at [71, 423] on span "Ajustes da folha" at bounding box center [75, 419] width 74 height 12
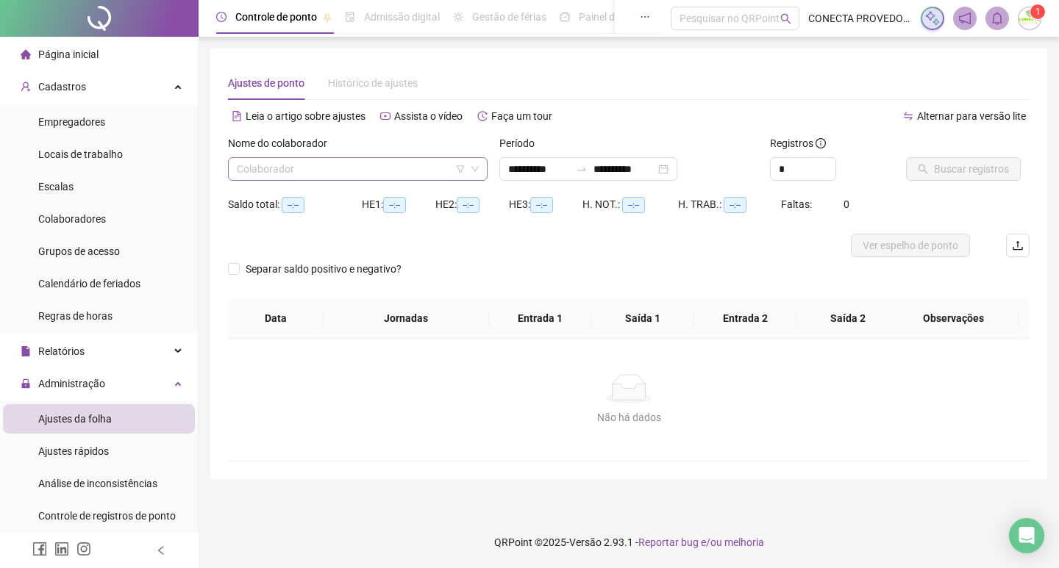
click at [308, 164] on input "search" at bounding box center [351, 169] width 229 height 22
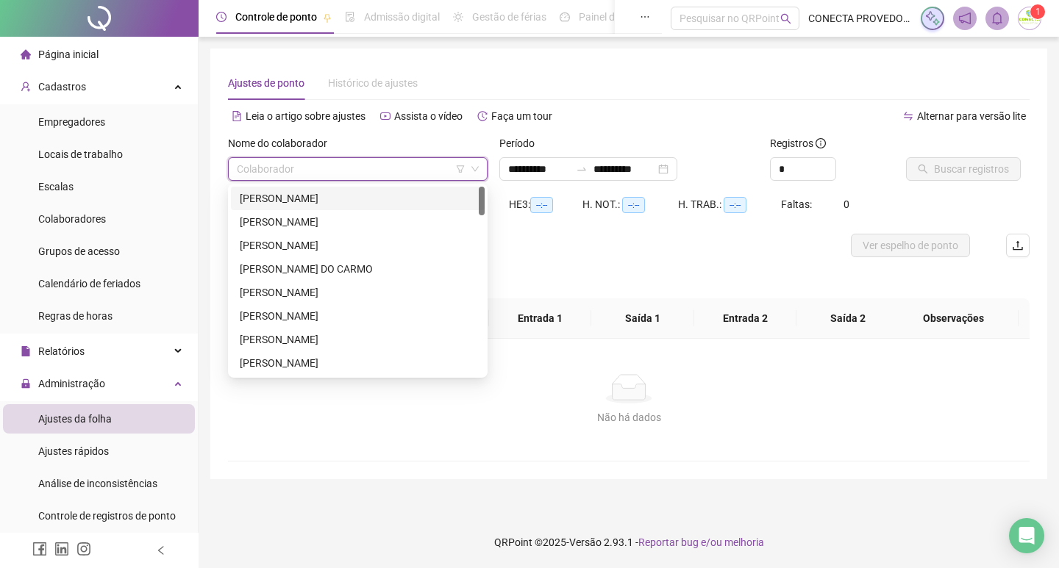
click at [315, 197] on div "ADRIANA FLAVIA PEREIRA FIDELES BATISTA" at bounding box center [358, 198] width 236 height 16
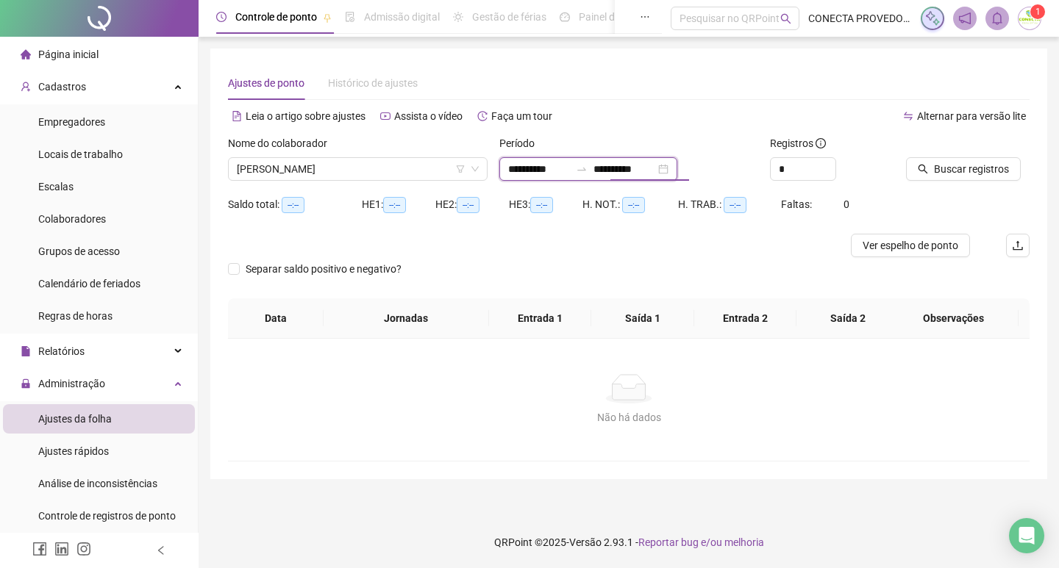
click at [631, 169] on input "**********" at bounding box center [624, 169] width 62 height 16
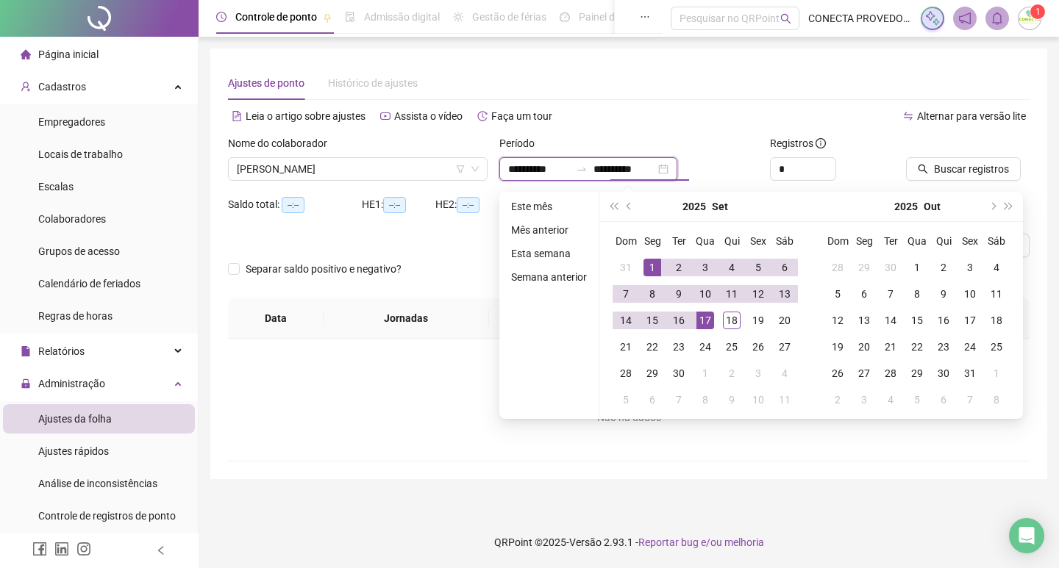
type input "**********"
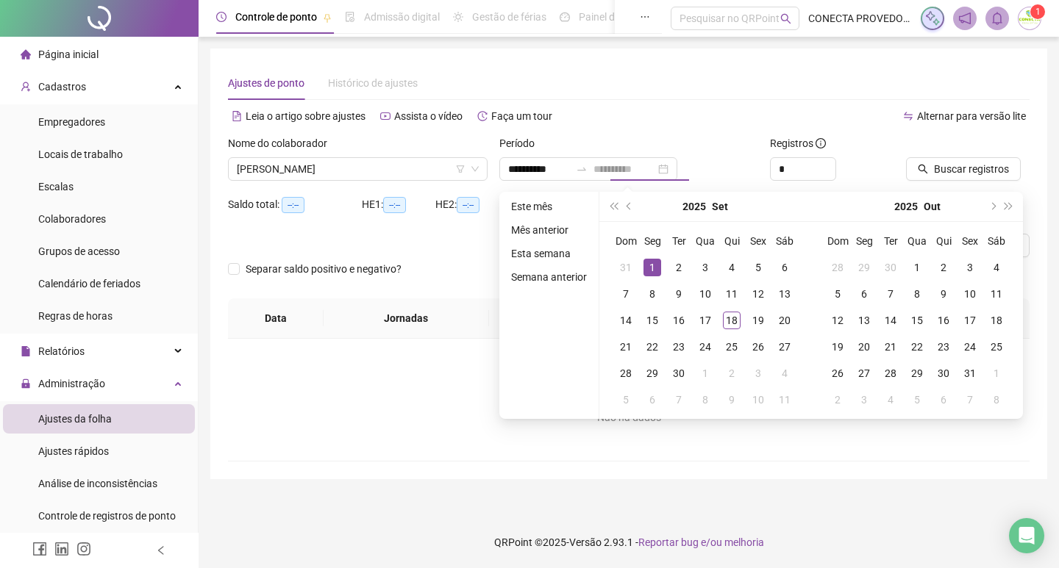
click at [654, 267] on div "1" at bounding box center [652, 268] width 18 height 18
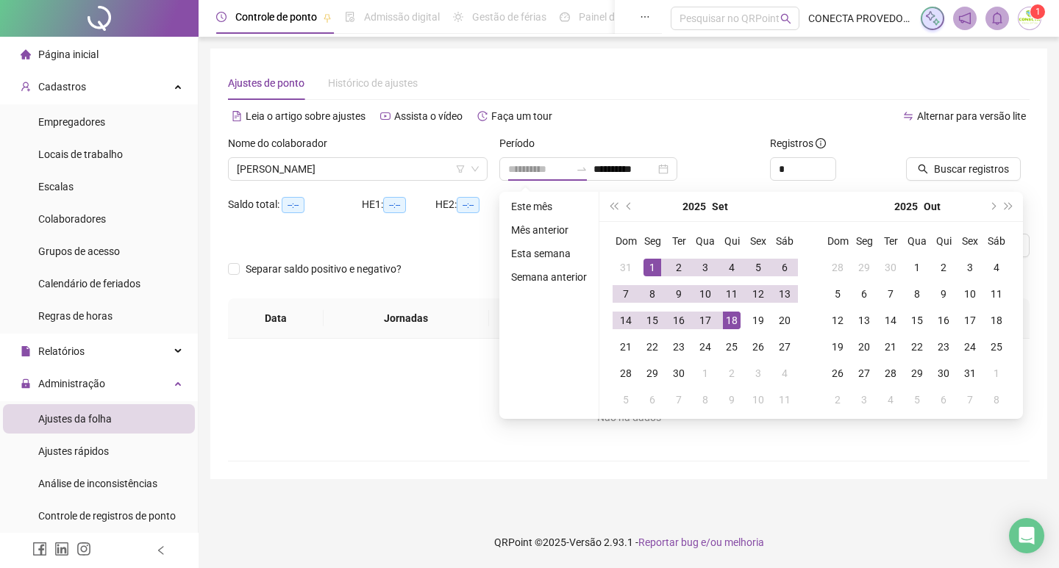
click at [729, 323] on div "18" at bounding box center [732, 321] width 18 height 18
type input "**********"
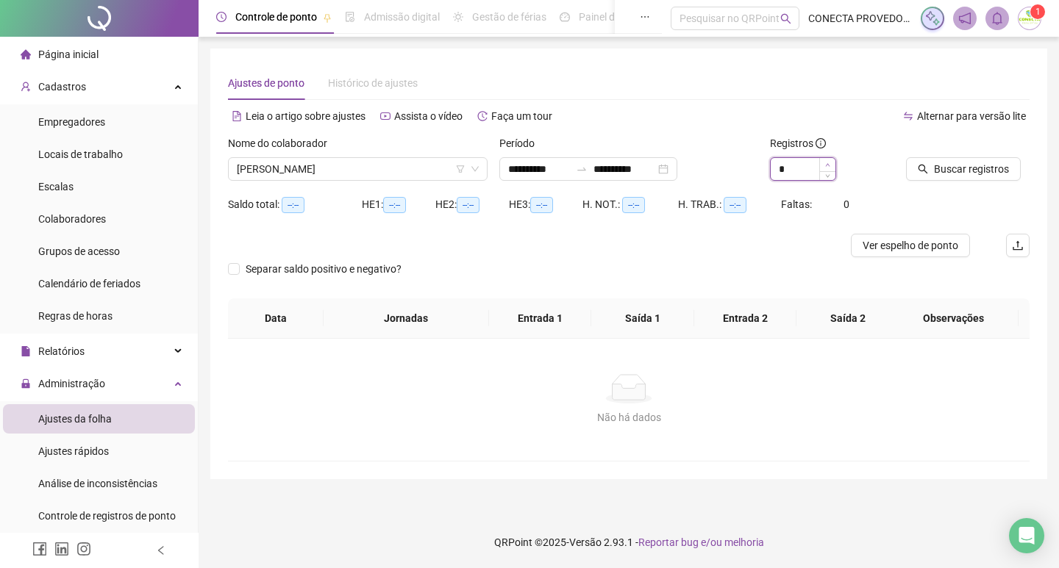
type input "*"
click at [830, 165] on icon "up" at bounding box center [827, 164] width 5 height 5
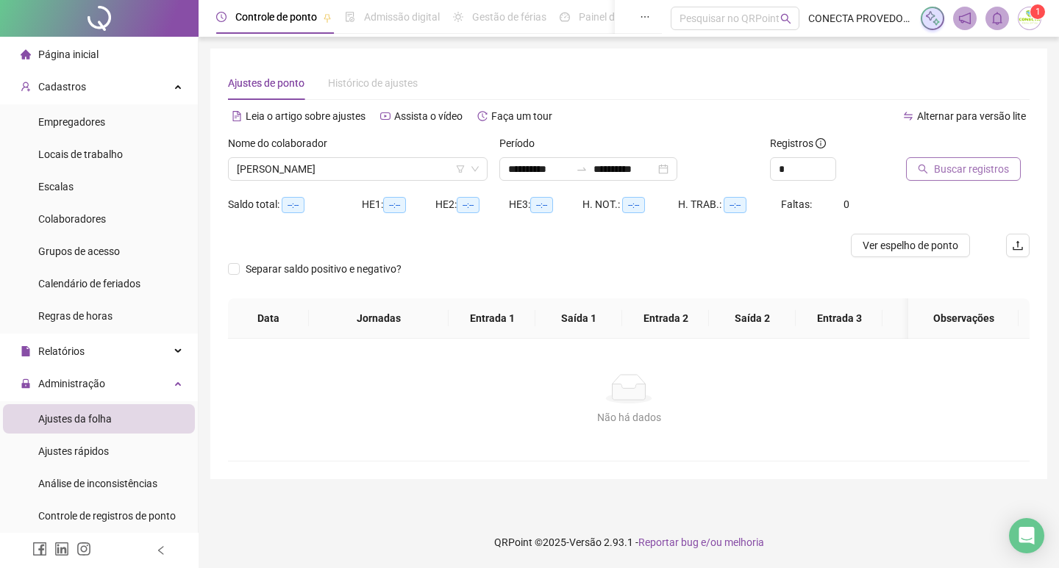
click at [926, 162] on button "Buscar registros" at bounding box center [963, 169] width 115 height 24
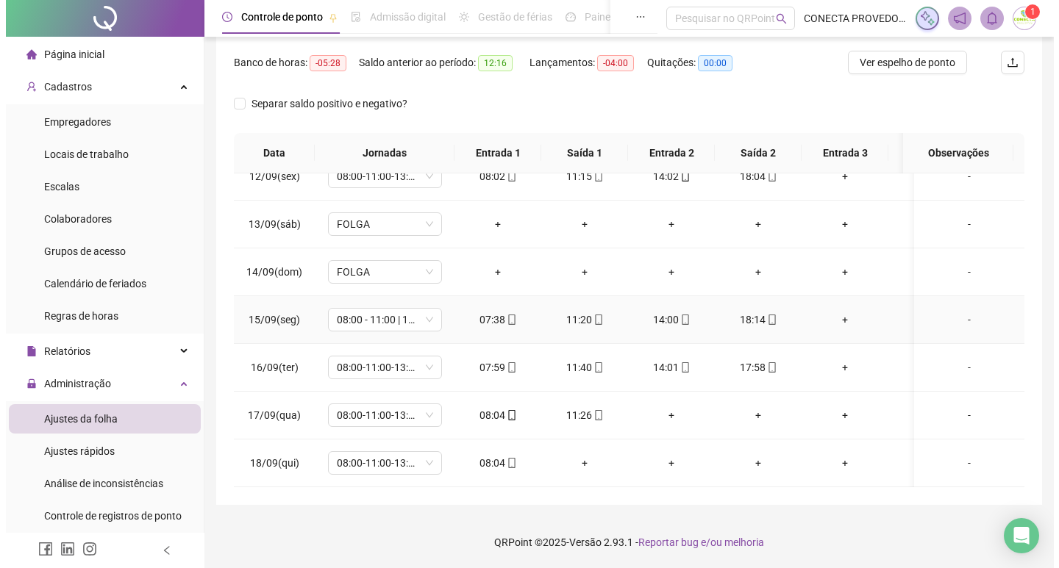
scroll to position [557, 0]
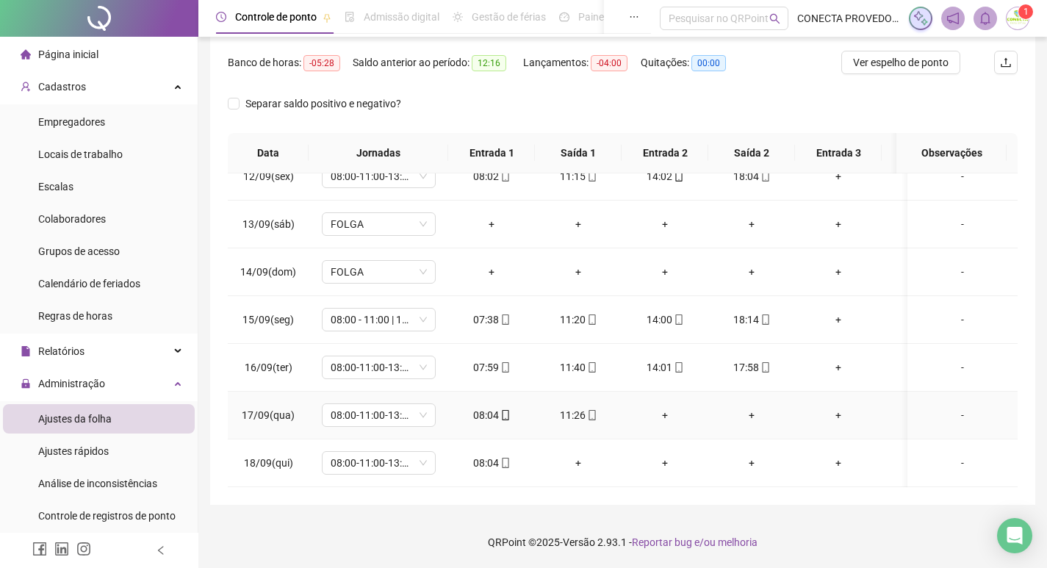
click at [954, 409] on div "-" at bounding box center [963, 415] width 87 height 16
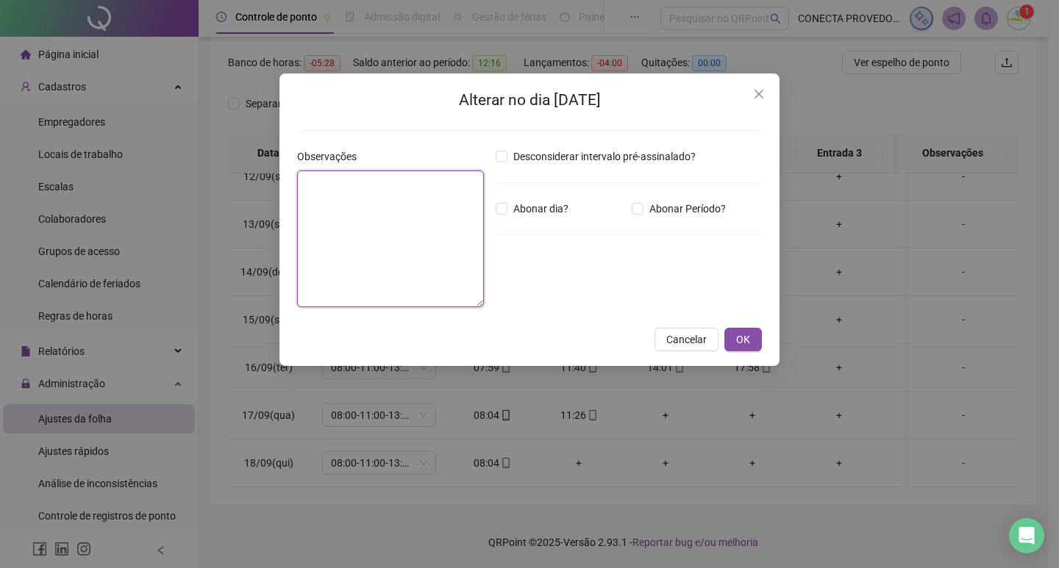
click at [456, 239] on textarea at bounding box center [390, 239] width 187 height 137
type textarea "**********"
click at [640, 202] on label "Abonar Período?" at bounding box center [681, 209] width 100 height 16
click at [763, 92] on icon "close" at bounding box center [759, 94] width 12 height 12
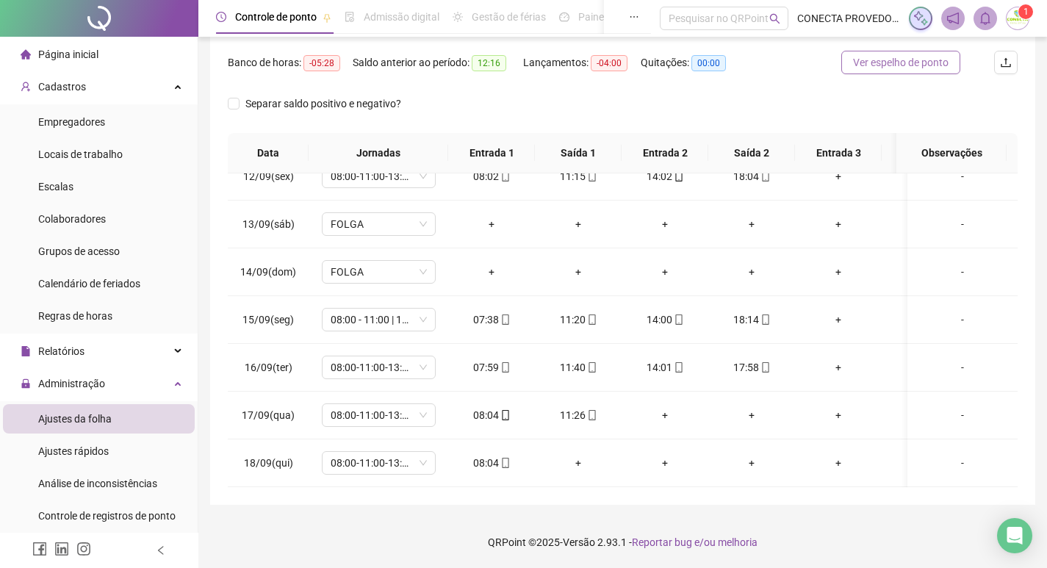
click at [867, 66] on span "Ver espelho de ponto" at bounding box center [901, 62] width 96 height 16
click at [959, 409] on div "-" at bounding box center [963, 415] width 87 height 16
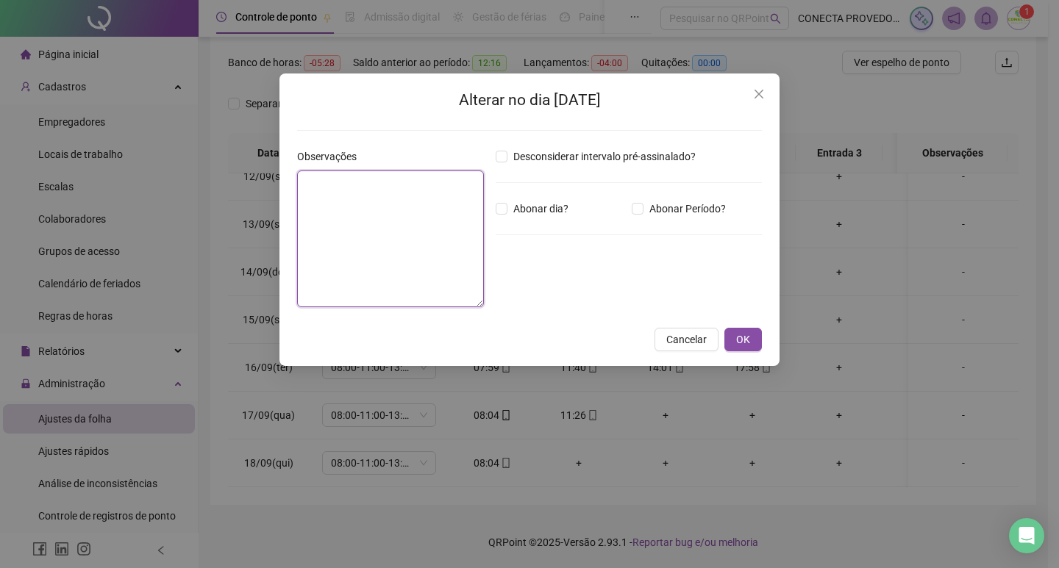
click at [337, 189] on textarea at bounding box center [390, 239] width 187 height 137
type textarea "*********"
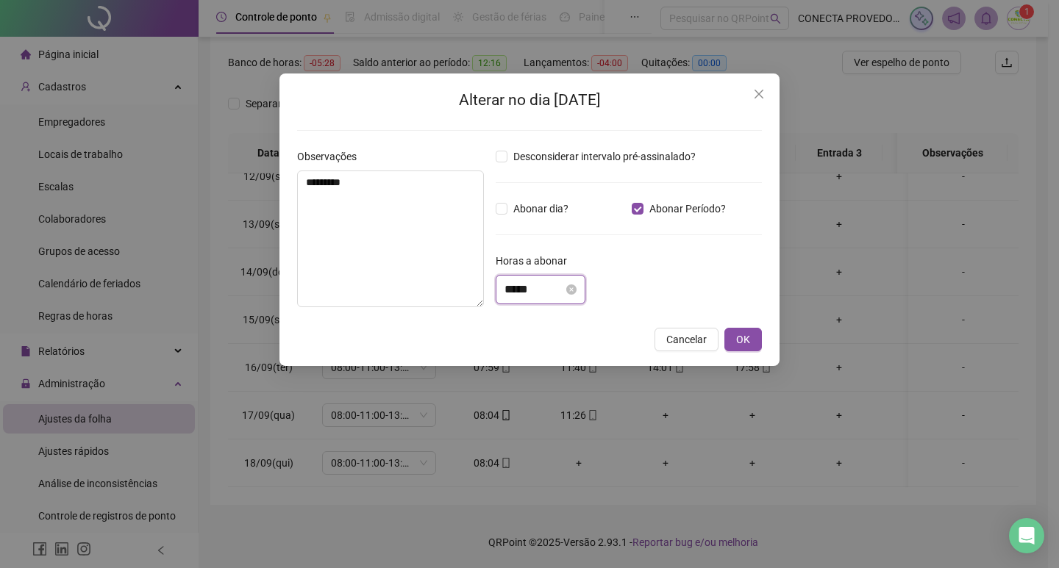
click at [520, 291] on input "*****" at bounding box center [533, 290] width 59 height 18
click at [517, 285] on input "*****" at bounding box center [533, 290] width 59 height 18
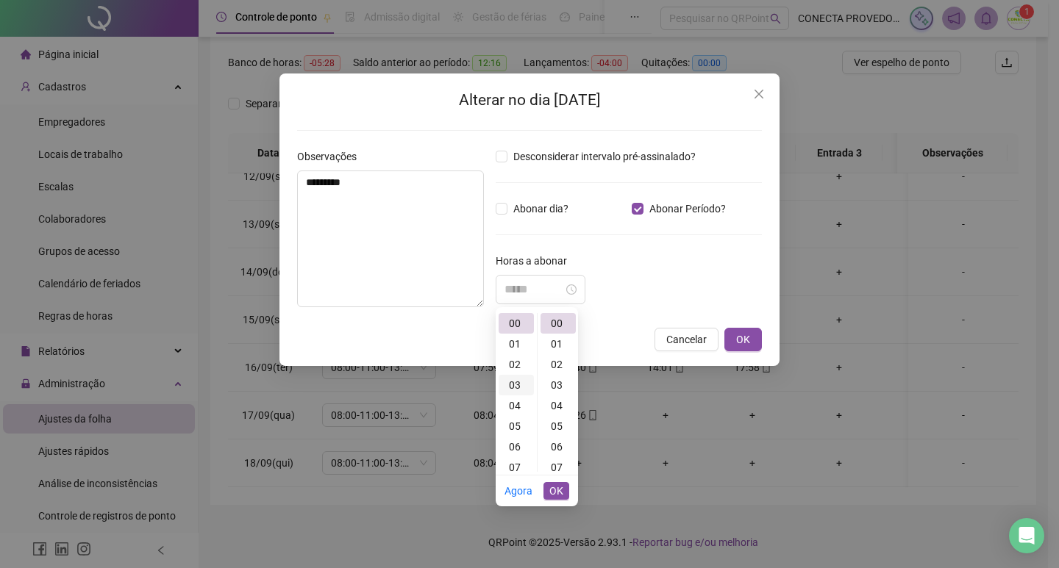
click at [512, 389] on div "03" at bounding box center [515, 385] width 35 height 21
click at [554, 445] on div "26" at bounding box center [557, 447] width 35 height 21
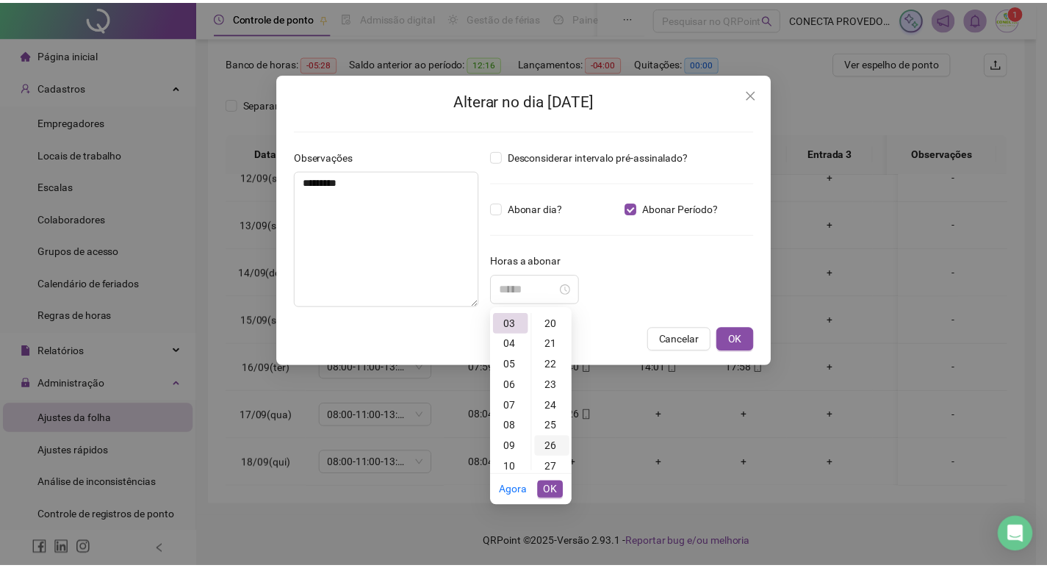
scroll to position [535, 0]
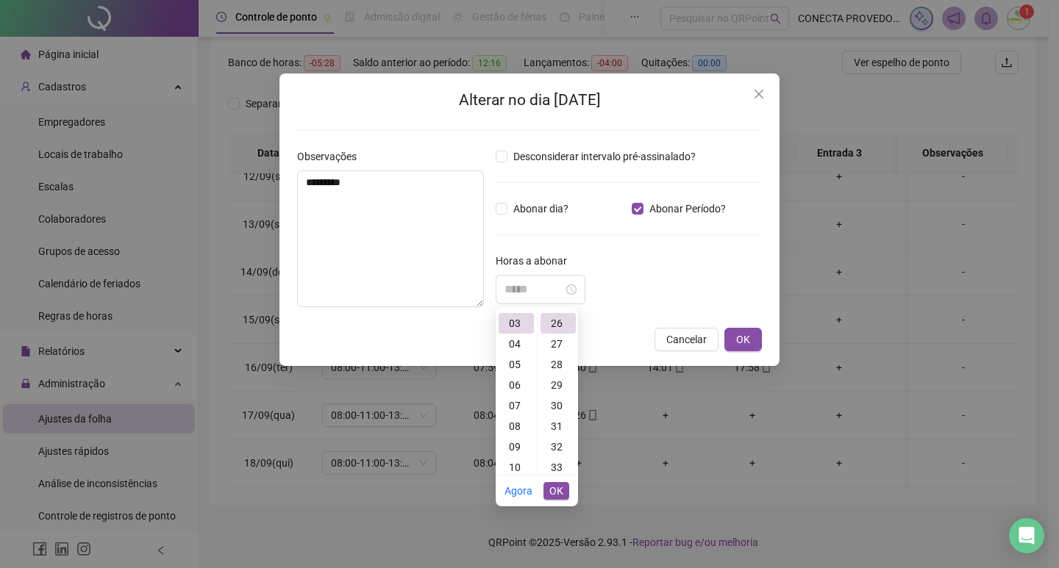
type input "*****"
click at [558, 489] on span "OK" at bounding box center [556, 491] width 14 height 16
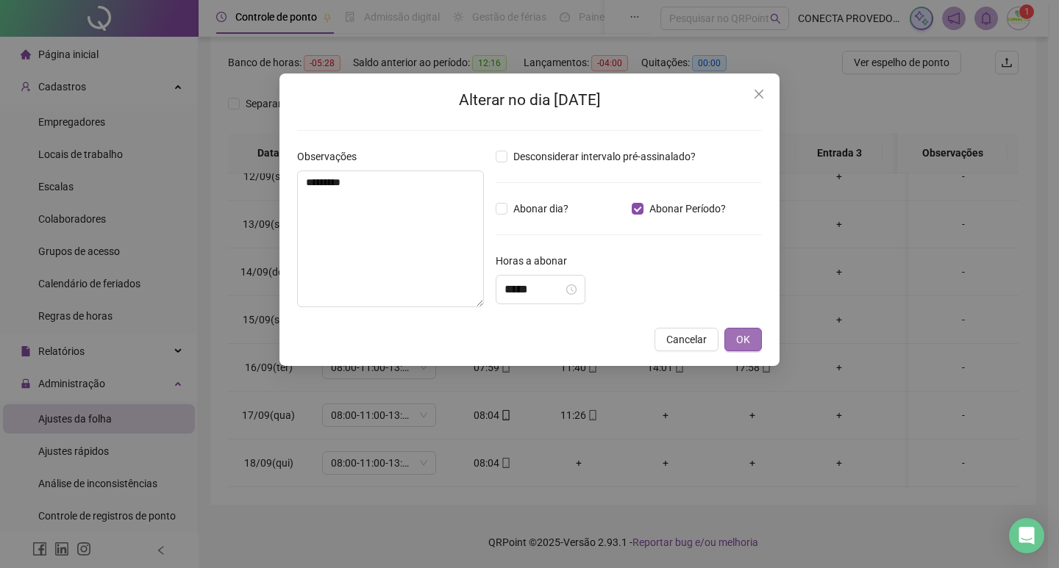
click at [739, 337] on span "OK" at bounding box center [743, 340] width 14 height 16
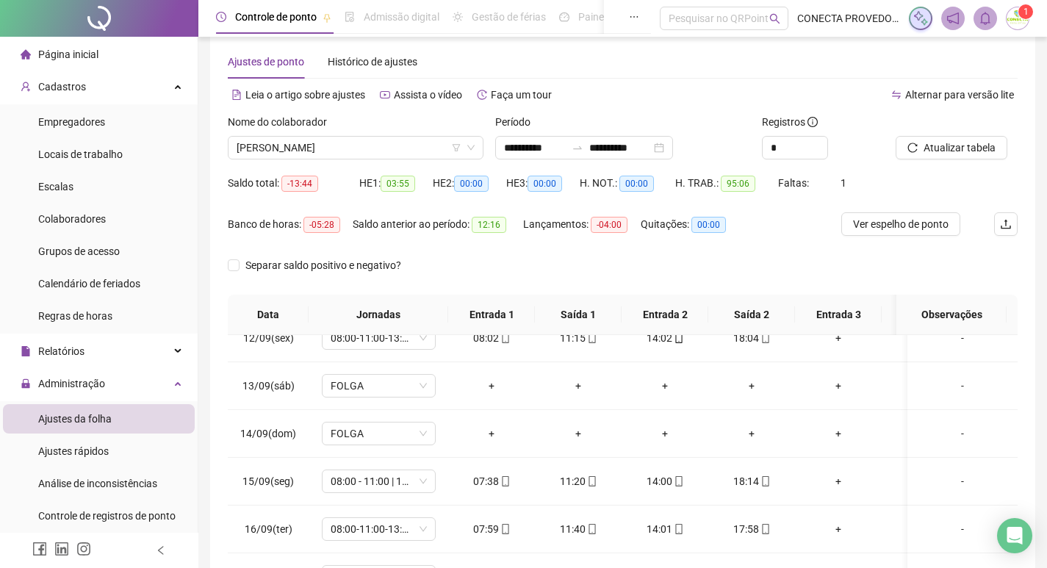
scroll to position [18, 0]
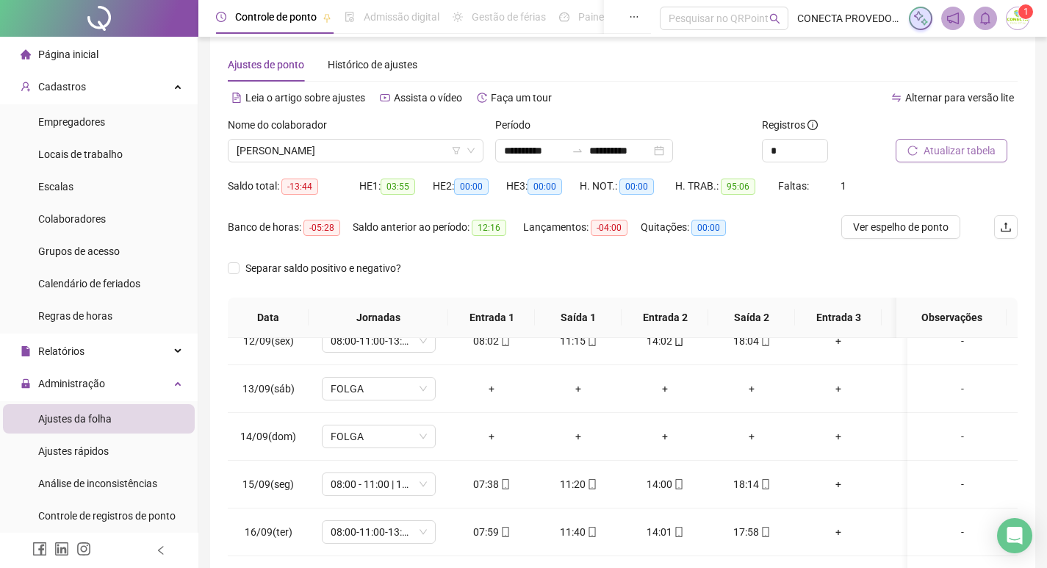
click at [948, 144] on span "Atualizar tabela" at bounding box center [960, 151] width 72 height 16
click at [925, 151] on span "Atualizar tabela" at bounding box center [960, 151] width 72 height 16
click at [935, 229] on span "Ver espelho de ponto" at bounding box center [901, 227] width 96 height 16
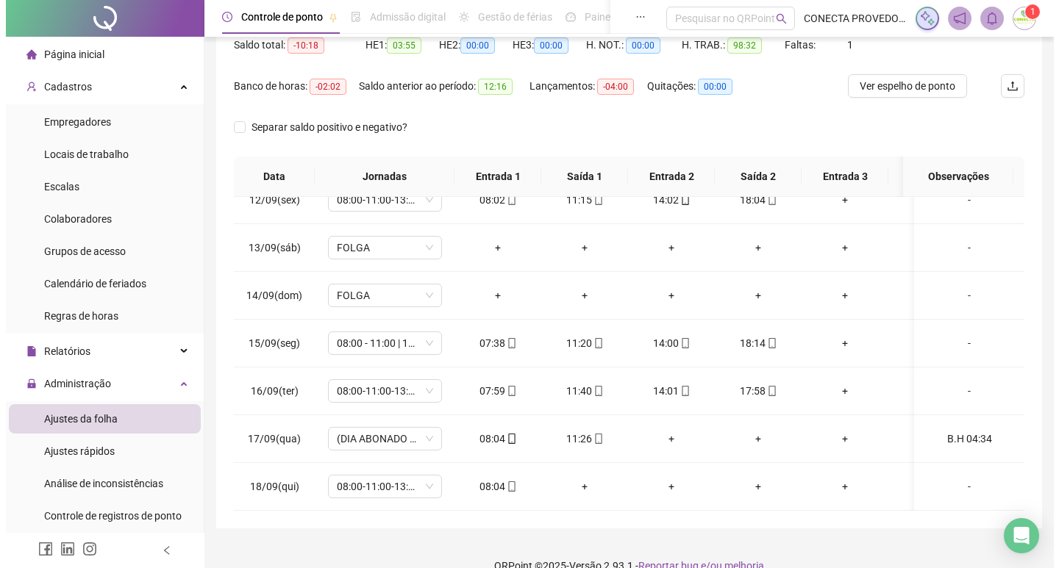
scroll to position [183, 0]
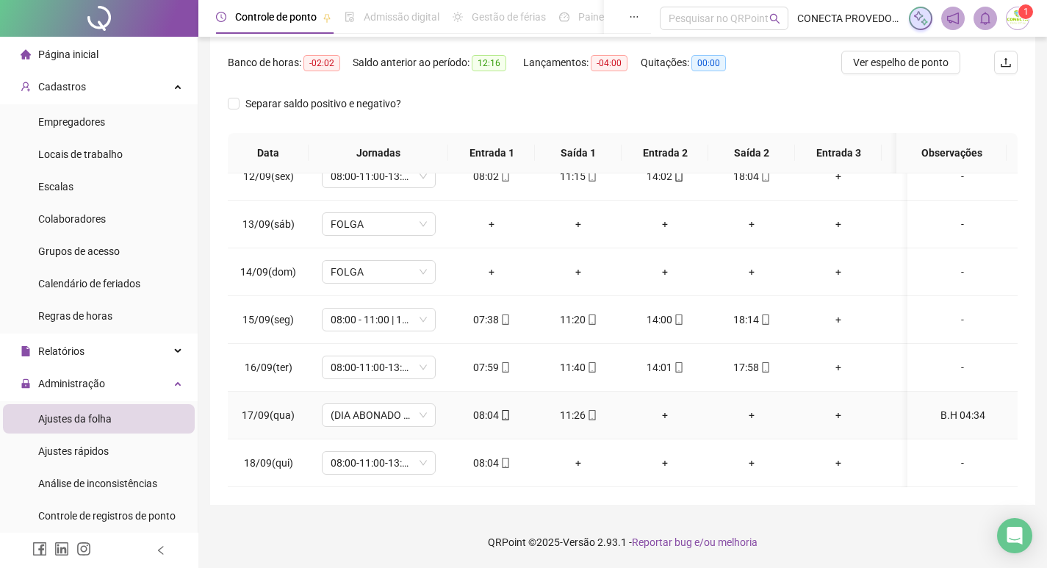
click at [961, 407] on div "B.H 04:34" at bounding box center [963, 415] width 87 height 16
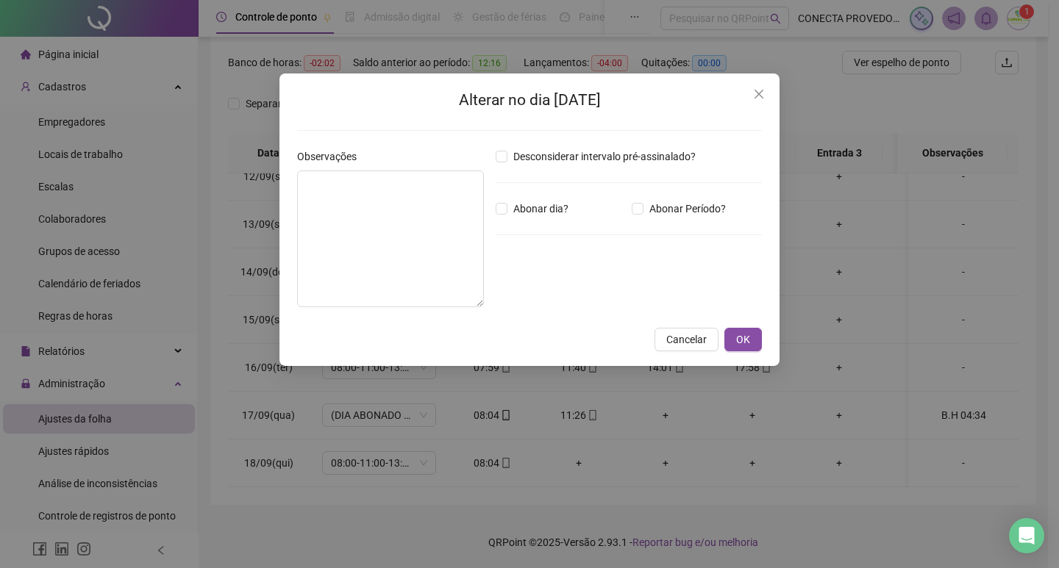
type textarea "*********"
type input "*****"
click at [390, 196] on textarea "*********" at bounding box center [390, 239] width 187 height 137
drag, startPoint x: 376, startPoint y: 189, endPoint x: 335, endPoint y: 189, distance: 41.2
click at [335, 189] on textarea "*********" at bounding box center [390, 239] width 187 height 137
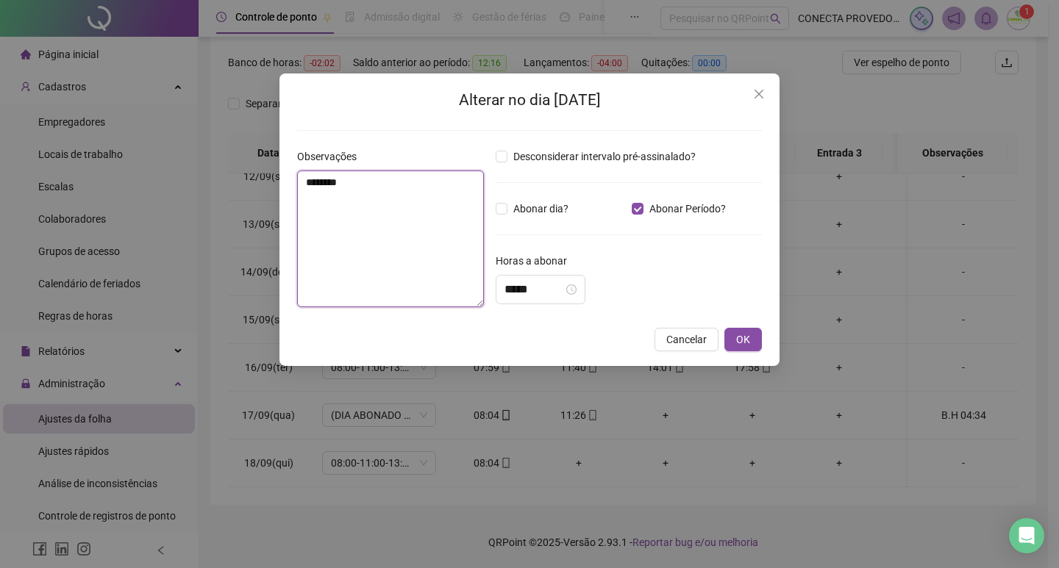
click at [334, 184] on textarea "********" at bounding box center [390, 239] width 187 height 137
type textarea "********"
click at [753, 97] on icon "close" at bounding box center [759, 94] width 12 height 12
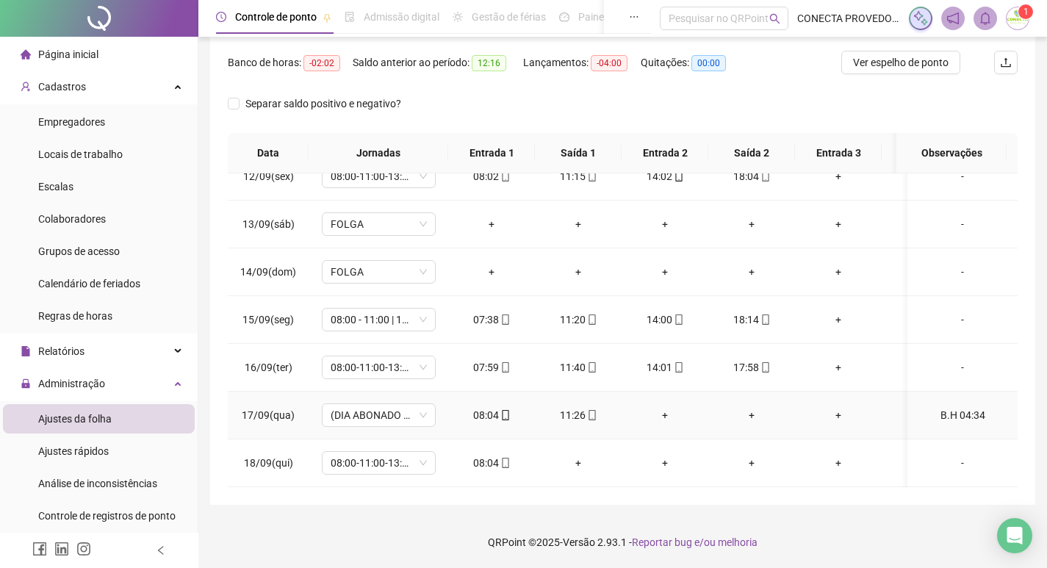
click at [950, 407] on div "B.H 04:34" at bounding box center [963, 415] width 87 height 16
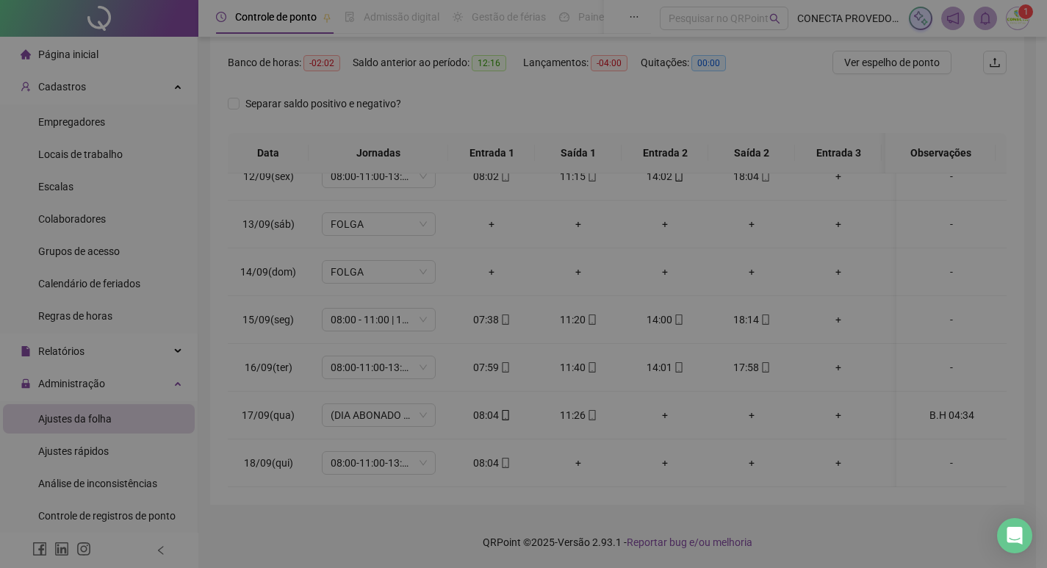
type input "*****"
type textarea "*********"
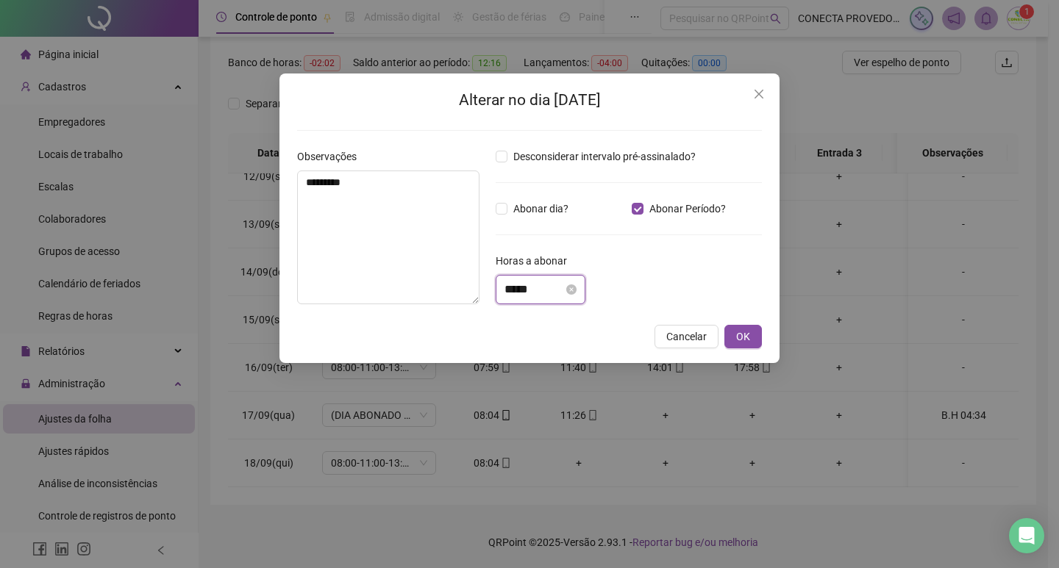
click at [529, 297] on input "*****" at bounding box center [533, 290] width 59 height 18
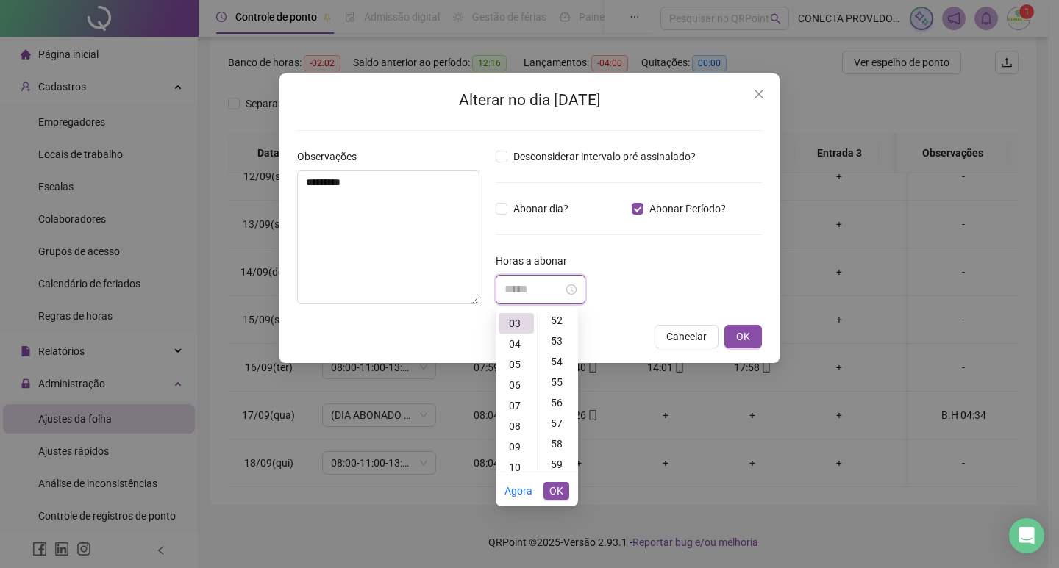
scroll to position [1050, 0]
click at [551, 326] on div "51" at bounding box center [557, 323] width 35 height 21
click at [554, 329] on div "44" at bounding box center [557, 326] width 35 height 21
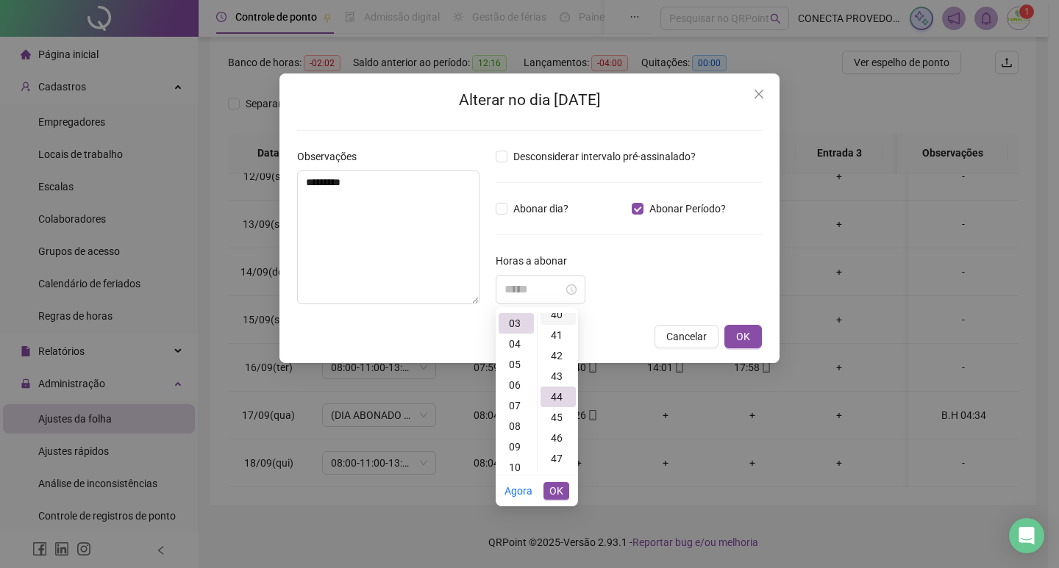
click at [559, 318] on div "40" at bounding box center [557, 314] width 35 height 21
click at [551, 328] on div "33" at bounding box center [557, 326] width 35 height 21
click at [557, 320] on div "29" at bounding box center [557, 314] width 35 height 21
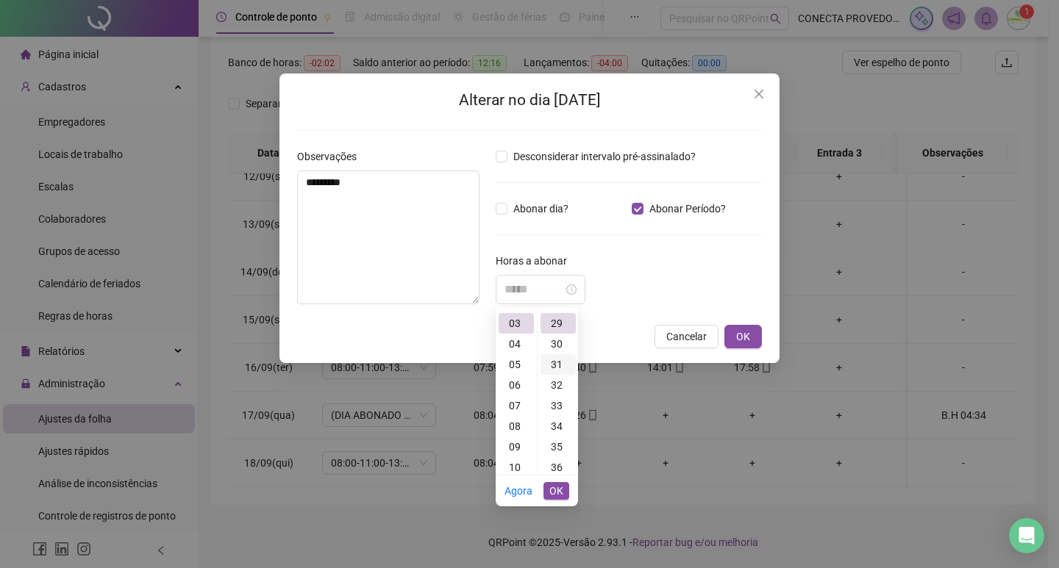
scroll to position [523, 0]
click at [553, 318] on div "25" at bounding box center [557, 314] width 35 height 21
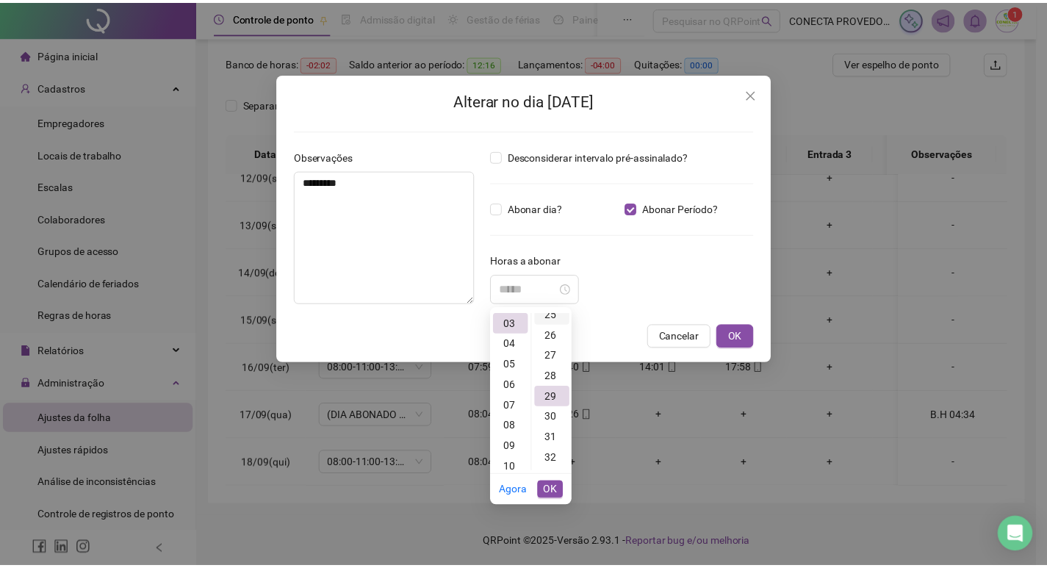
scroll to position [515, 0]
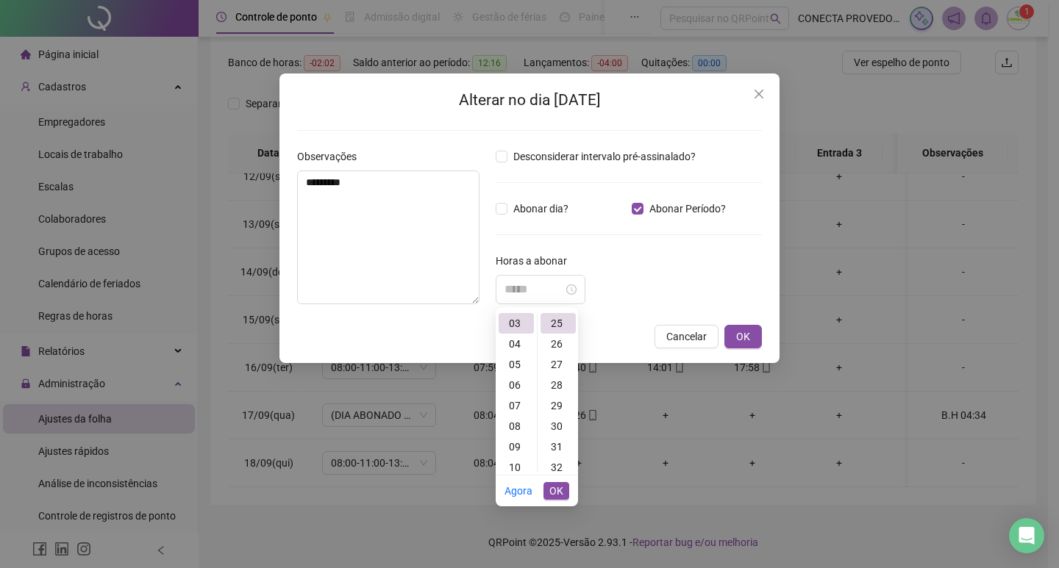
type input "*****"
click at [555, 491] on span "OK" at bounding box center [556, 491] width 14 height 16
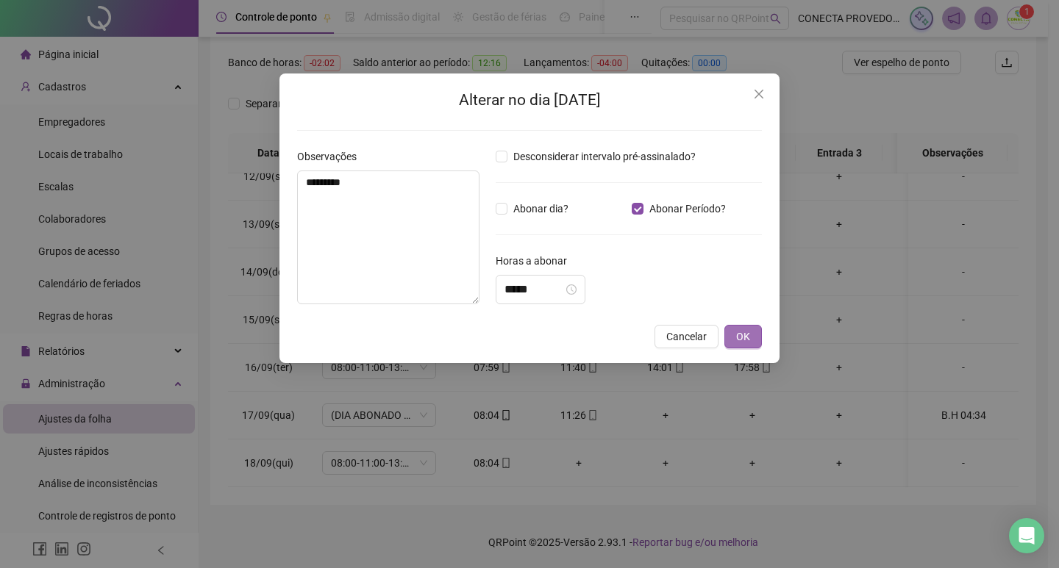
click at [748, 337] on span "OK" at bounding box center [743, 337] width 14 height 16
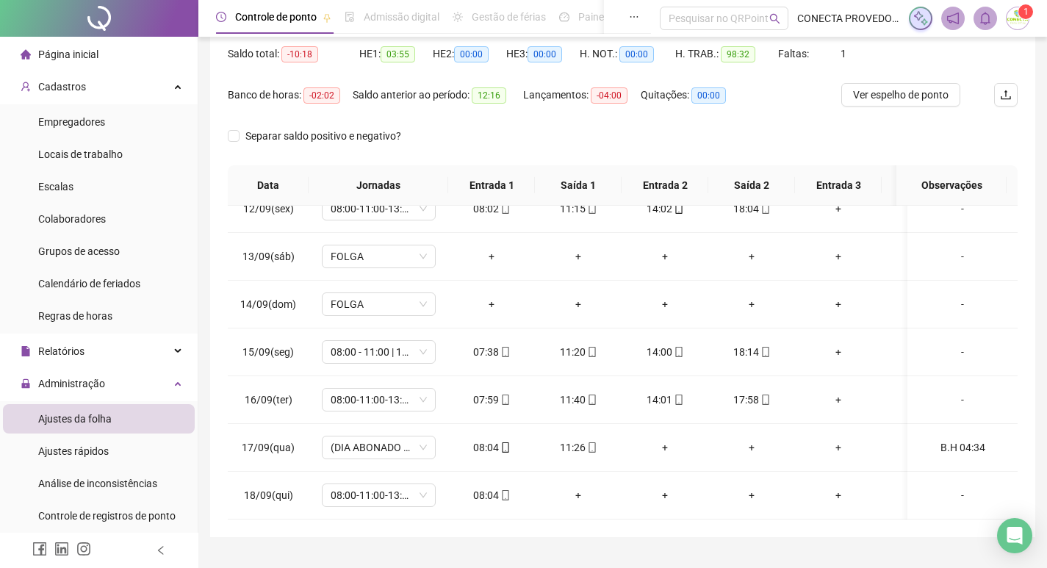
scroll to position [148, 0]
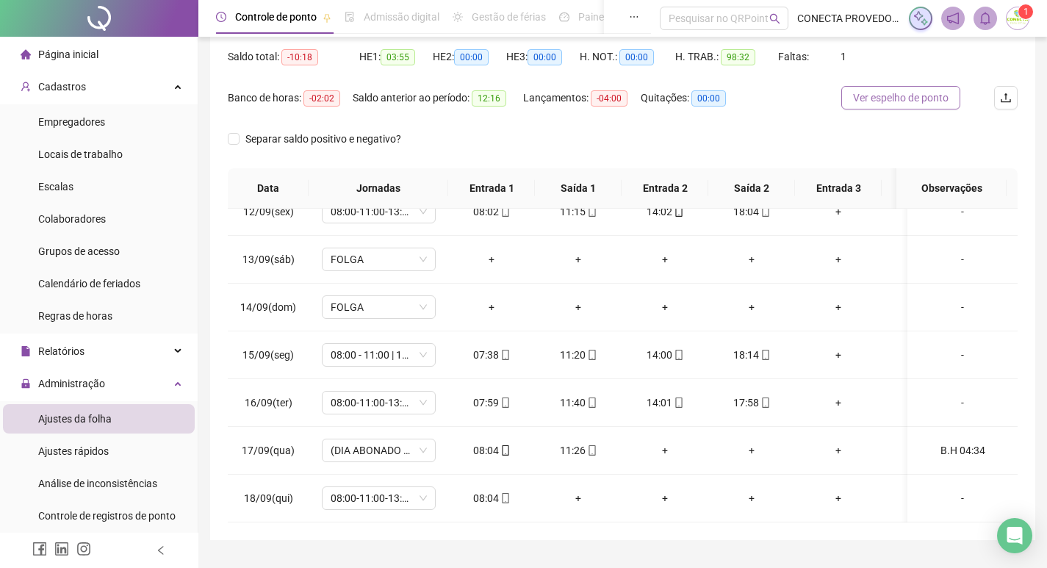
click at [907, 91] on span "Ver espelho de ponto" at bounding box center [901, 98] width 96 height 16
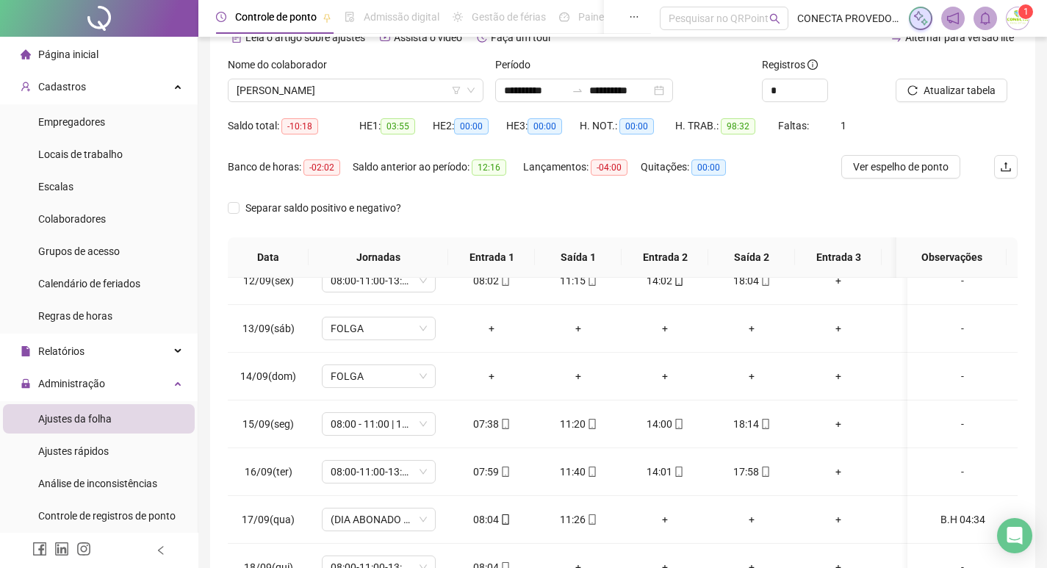
scroll to position [18, 0]
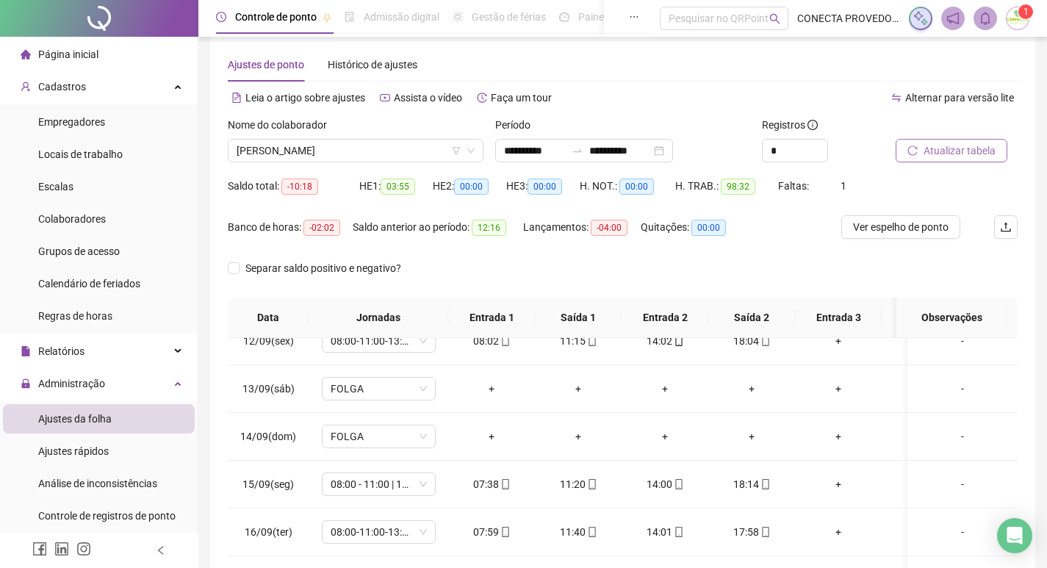
click at [988, 148] on span "Atualizar tabela" at bounding box center [960, 151] width 72 height 16
click at [881, 219] on span "Ver espelho de ponto" at bounding box center [901, 227] width 96 height 16
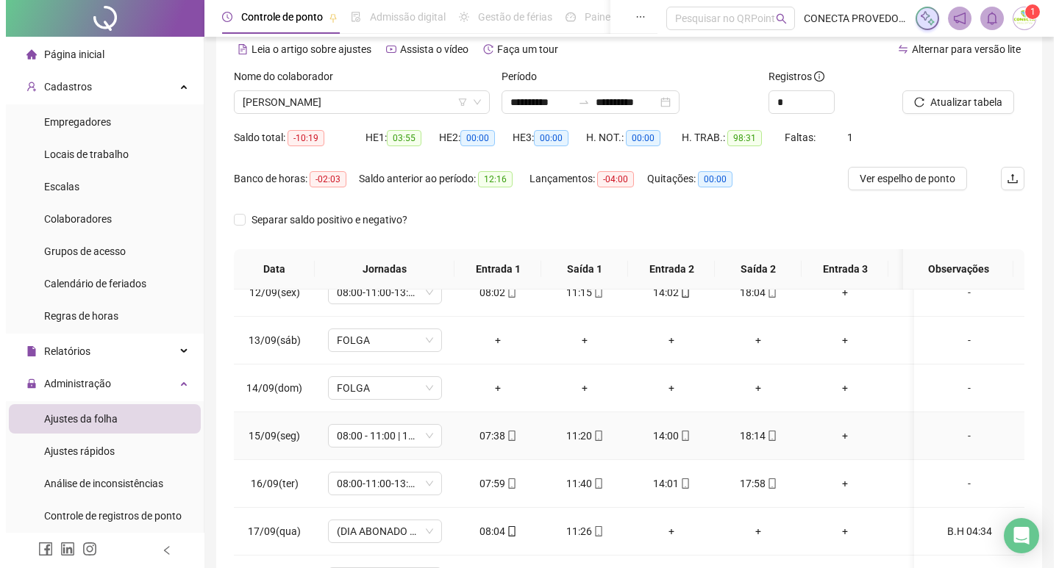
scroll to position [183, 0]
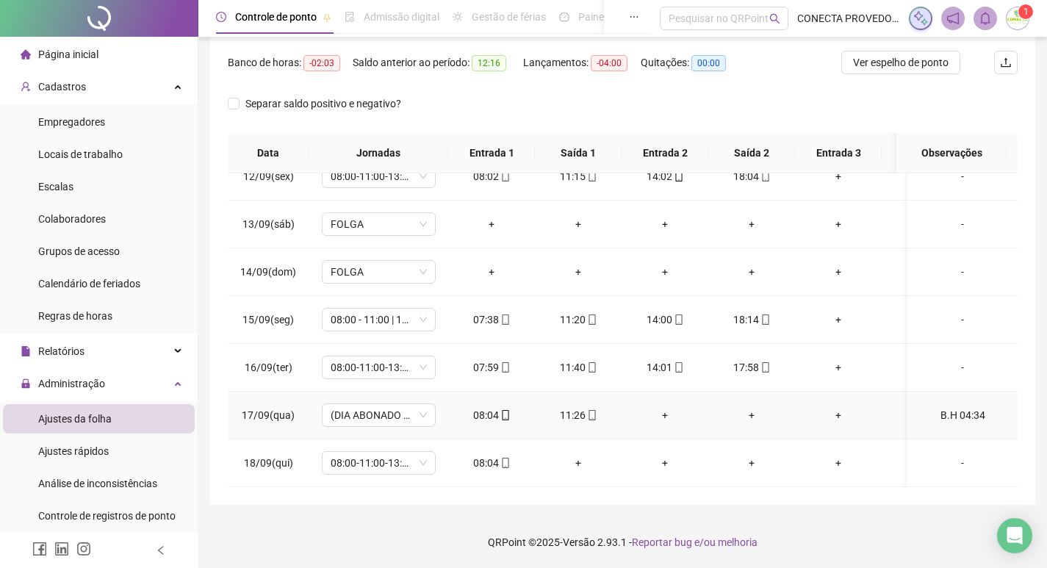
click at [945, 407] on div "B.H 04:34" at bounding box center [963, 415] width 87 height 16
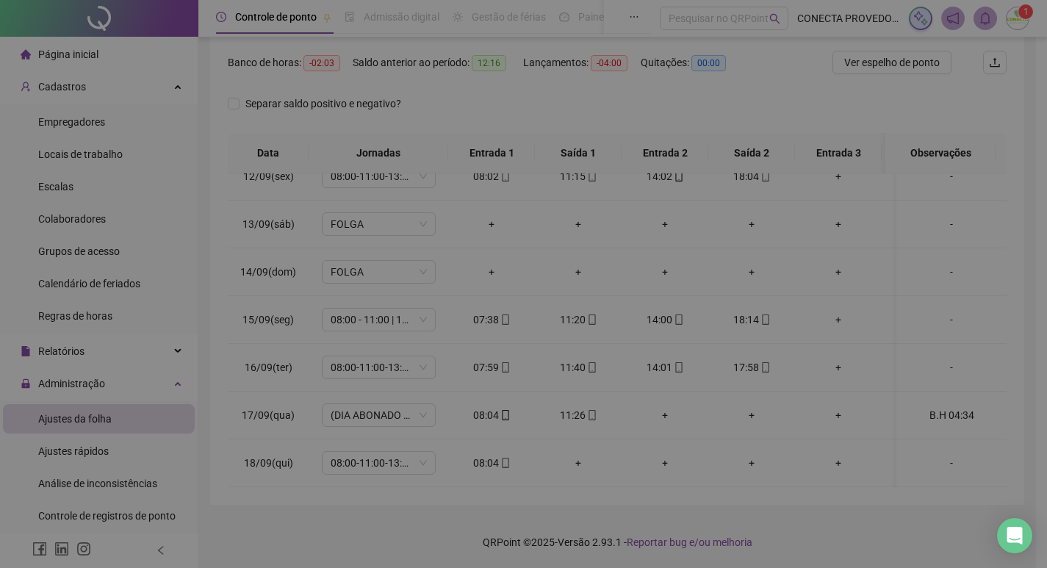
type input "*****"
type textarea "*********"
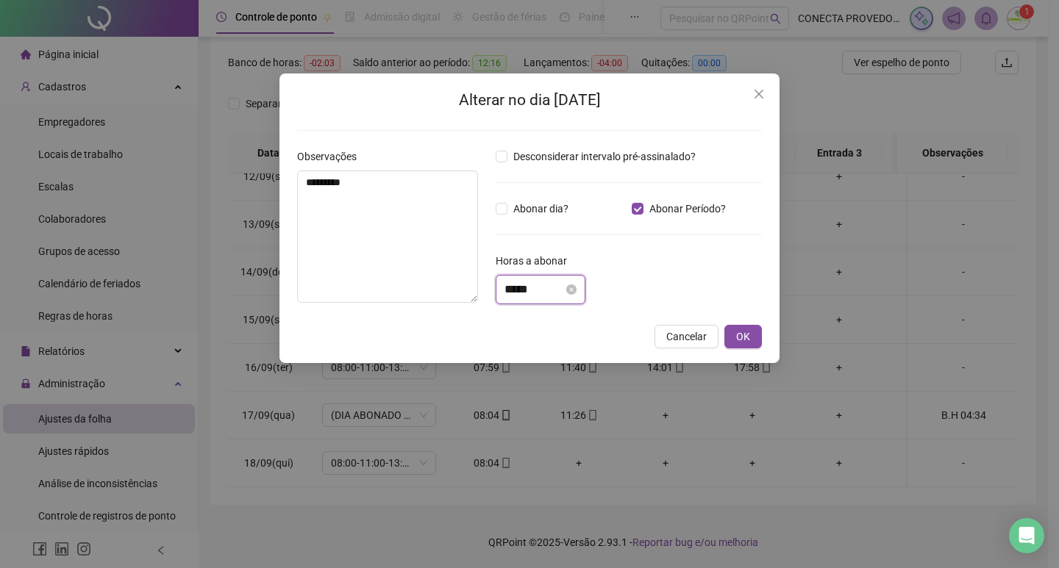
click at [541, 288] on input "*****" at bounding box center [533, 290] width 59 height 18
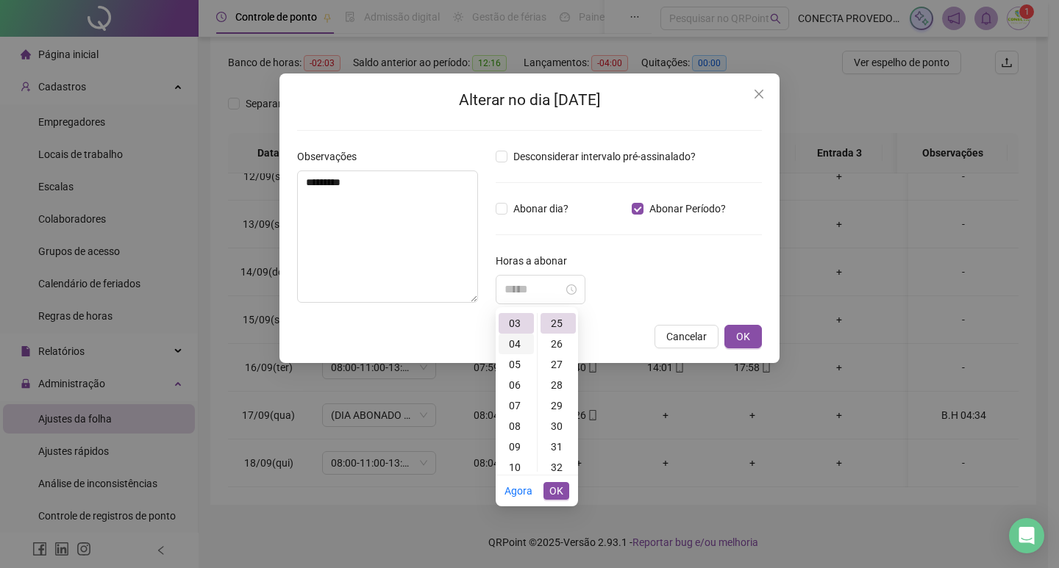
click at [513, 341] on div "04" at bounding box center [515, 344] width 35 height 21
click at [555, 390] on div "34" at bounding box center [557, 387] width 35 height 21
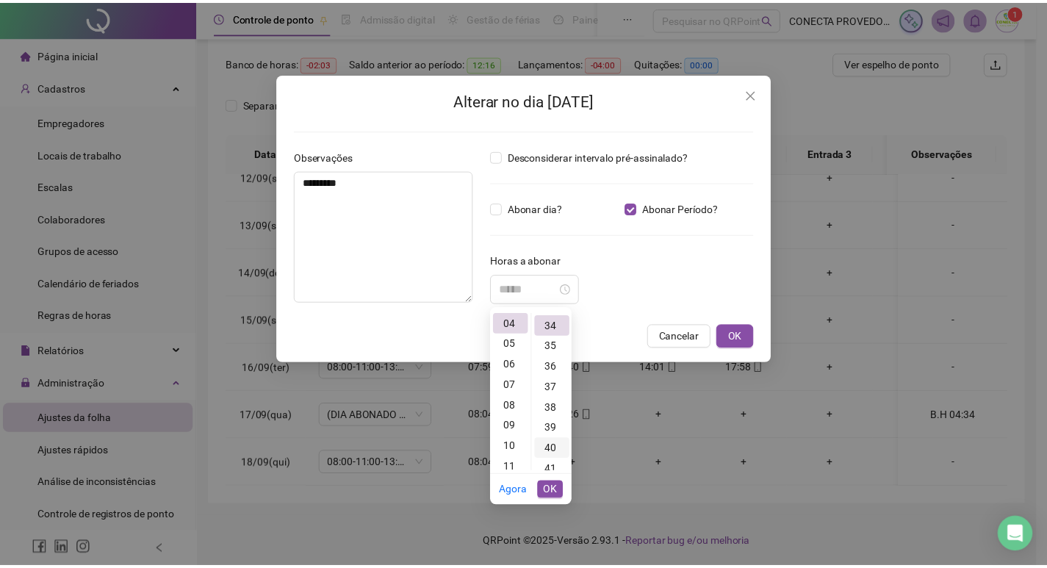
scroll to position [700, 0]
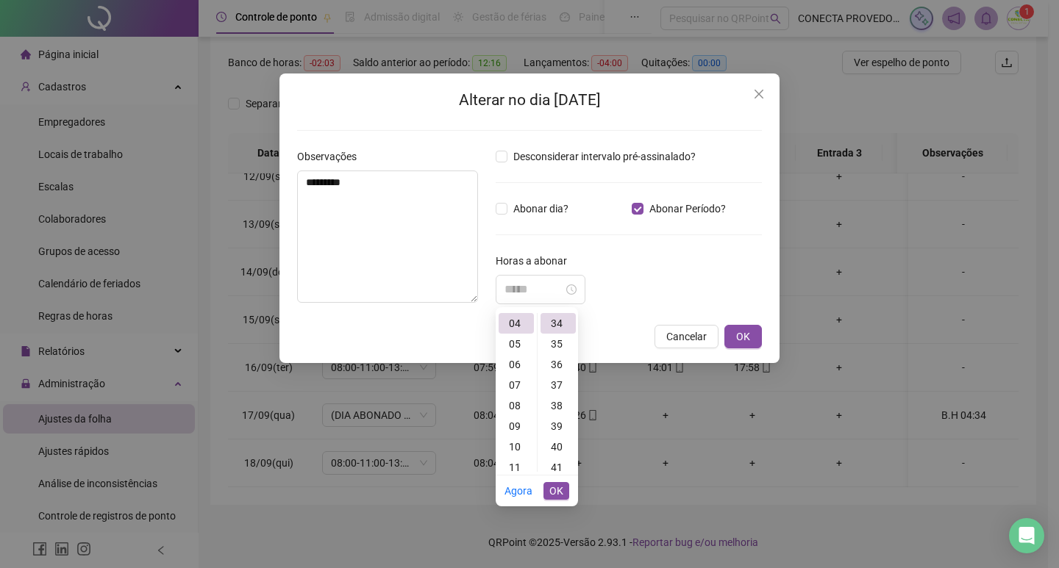
type input "*****"
click at [549, 488] on span "OK" at bounding box center [556, 491] width 14 height 16
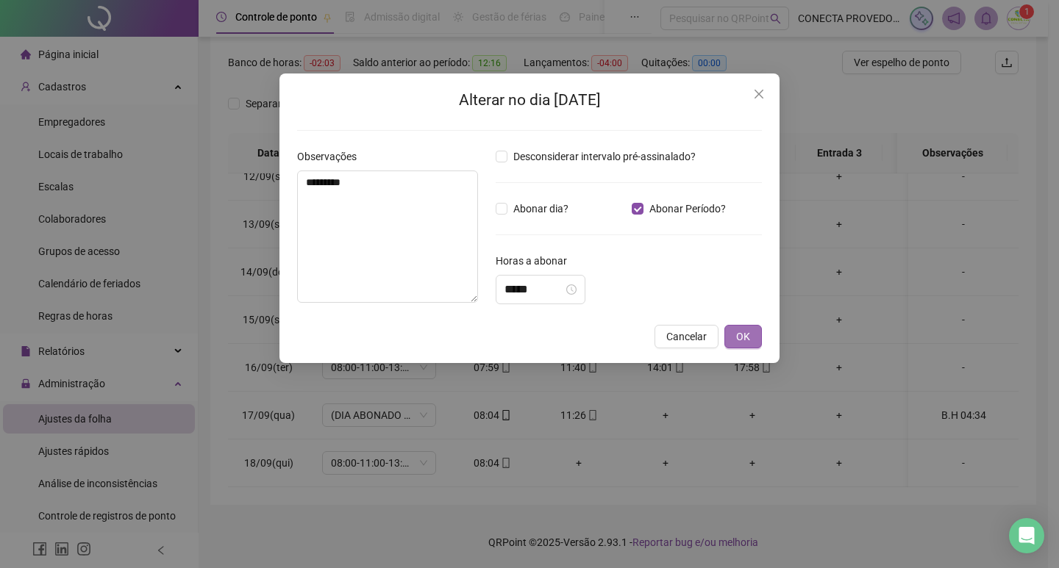
click at [739, 333] on span "OK" at bounding box center [743, 337] width 14 height 16
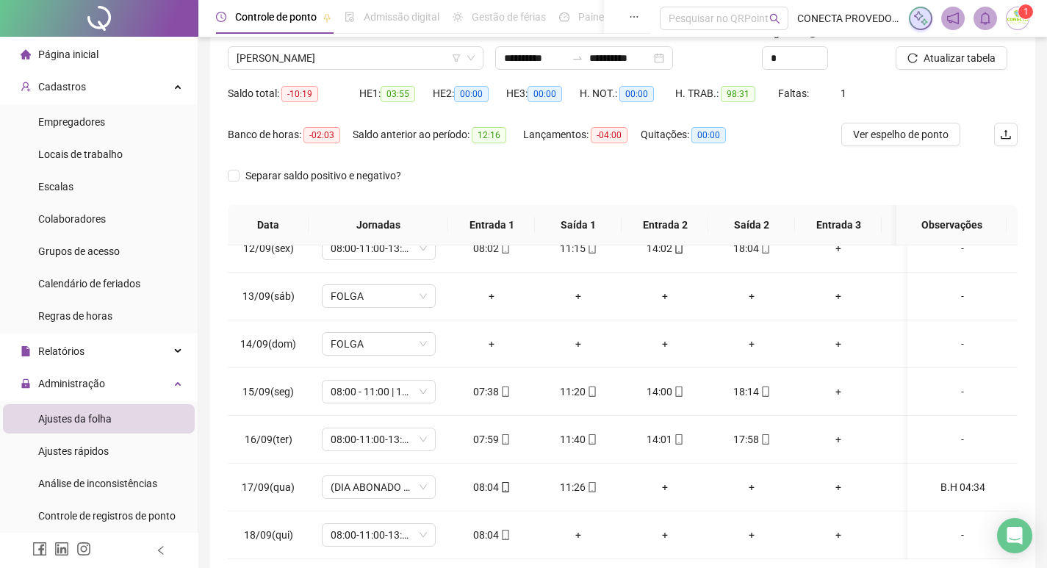
scroll to position [85, 0]
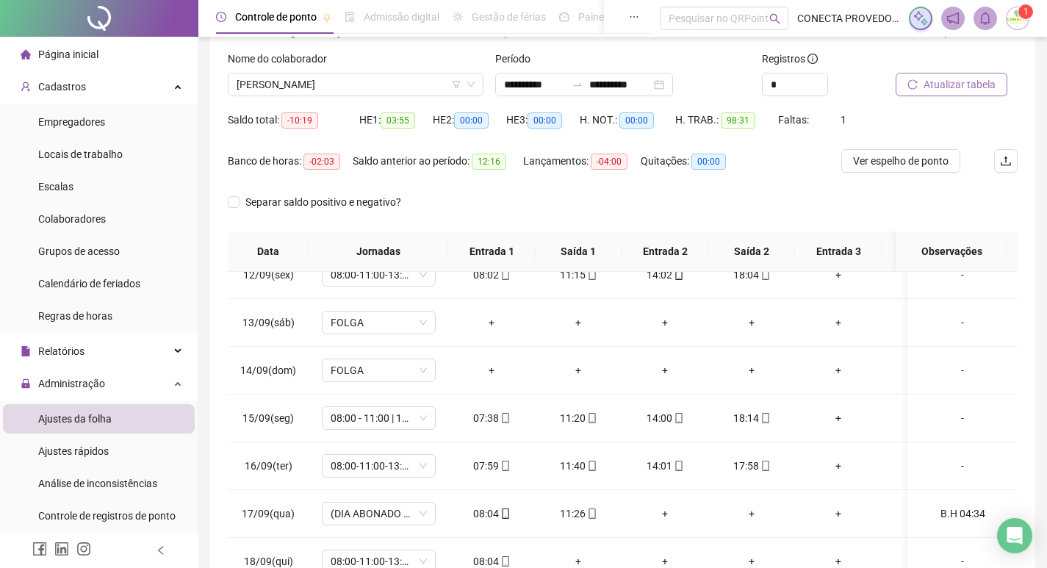
click at [976, 84] on span "Atualizar tabela" at bounding box center [960, 84] width 72 height 16
click at [912, 160] on span "Ver espelho de ponto" at bounding box center [901, 161] width 96 height 16
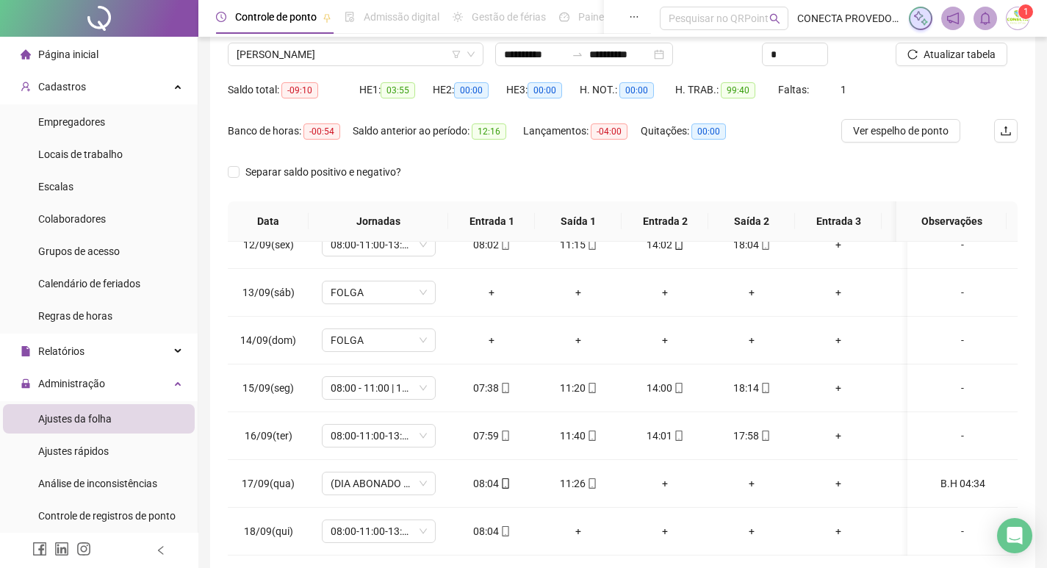
scroll to position [111, 0]
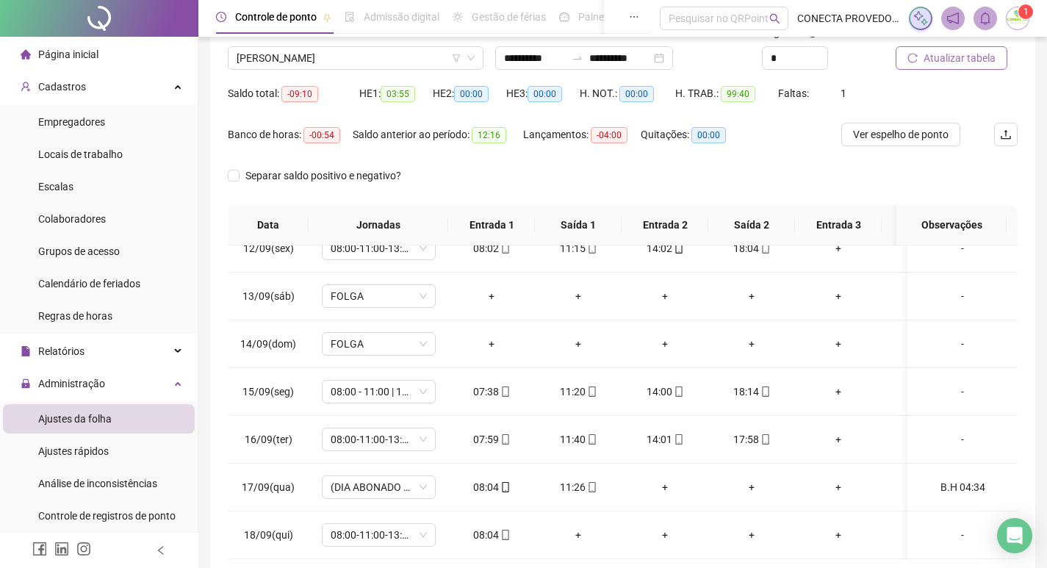
click at [951, 65] on span "Atualizar tabela" at bounding box center [960, 58] width 72 height 16
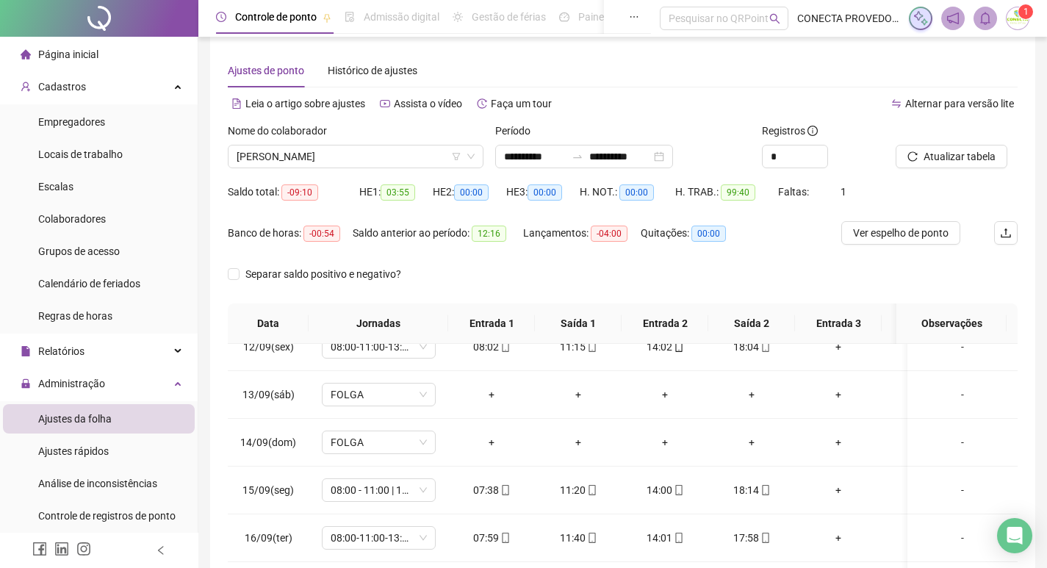
scroll to position [0, 0]
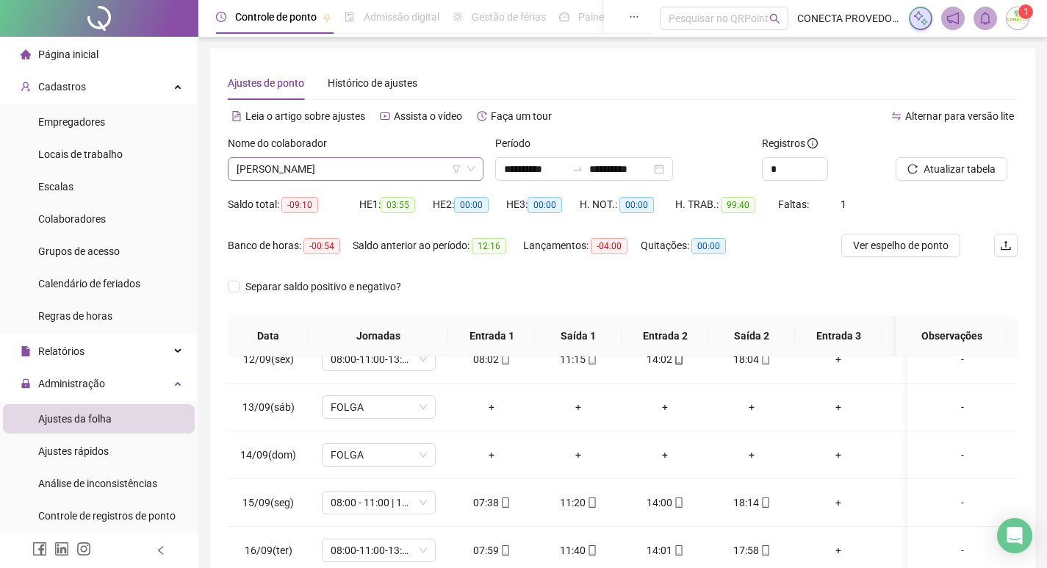
click at [442, 173] on span "ADRIANA FLAVIA PEREIRA FIDELES BATISTA" at bounding box center [356, 169] width 238 height 22
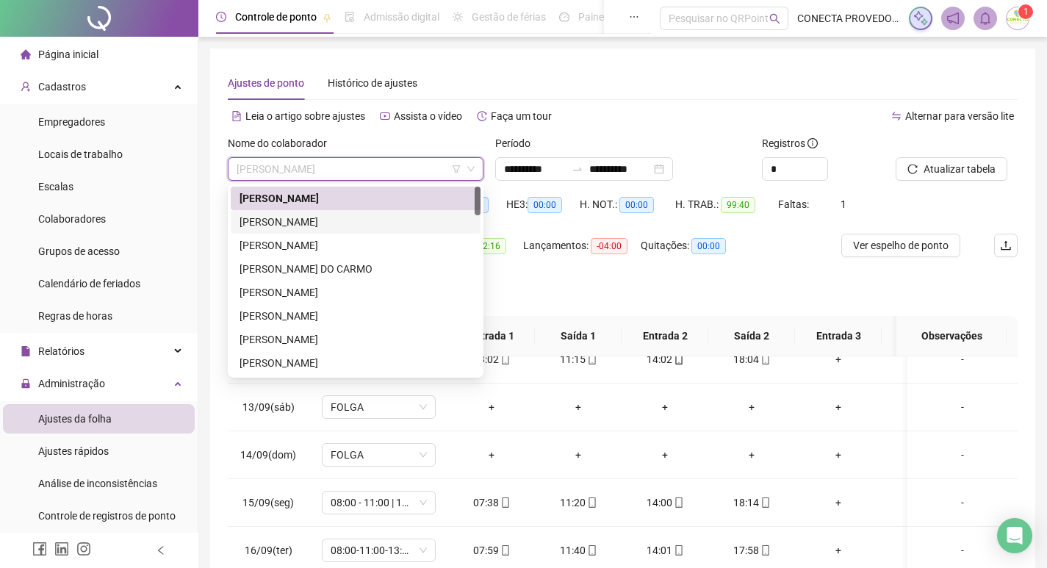
click at [368, 215] on div "ALESSANKO WENNYO DE SOUSA OLIVEIRA" at bounding box center [356, 222] width 232 height 16
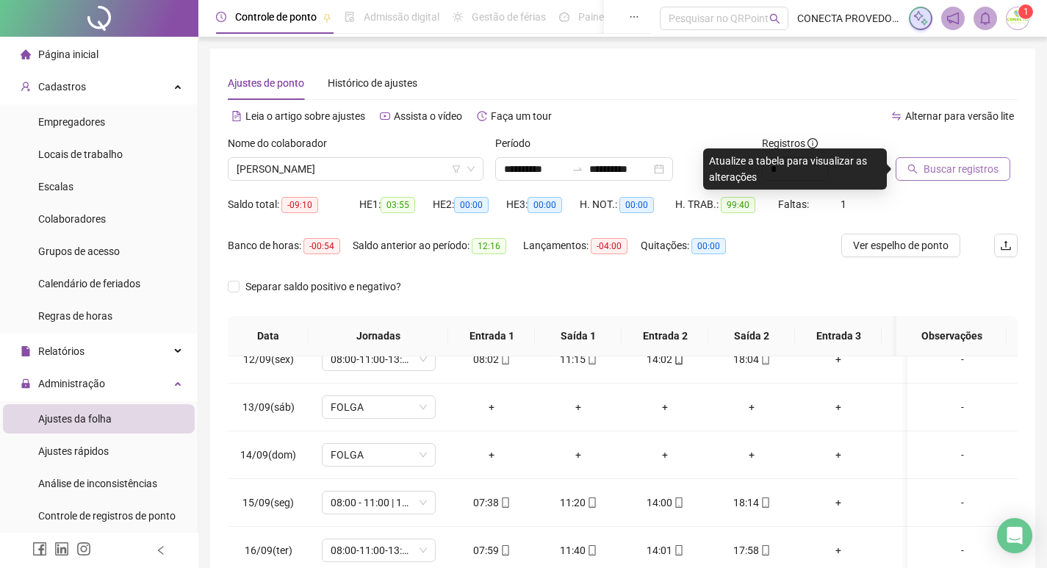
click at [926, 169] on span "Buscar registros" at bounding box center [961, 169] width 75 height 16
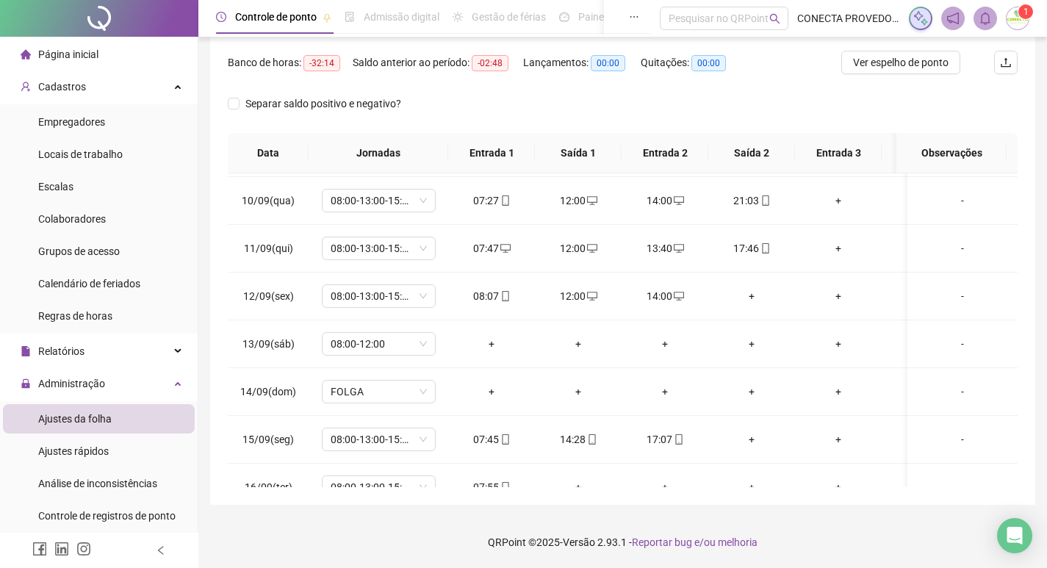
scroll to position [441, 0]
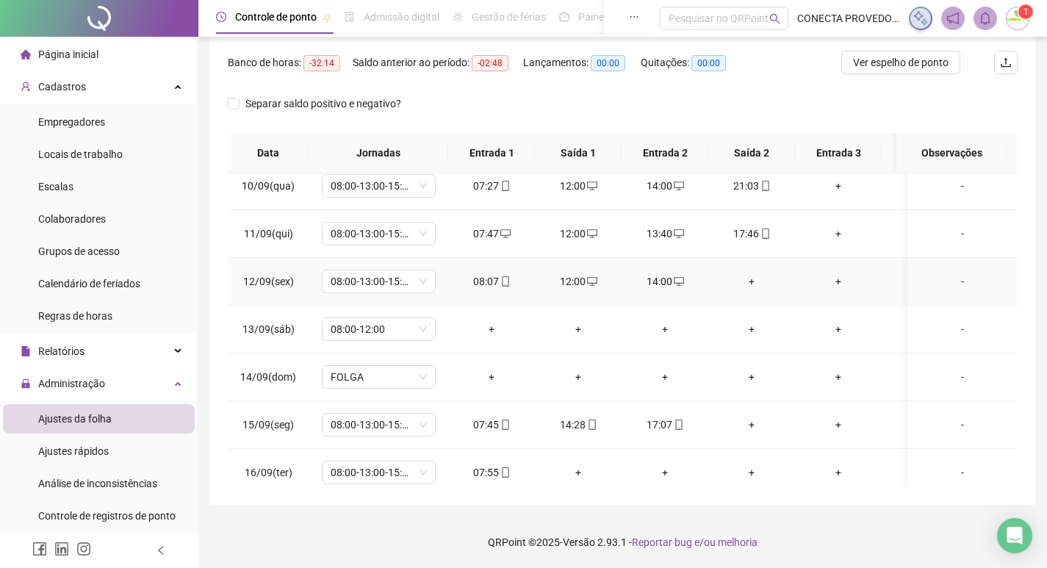
click at [747, 279] on div "+" at bounding box center [751, 281] width 63 height 16
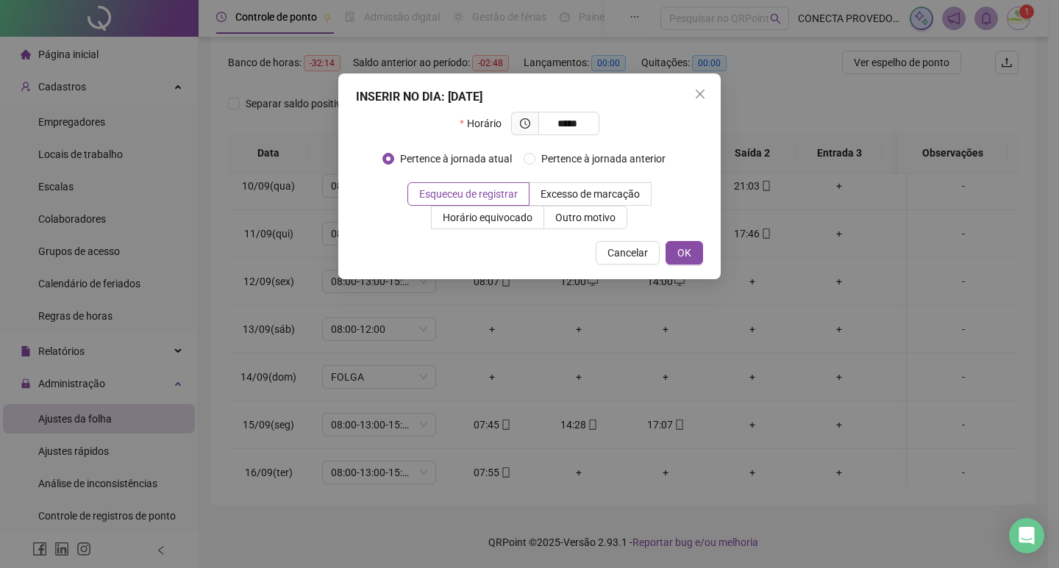
type input "*****"
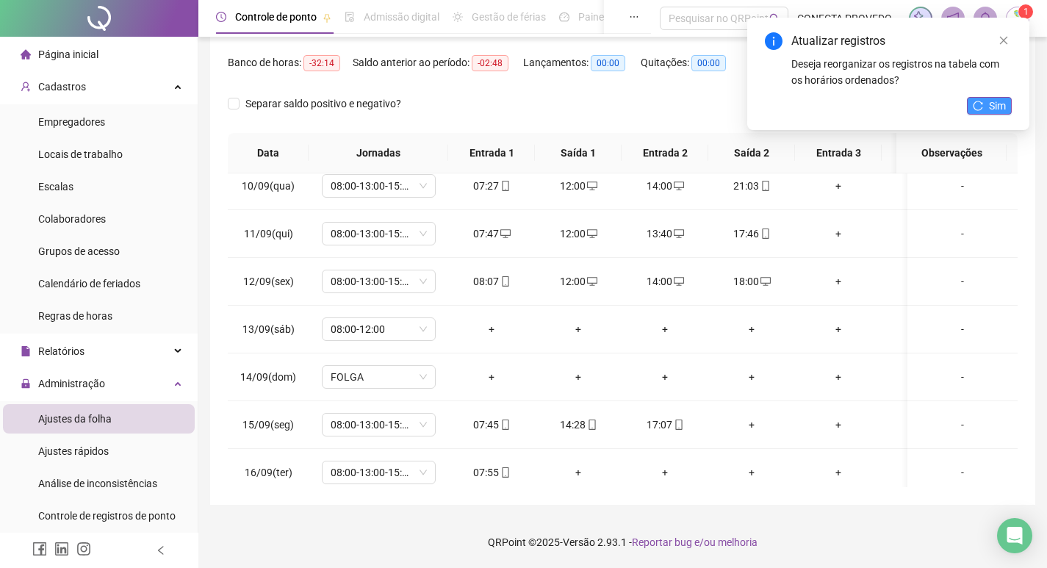
click at [985, 104] on button "Sim" at bounding box center [989, 106] width 45 height 18
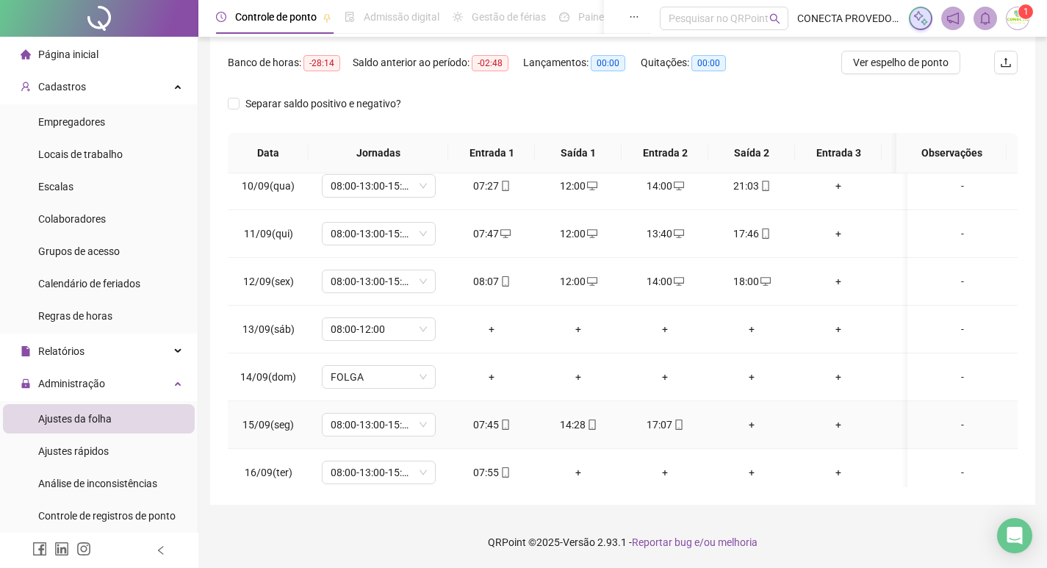
click at [754, 423] on div "+" at bounding box center [751, 425] width 63 height 16
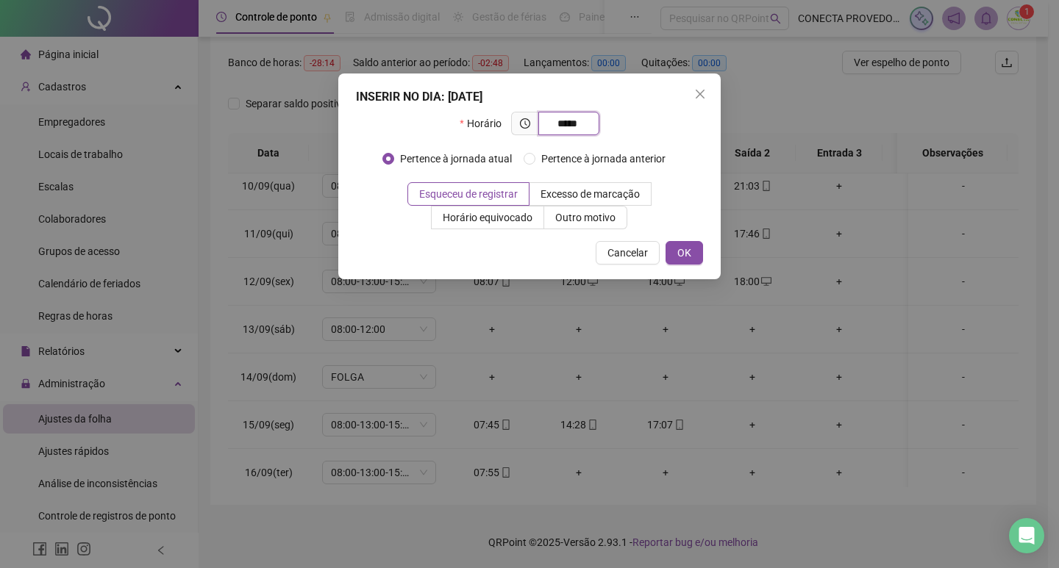
type input "*****"
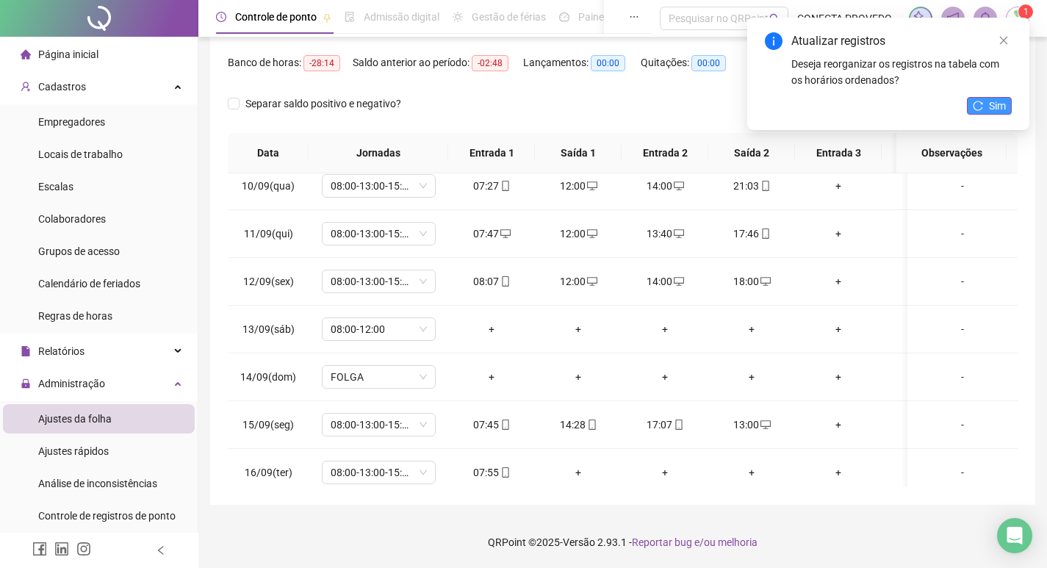
click at [996, 112] on span "Sim" at bounding box center [997, 106] width 17 height 16
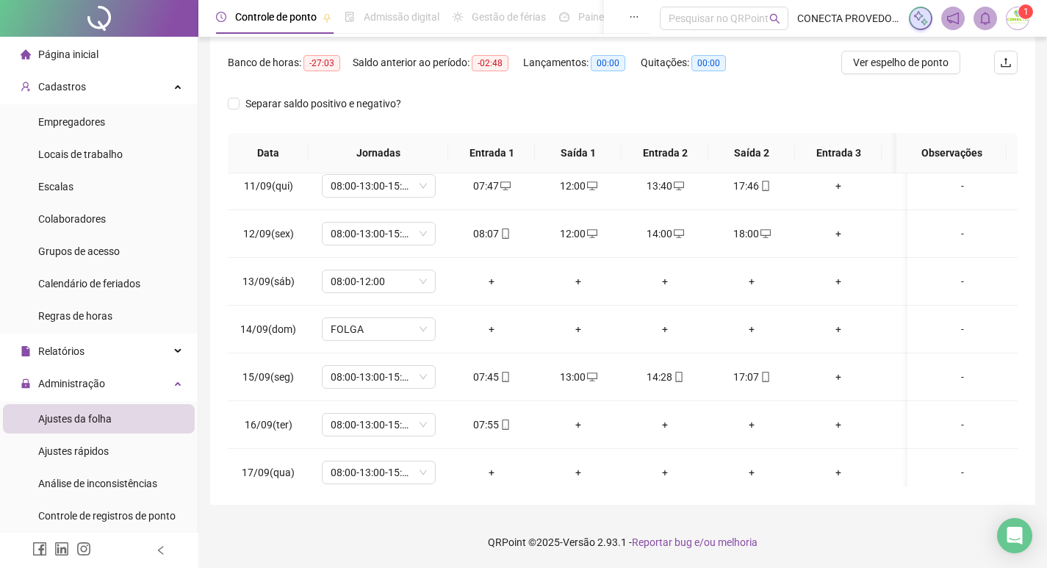
scroll to position [557, 0]
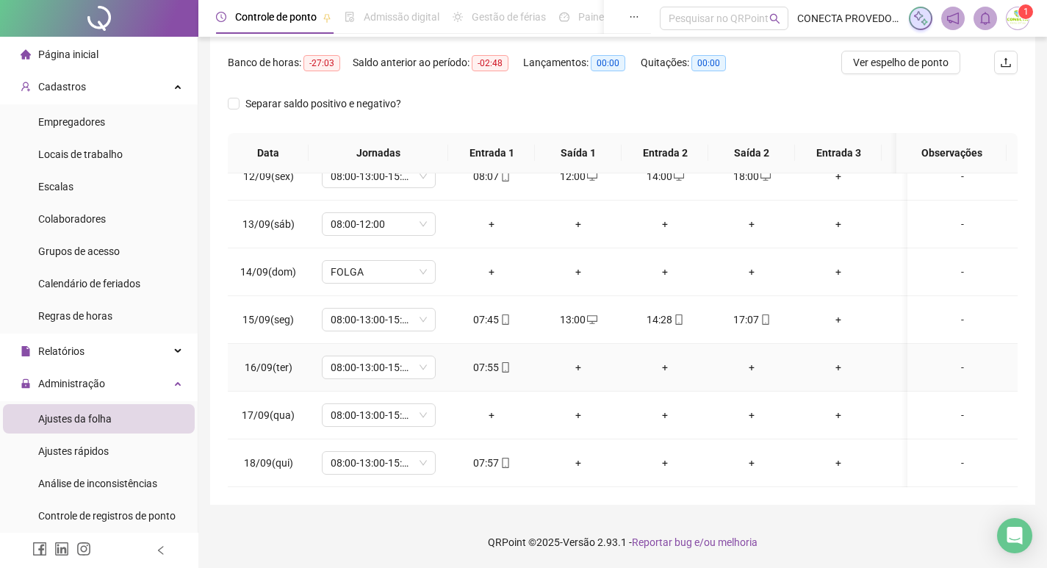
click at [577, 359] on div "+" at bounding box center [578, 367] width 63 height 16
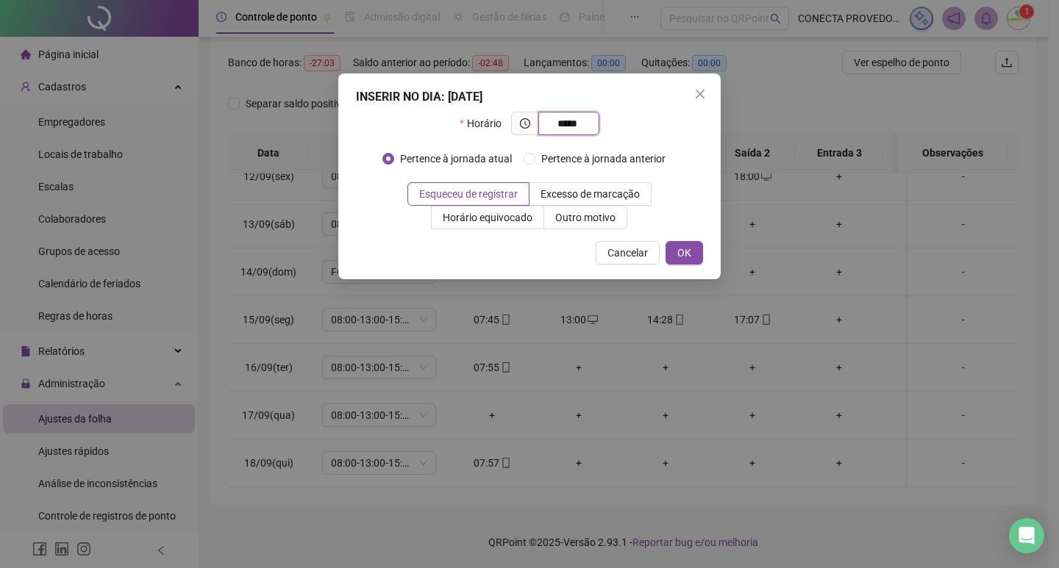
type input "*****"
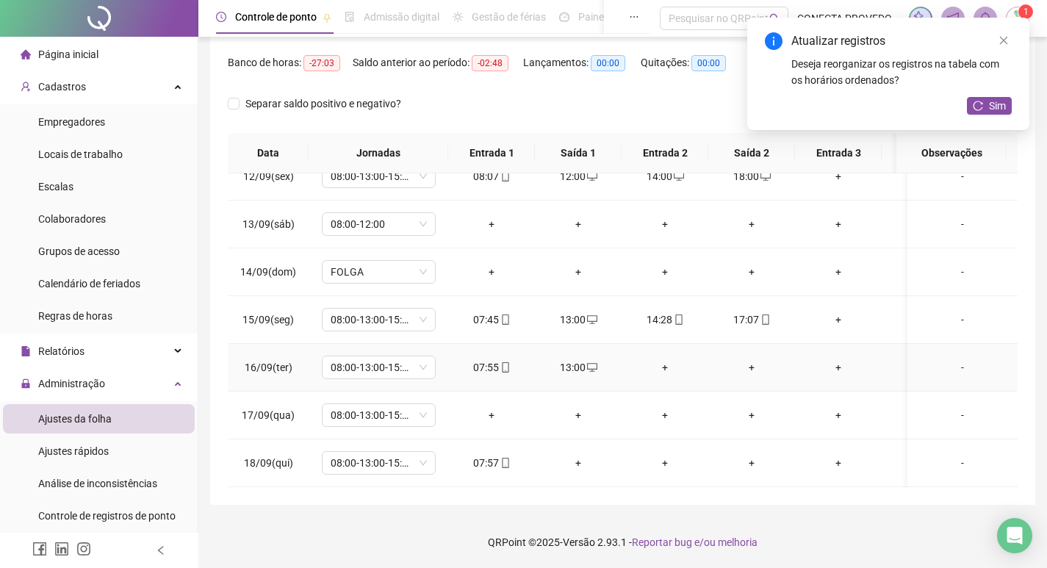
click at [662, 359] on div "+" at bounding box center [665, 367] width 63 height 16
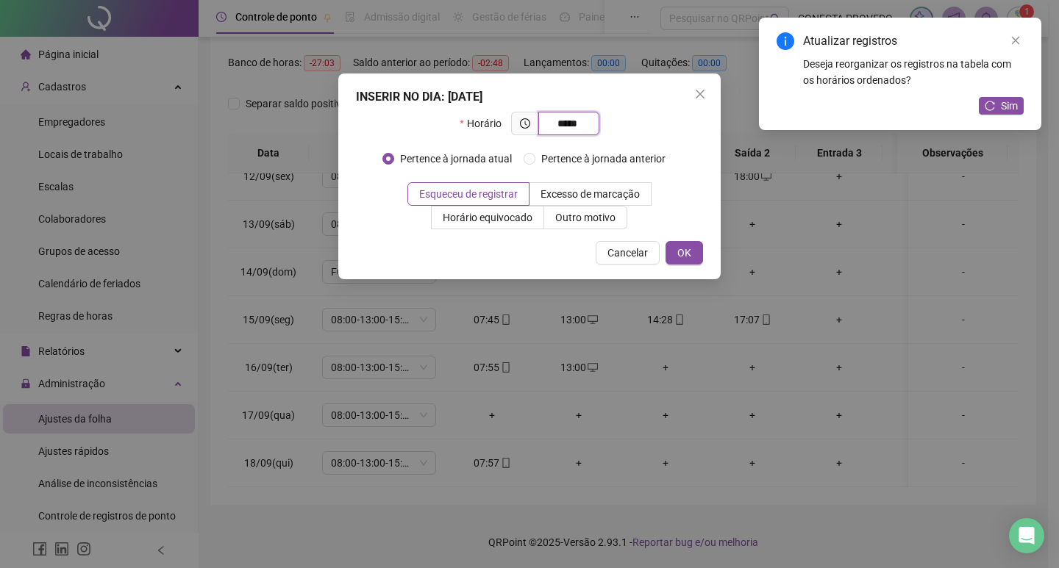
type input "*****"
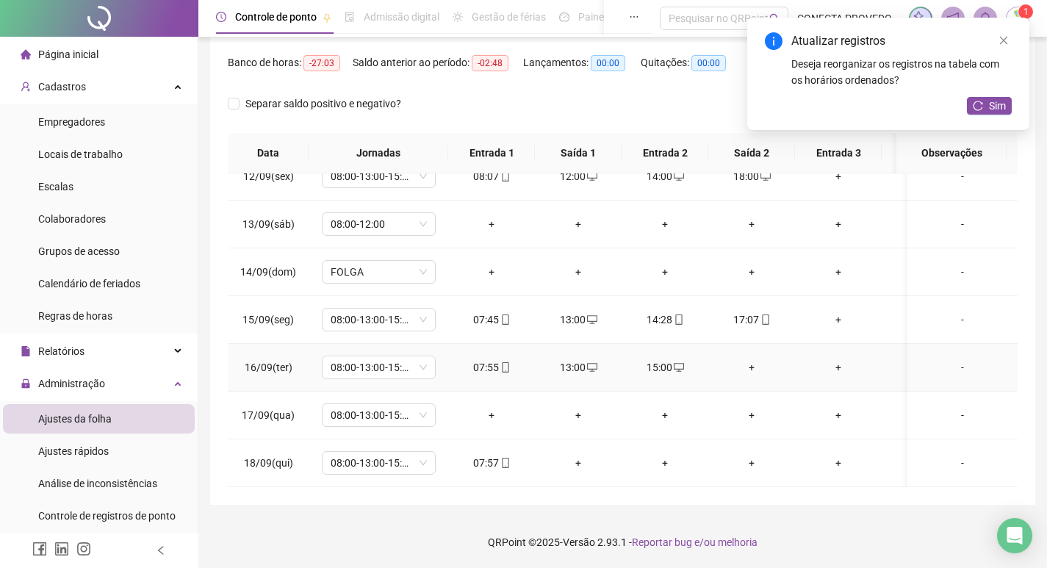
click at [753, 359] on div "+" at bounding box center [751, 367] width 63 height 16
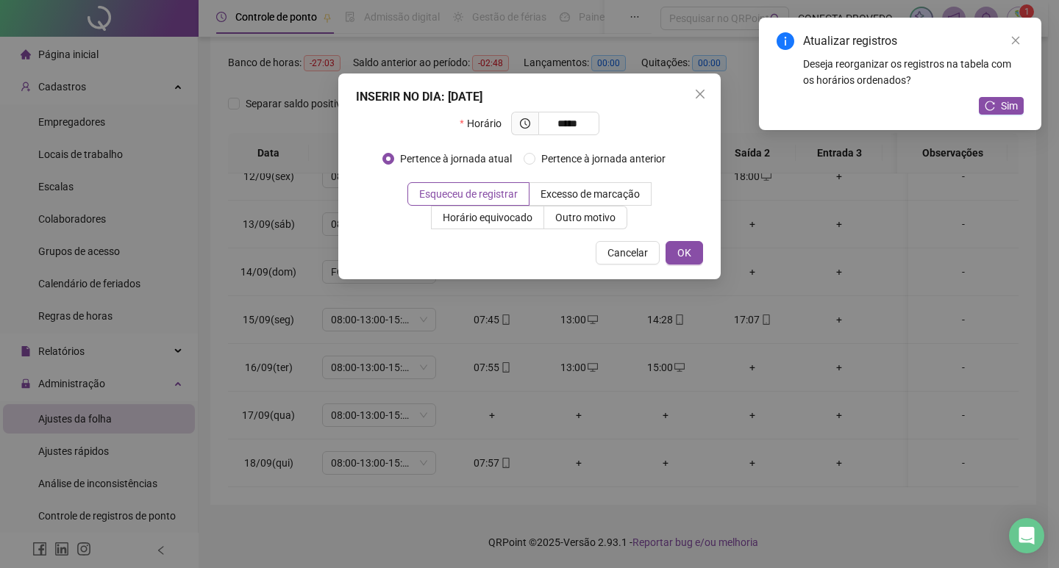
type input "*****"
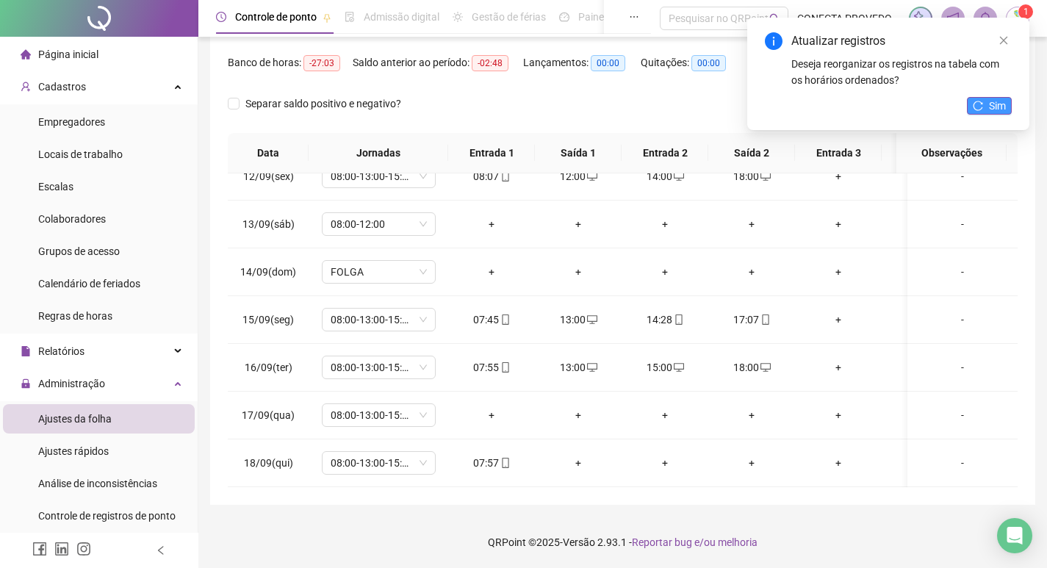
click at [994, 105] on span "Sim" at bounding box center [997, 106] width 17 height 16
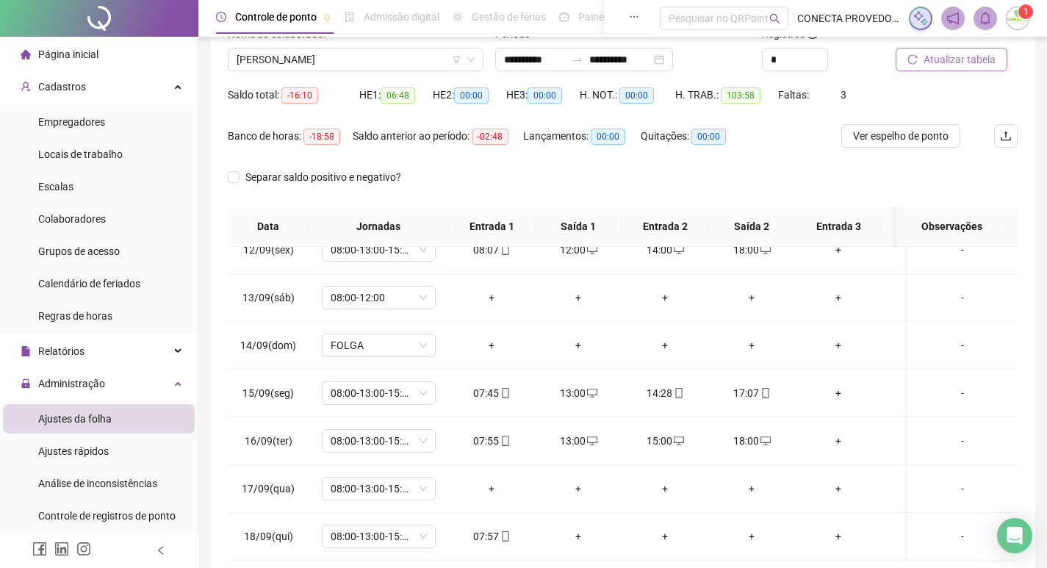
scroll to position [98, 0]
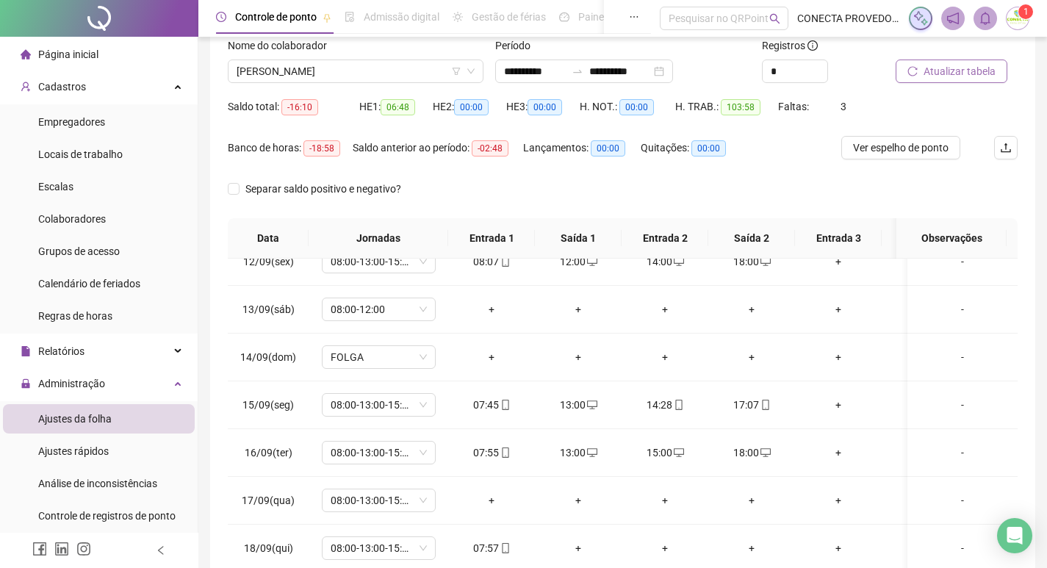
click at [948, 78] on span "Atualizar tabela" at bounding box center [960, 71] width 72 height 16
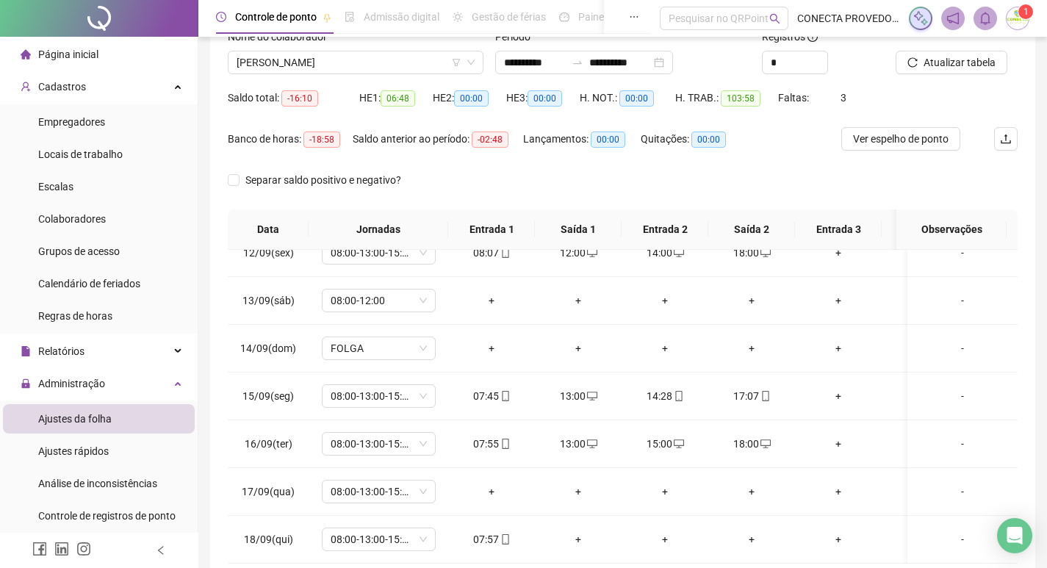
scroll to position [183, 0]
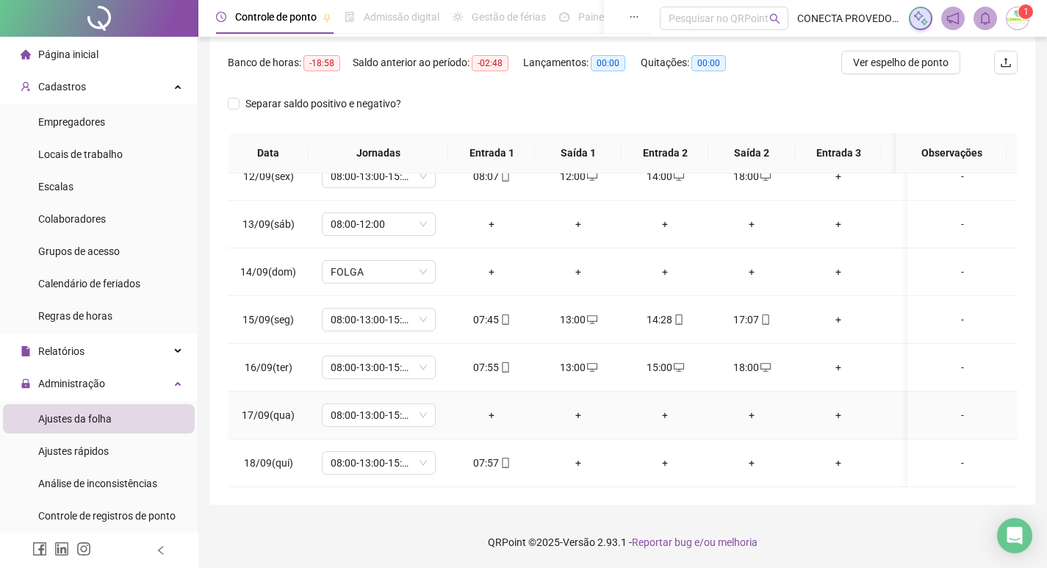
click at [492, 407] on div "+" at bounding box center [491, 415] width 63 height 16
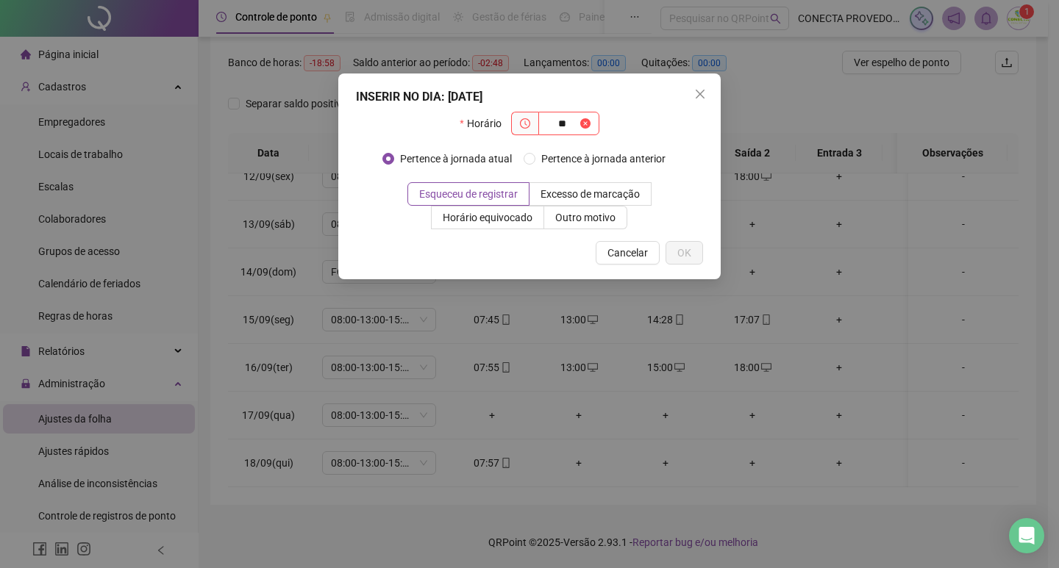
type input "*"
type input "*****"
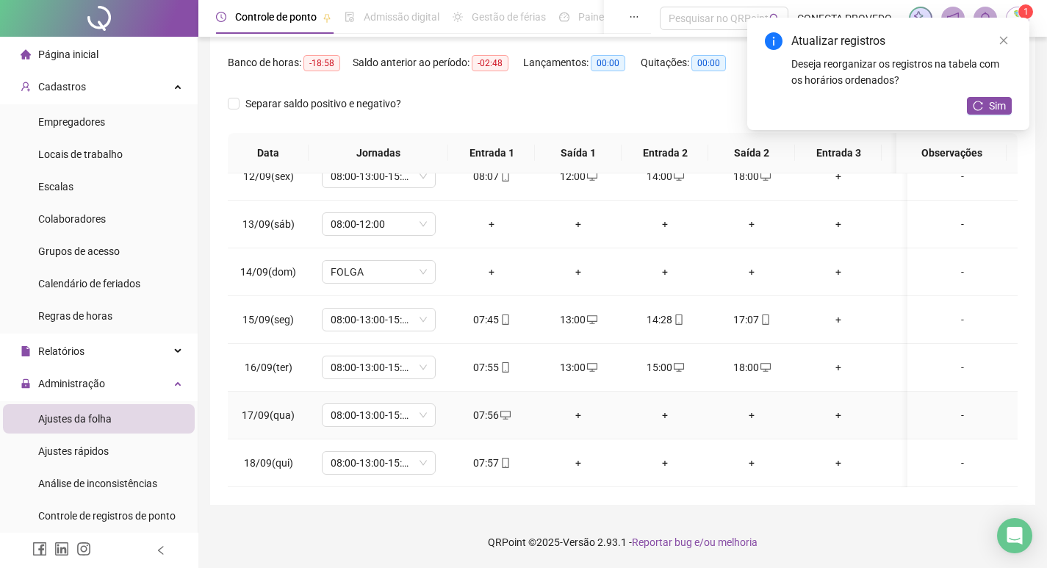
drag, startPoint x: 576, startPoint y: 404, endPoint x: 603, endPoint y: 404, distance: 27.2
click at [577, 407] on div "+" at bounding box center [578, 415] width 63 height 16
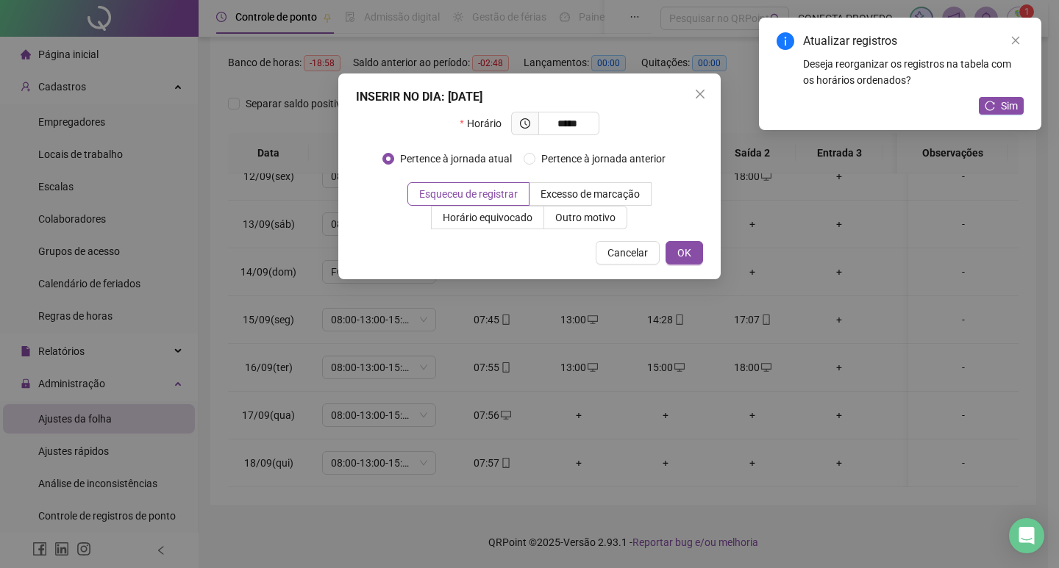
type input "*****"
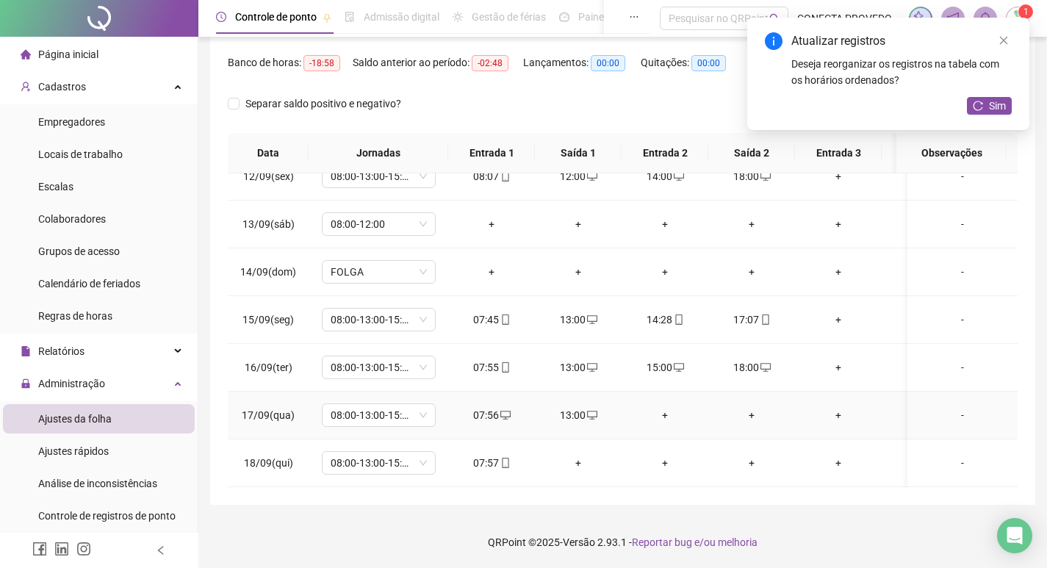
click at [663, 407] on div "+" at bounding box center [665, 415] width 63 height 16
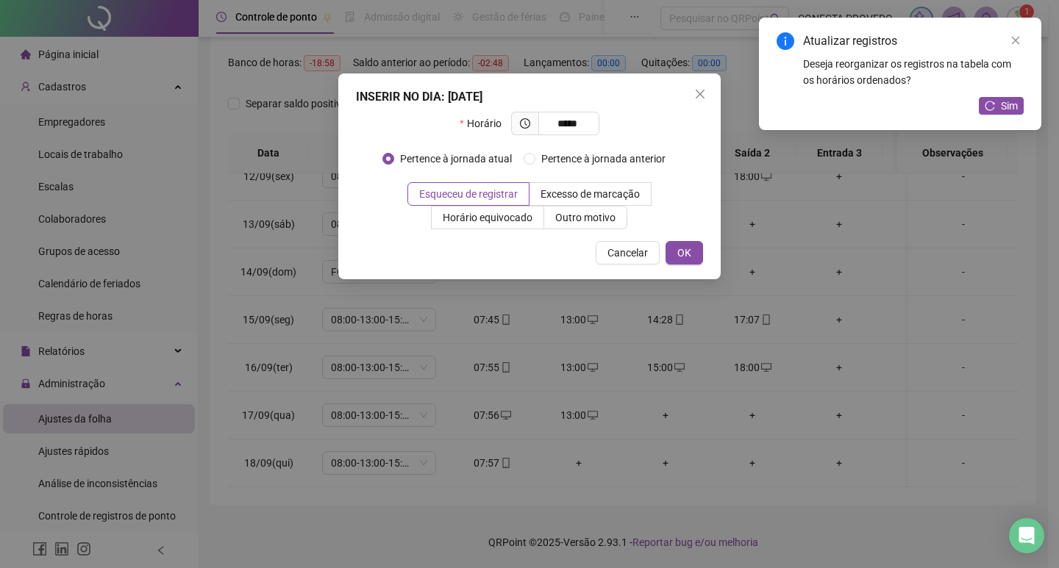
type input "*****"
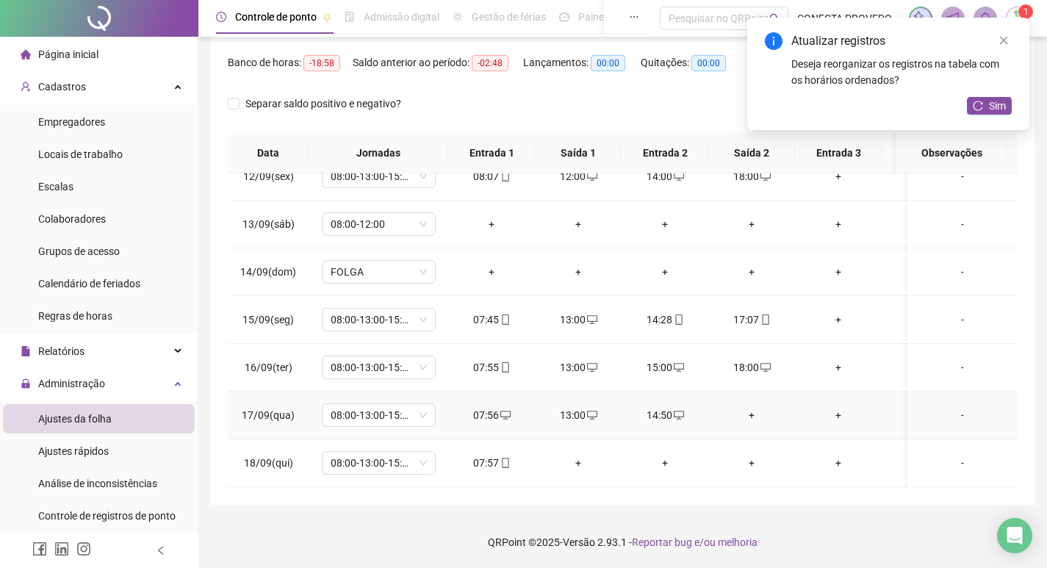
click at [756, 407] on div "+" at bounding box center [751, 415] width 63 height 16
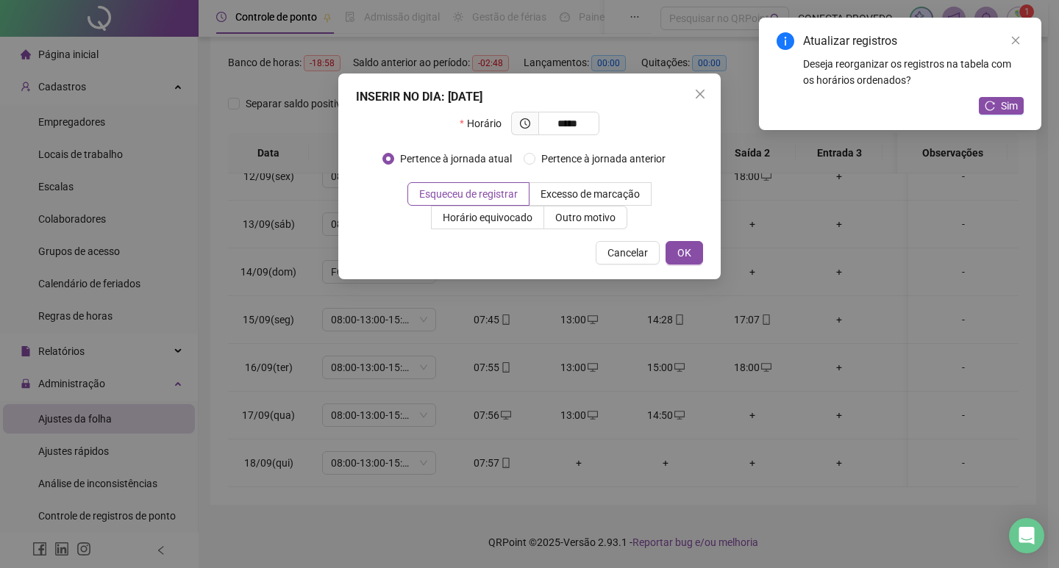
type input "*****"
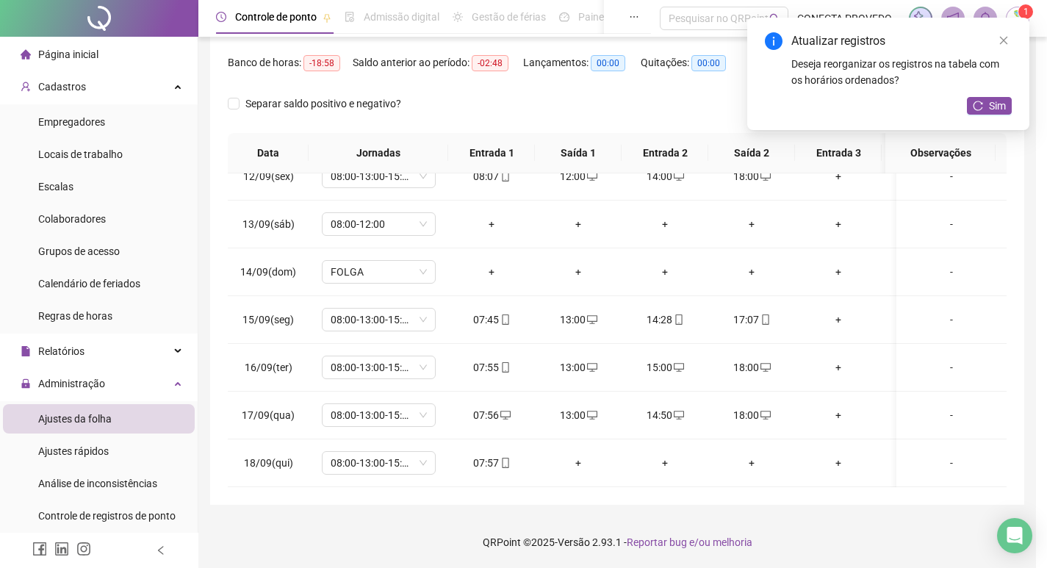
click at [989, 107] on button "Sim" at bounding box center [989, 106] width 45 height 18
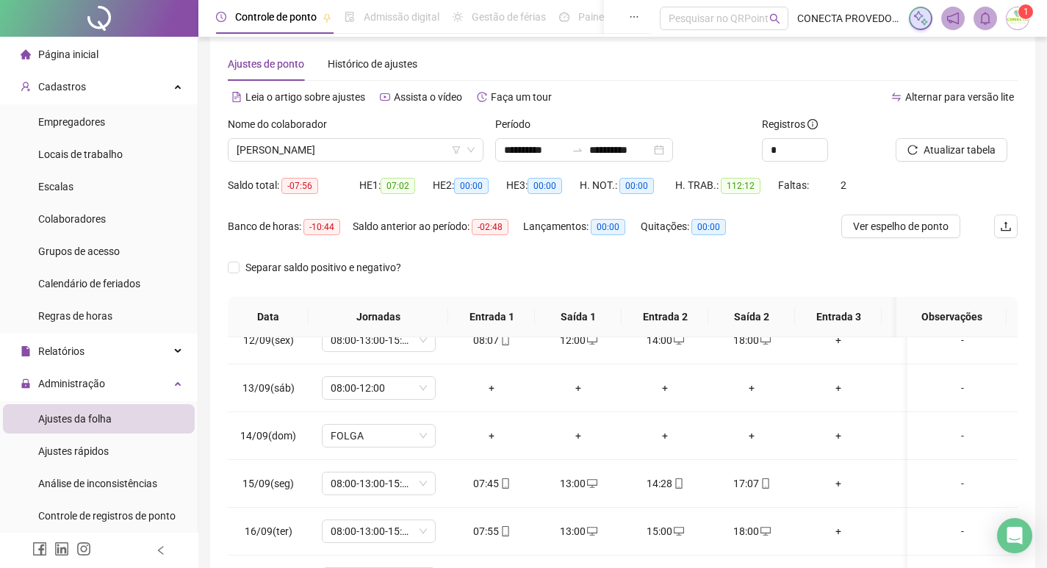
scroll to position [18, 0]
click at [948, 154] on span "Atualizar tabela" at bounding box center [960, 151] width 72 height 16
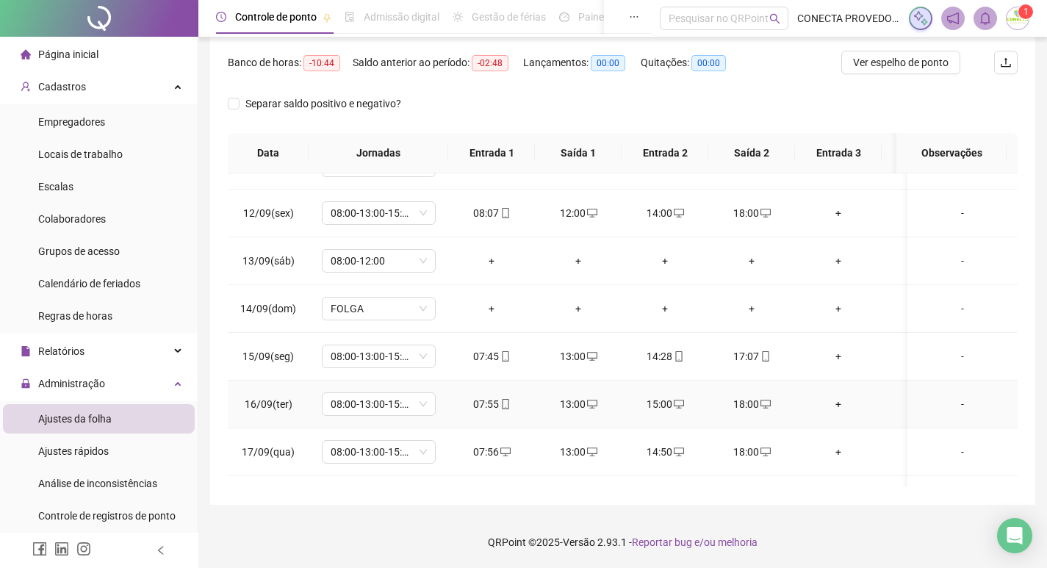
scroll to position [484, 0]
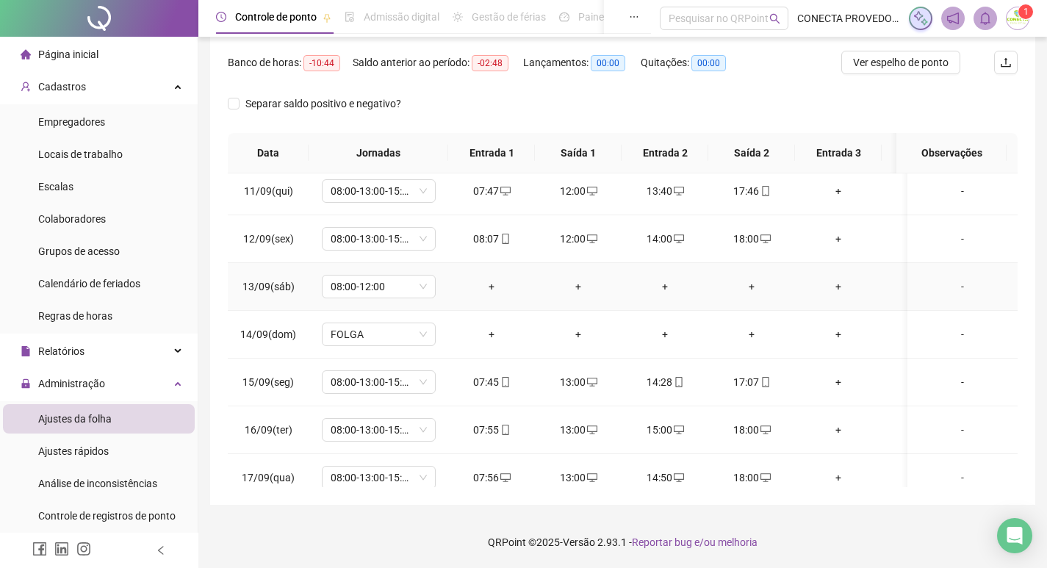
click at [490, 288] on div "+" at bounding box center [491, 287] width 63 height 16
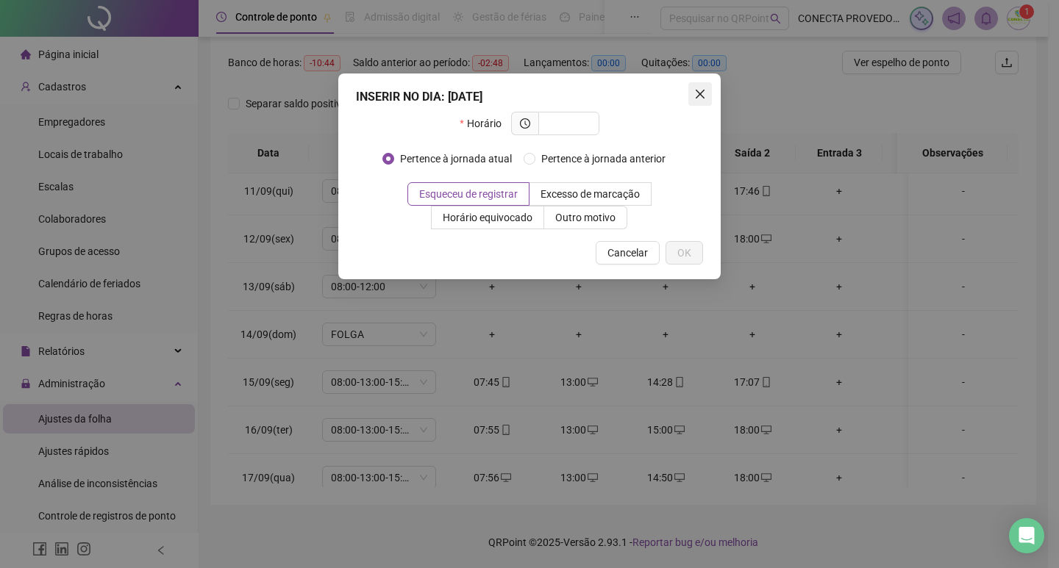
click at [692, 99] on span "Close" at bounding box center [700, 94] width 24 height 12
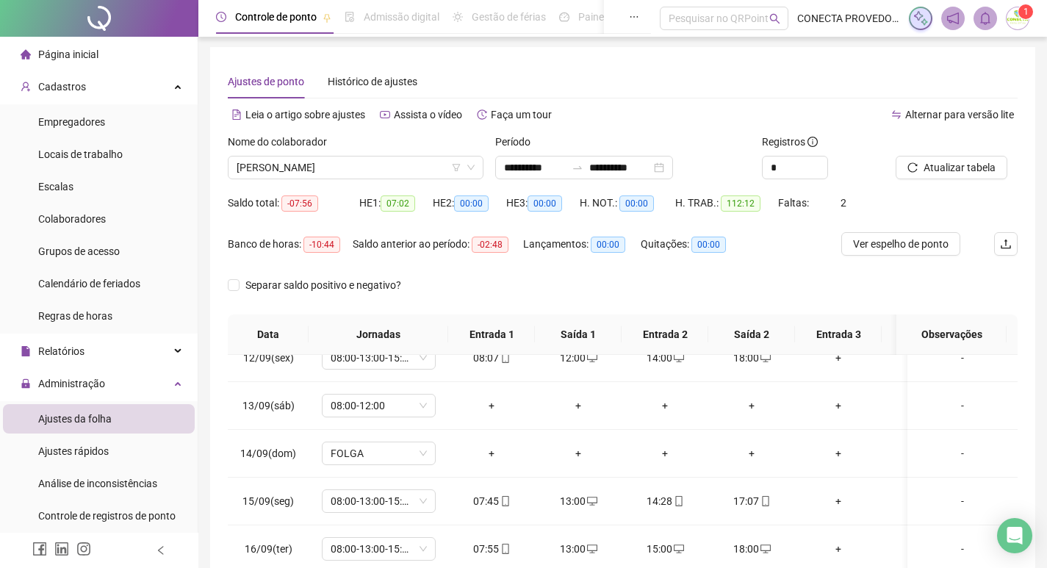
scroll to position [0, 0]
click at [340, 167] on span "ALESSANKO WENNYO DE SOUSA OLIVEIRA" at bounding box center [356, 169] width 238 height 22
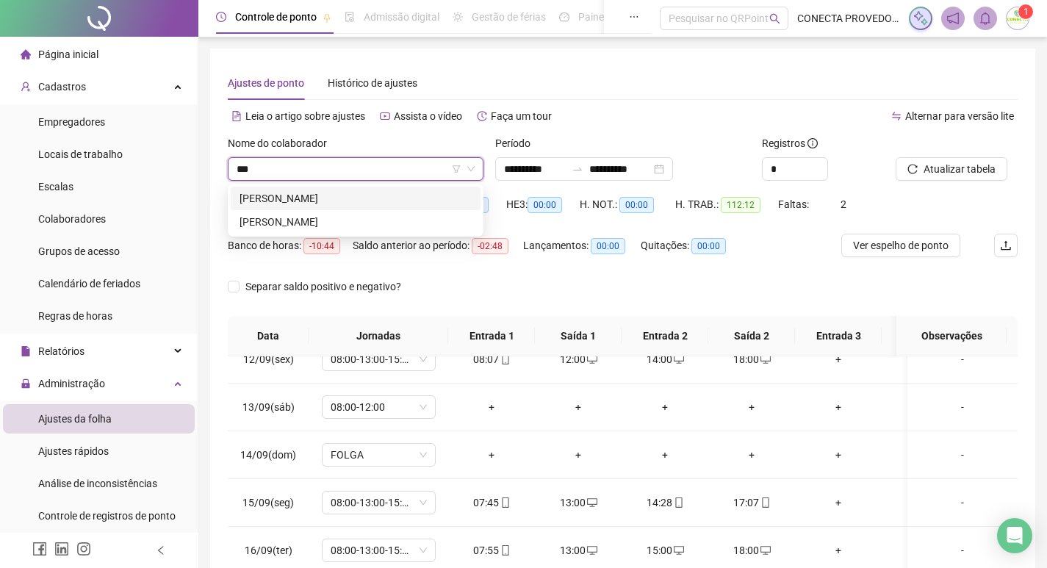
type input "****"
click at [340, 194] on div "BRUNO ALMEIDA DE SOUSA" at bounding box center [356, 198] width 232 height 16
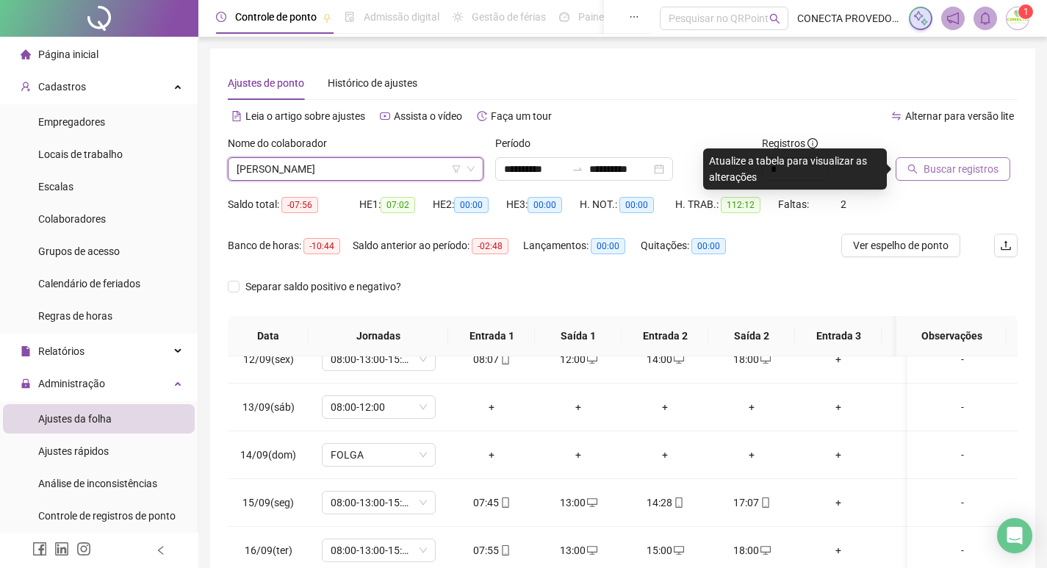
click at [936, 175] on span "Buscar registros" at bounding box center [961, 169] width 75 height 16
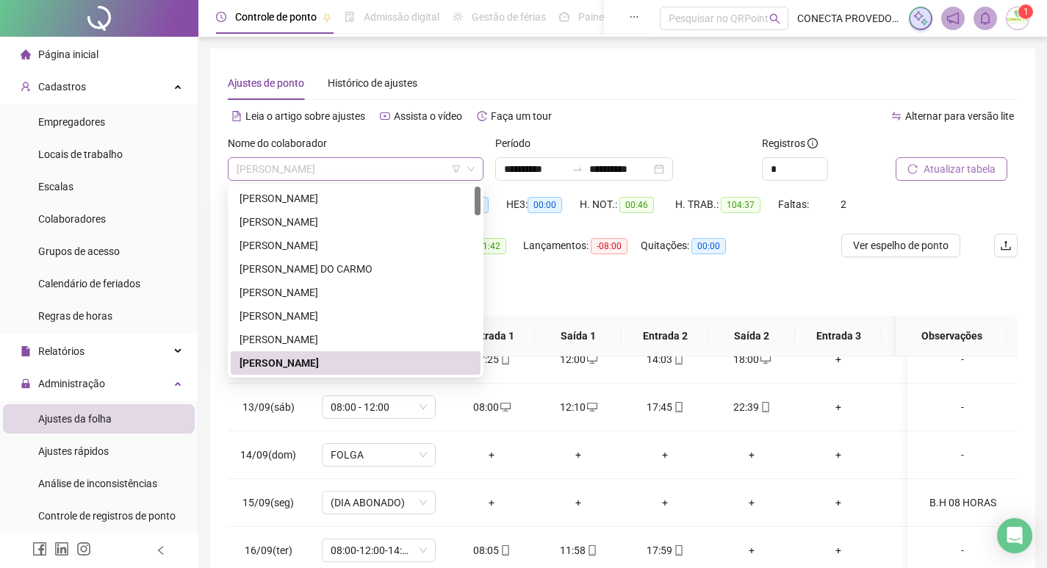
click at [358, 173] on span "BRUNO ALMEIDA DE SOUSA" at bounding box center [356, 169] width 238 height 22
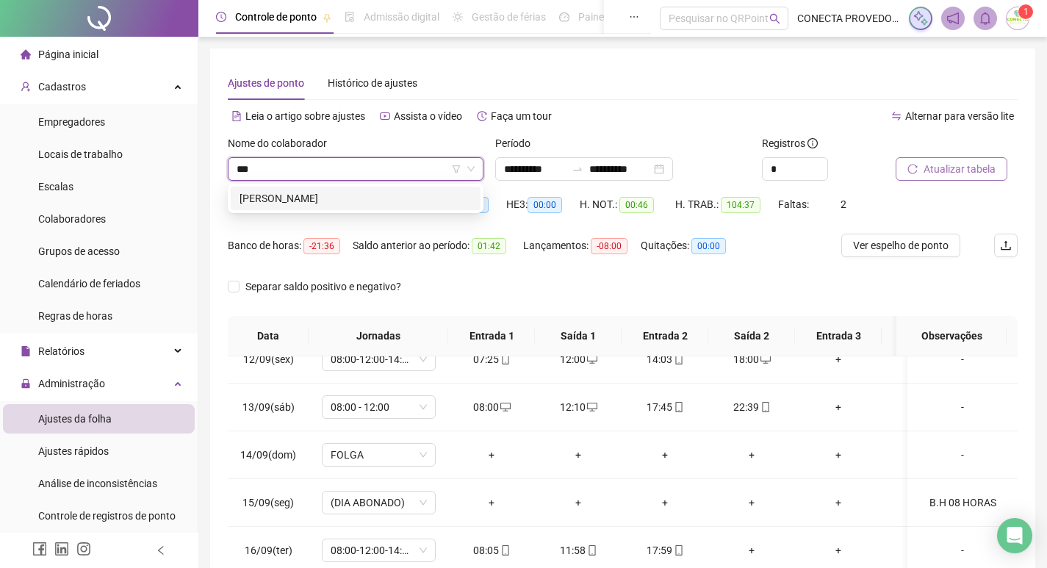
type input "****"
click at [348, 195] on div "VERBÊNIA DE SOUSA PINHEIRO" at bounding box center [356, 198] width 232 height 16
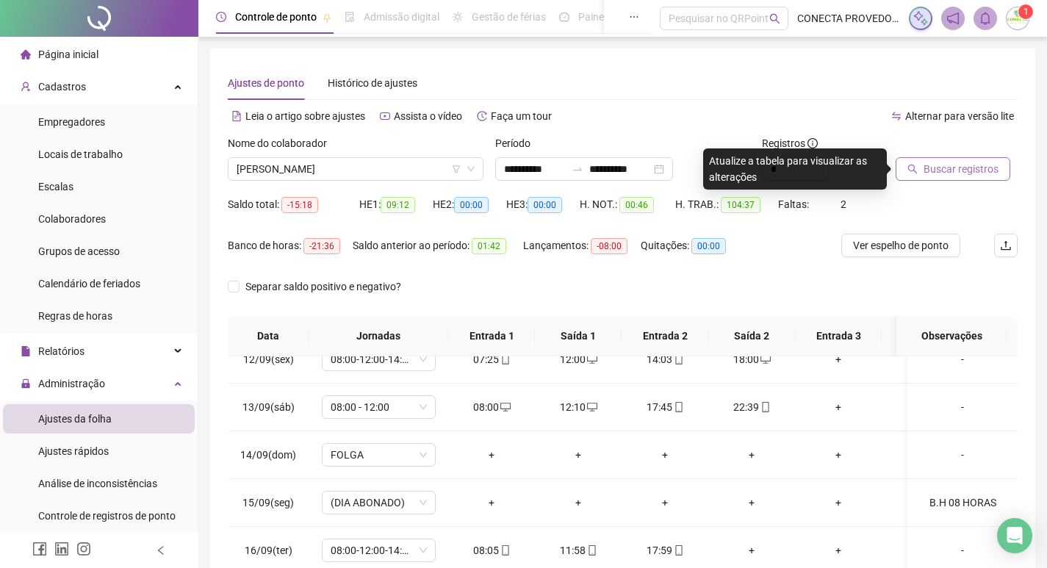
click at [958, 169] on span "Buscar registros" at bounding box center [961, 169] width 75 height 16
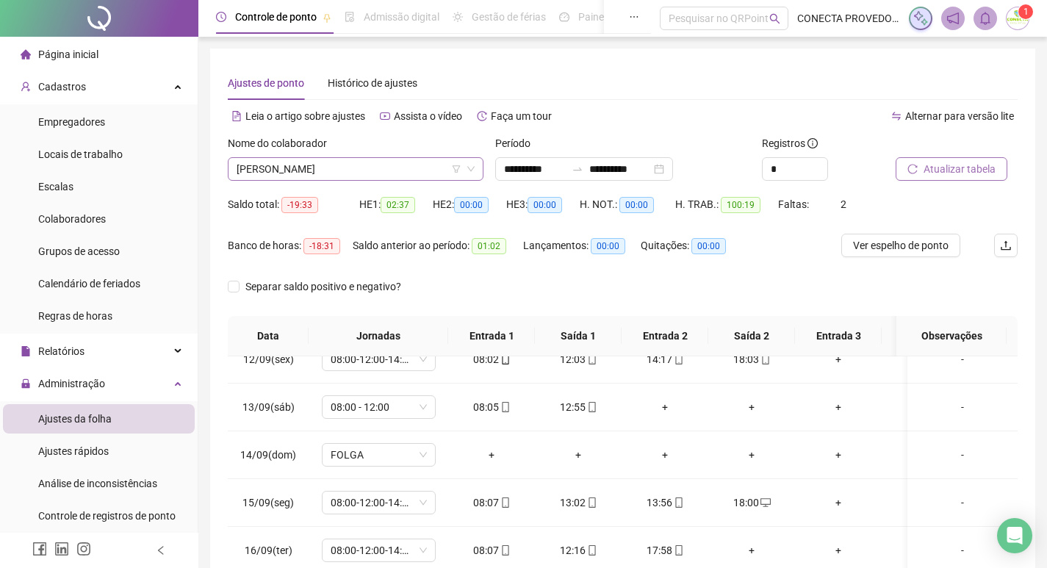
click at [376, 168] on span "VERBÊNIA DE SOUSA PINHEIRO" at bounding box center [356, 169] width 238 height 22
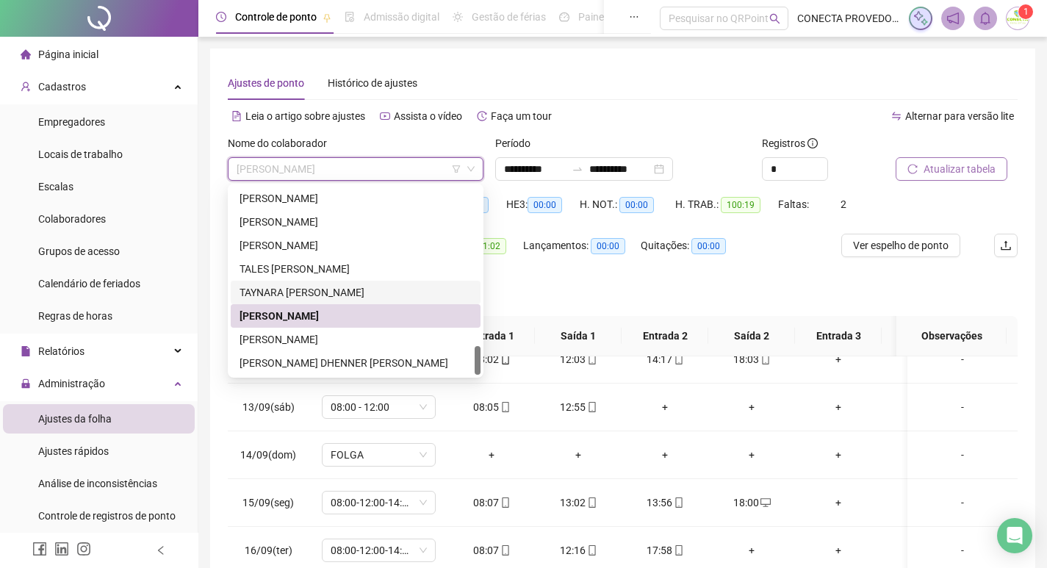
scroll to position [183, 0]
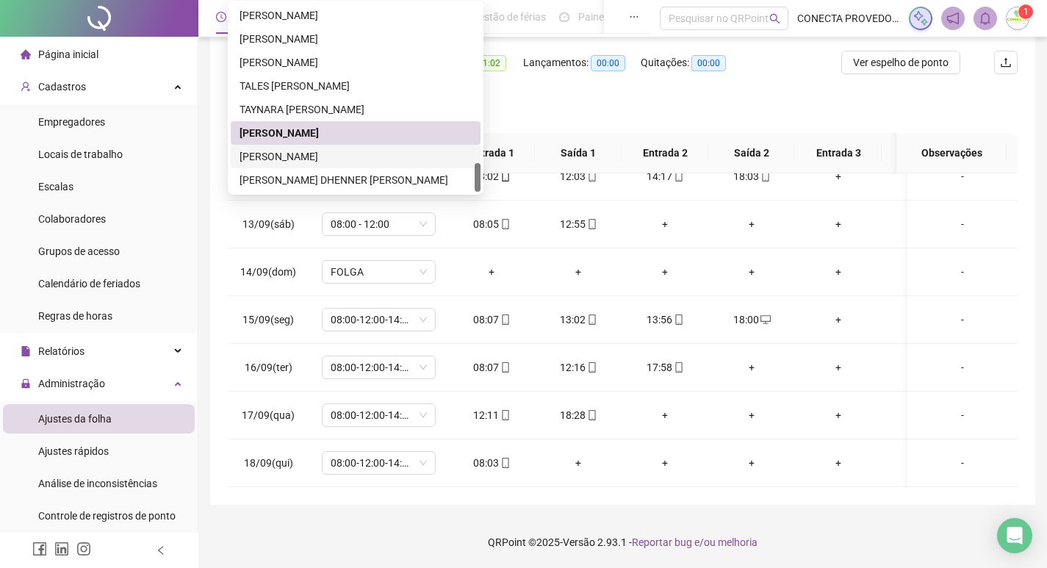
click at [298, 153] on div "VITORIA LAIANE DOS SANTOS SILVA" at bounding box center [356, 156] width 232 height 16
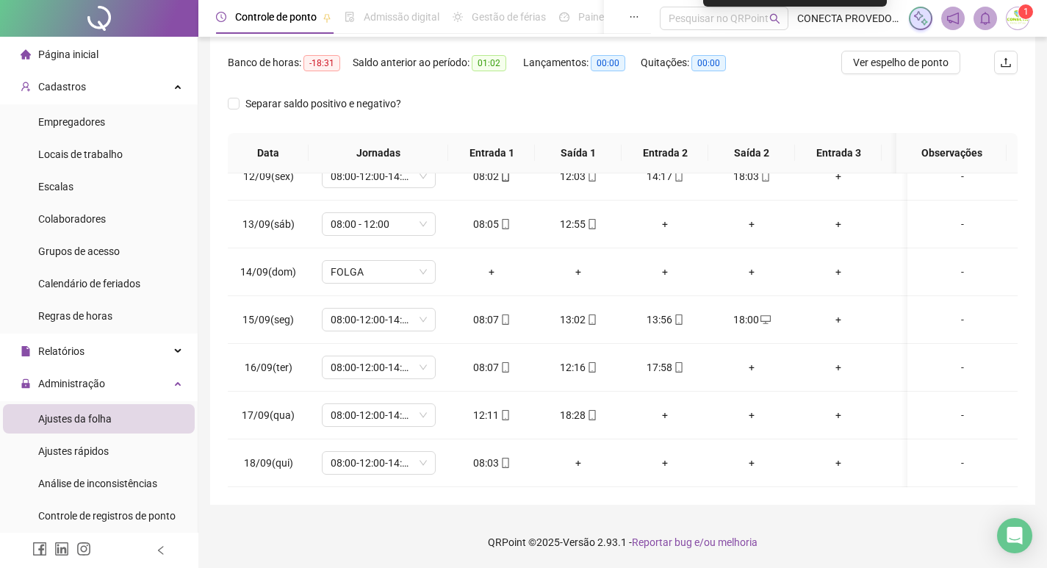
scroll to position [83, 0]
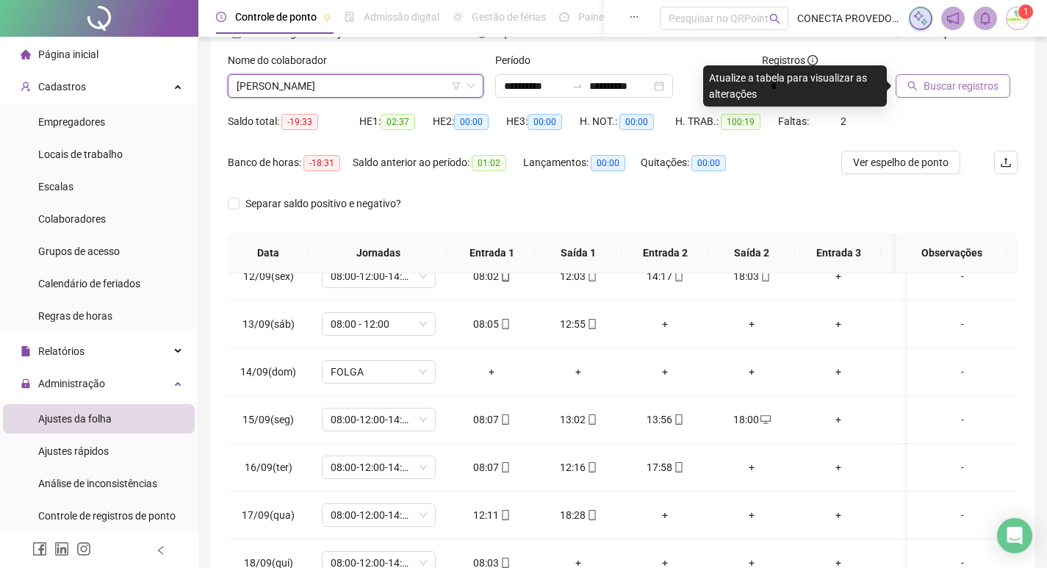
click at [949, 88] on span "Buscar registros" at bounding box center [961, 86] width 75 height 16
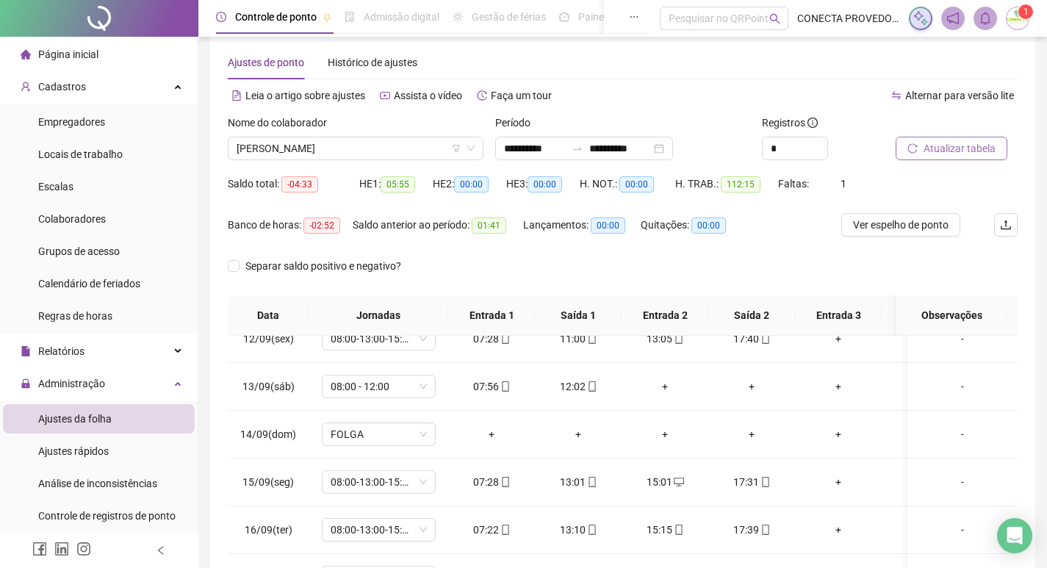
scroll to position [18, 0]
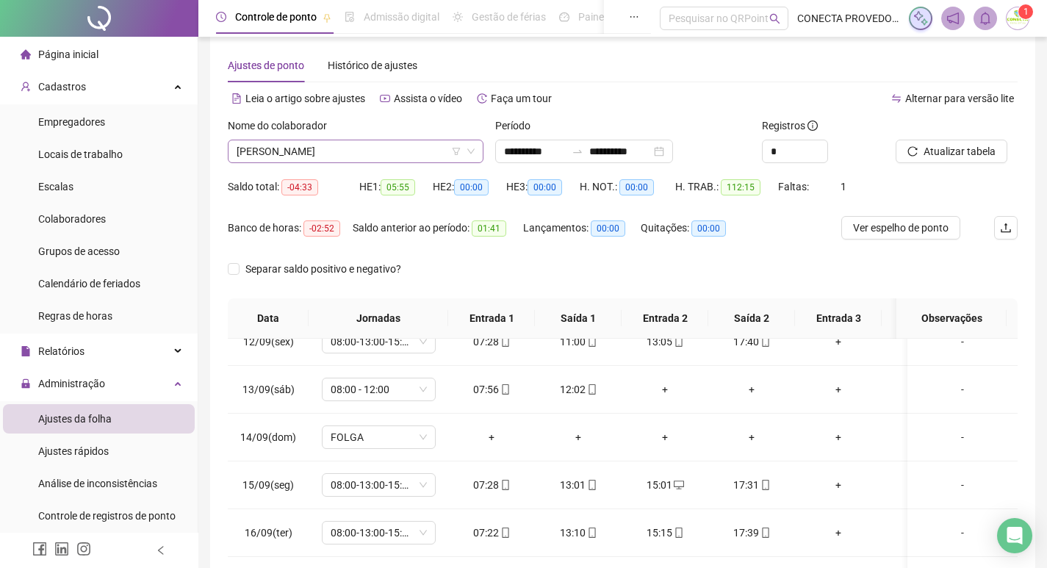
click at [405, 143] on span "VITORIA LAIANE DOS SANTOS SILVA" at bounding box center [356, 151] width 238 height 22
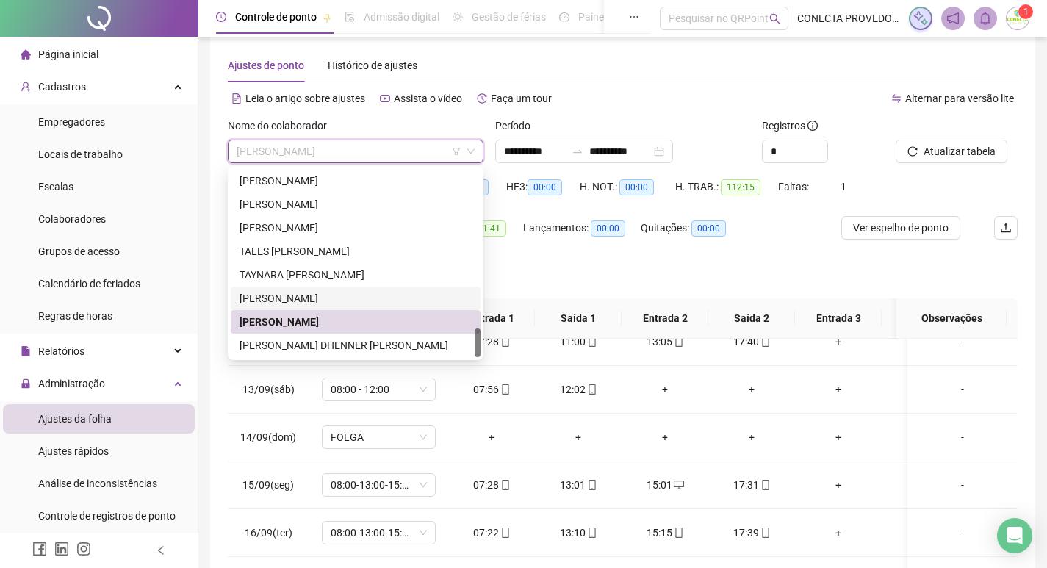
click at [293, 293] on div "VERBÊNIA DE SOUSA PINHEIRO" at bounding box center [356, 298] width 232 height 16
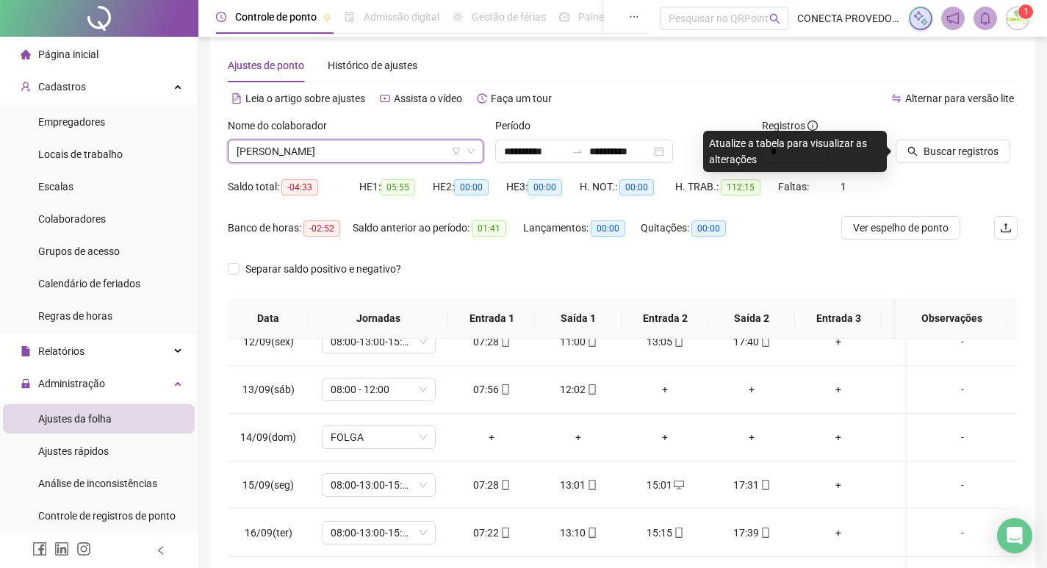
click at [307, 154] on span "VERBÊNIA DE SOUSA PINHEIRO" at bounding box center [356, 151] width 238 height 22
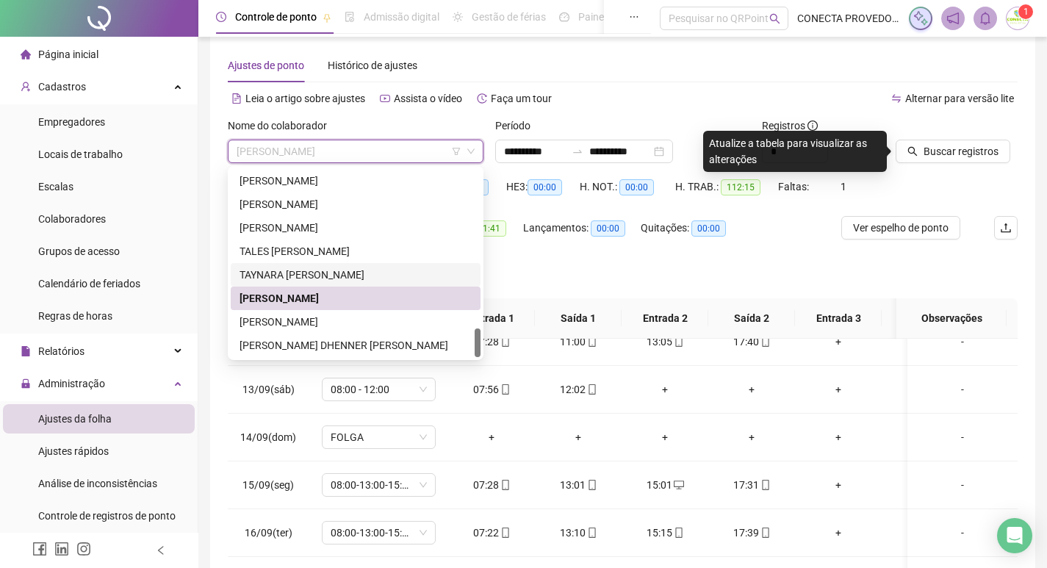
click at [257, 275] on div "TAYNARA LETÍCIA FERREIRA DO NASCIMENTO" at bounding box center [356, 275] width 232 height 16
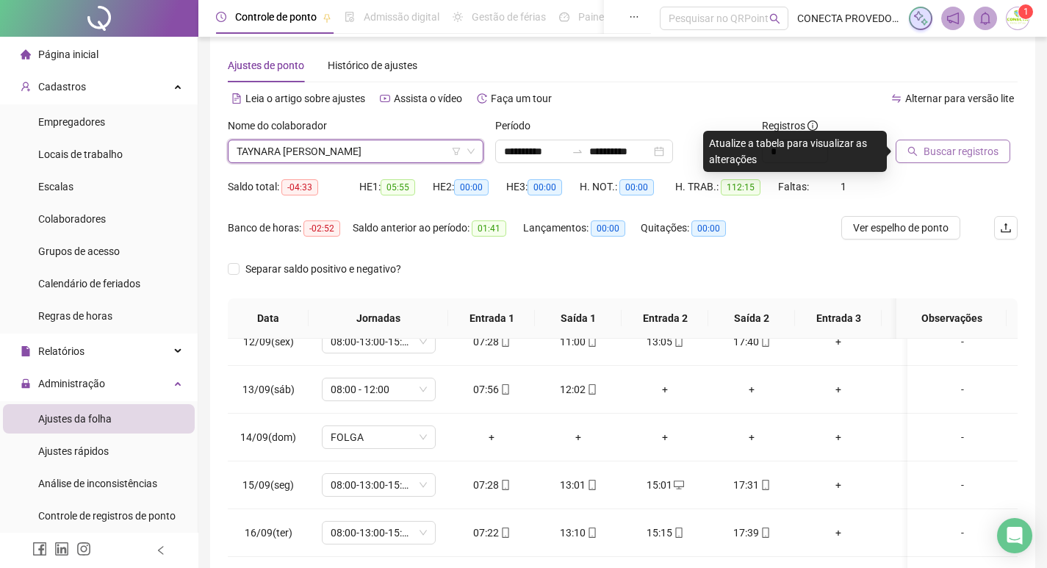
click at [916, 149] on icon "search" at bounding box center [913, 151] width 10 height 10
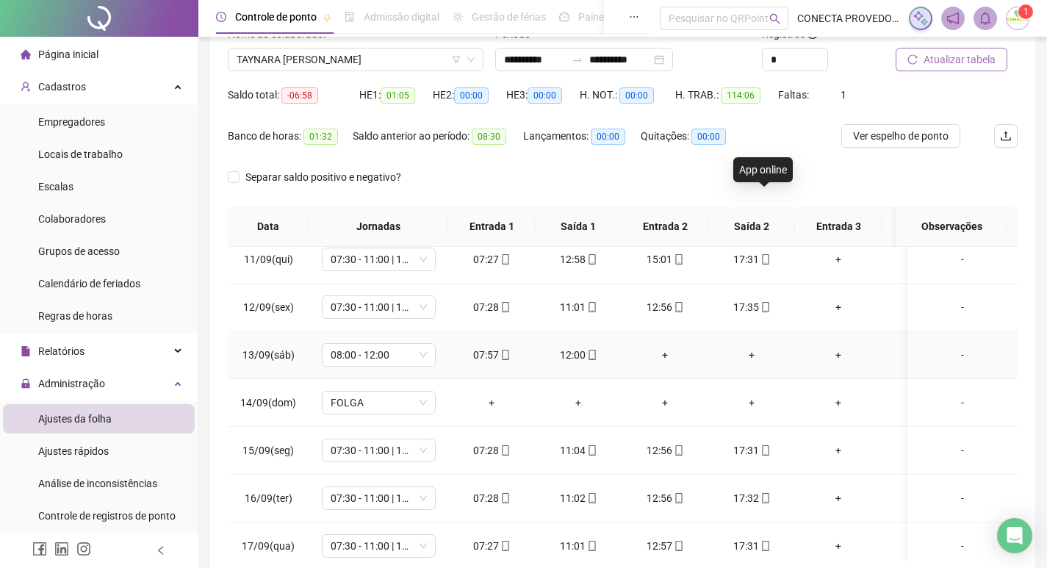
scroll to position [557, 0]
